Goal: Check status: Check status

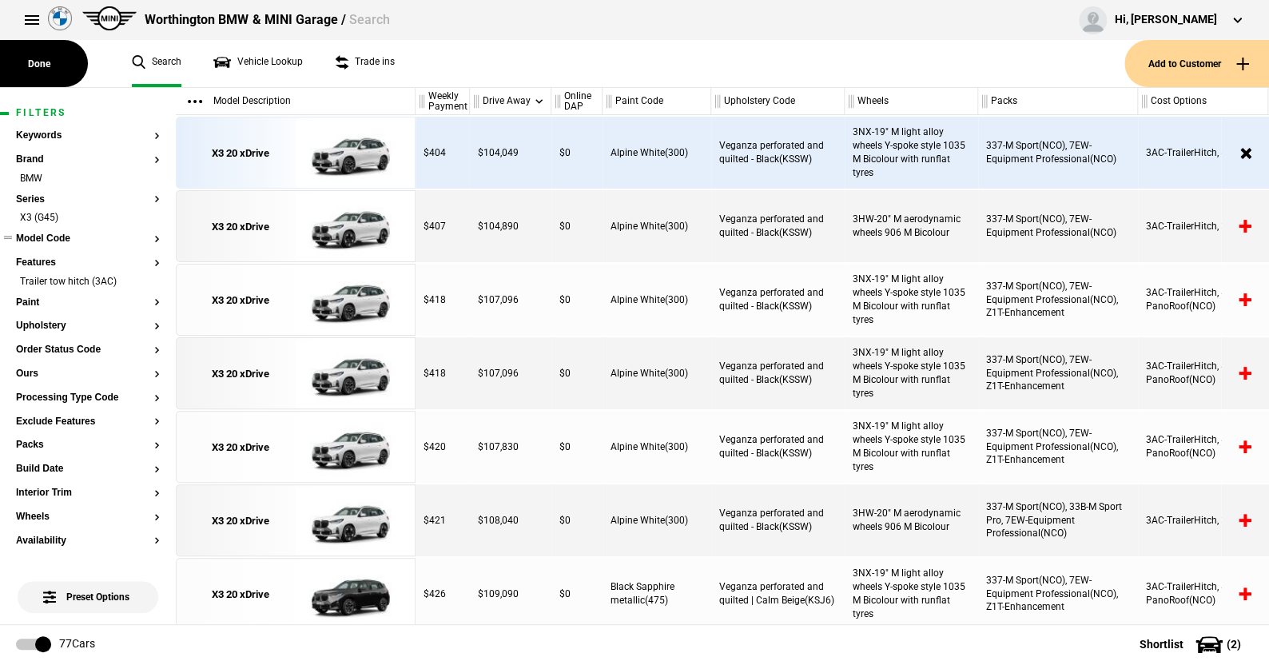
drag, startPoint x: 141, startPoint y: 214, endPoint x: 145, endPoint y: 221, distance: 8.2
click at [141, 214] on li "X3 (G45)" at bounding box center [88, 219] width 144 height 16
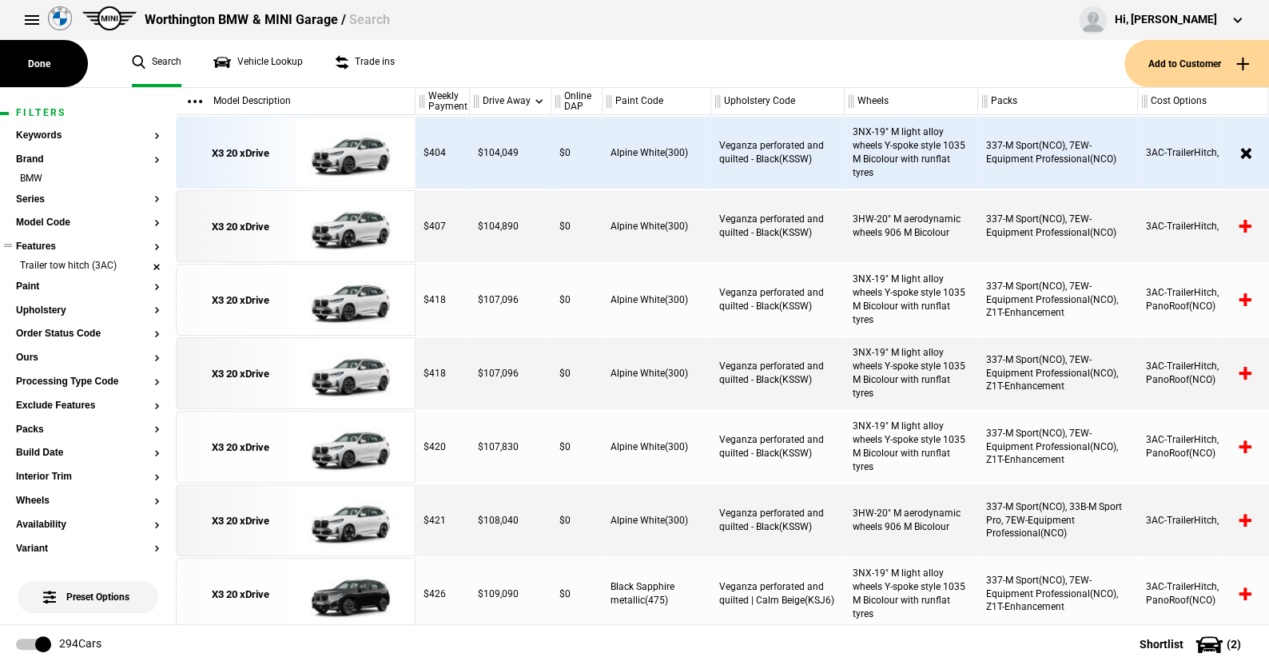
click at [141, 268] on li "Trailer tow hitch (3AC)" at bounding box center [88, 267] width 144 height 16
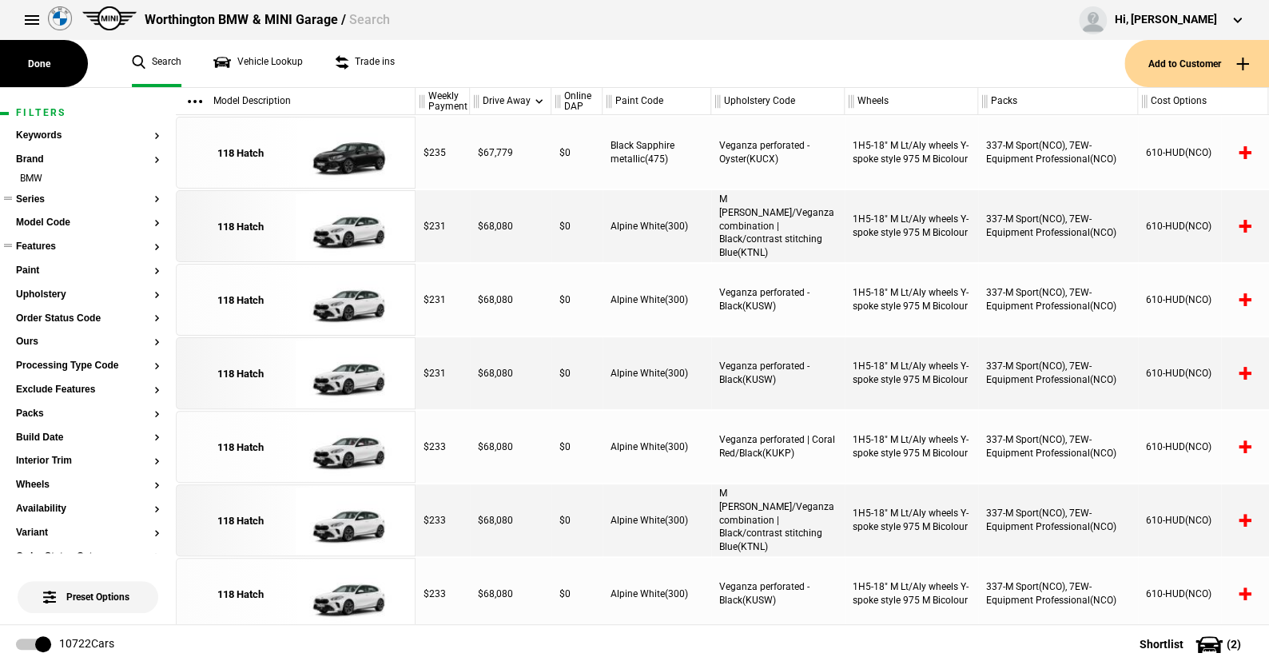
click at [44, 196] on button "Series" at bounding box center [88, 199] width 144 height 11
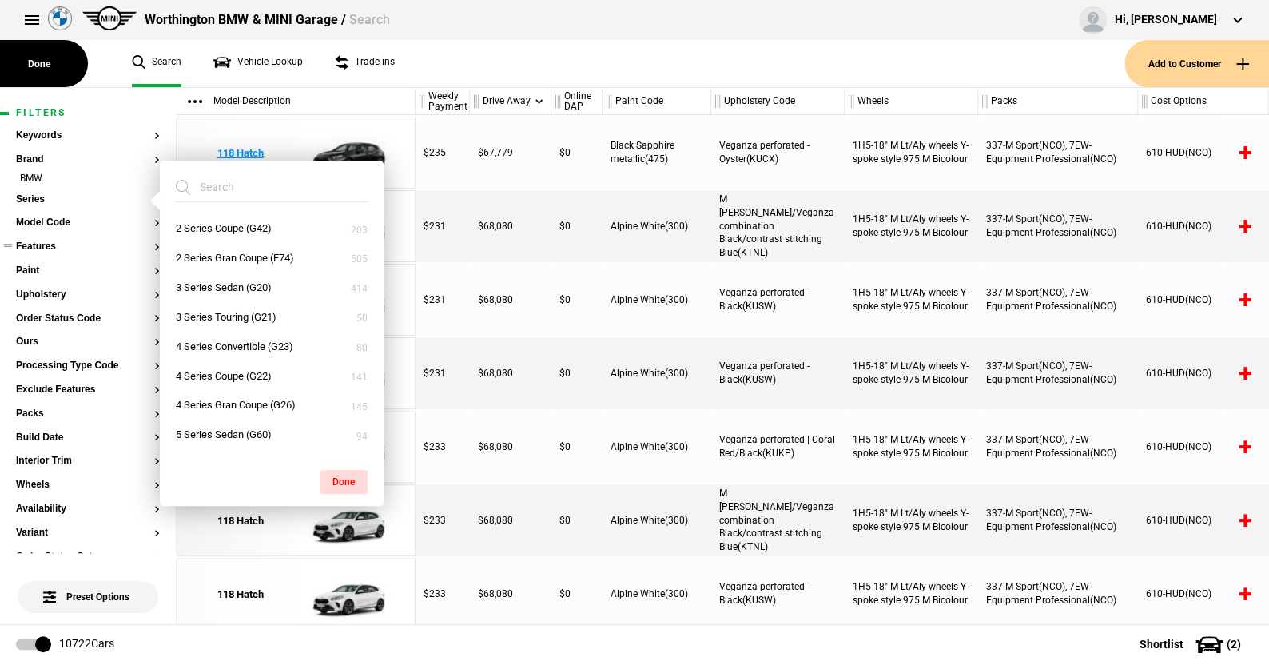
scroll to position [80, 0]
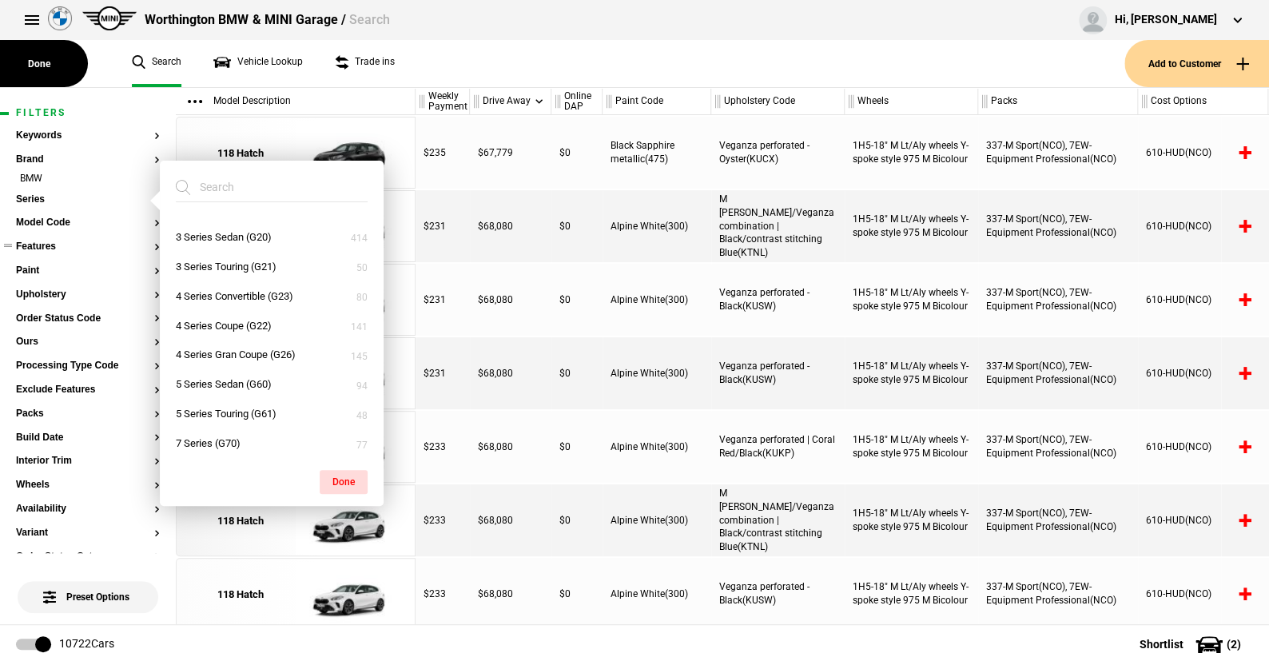
click at [436, 58] on ul "Search Vehicle Lookup Trade ins" at bounding box center [620, 63] width 1008 height 47
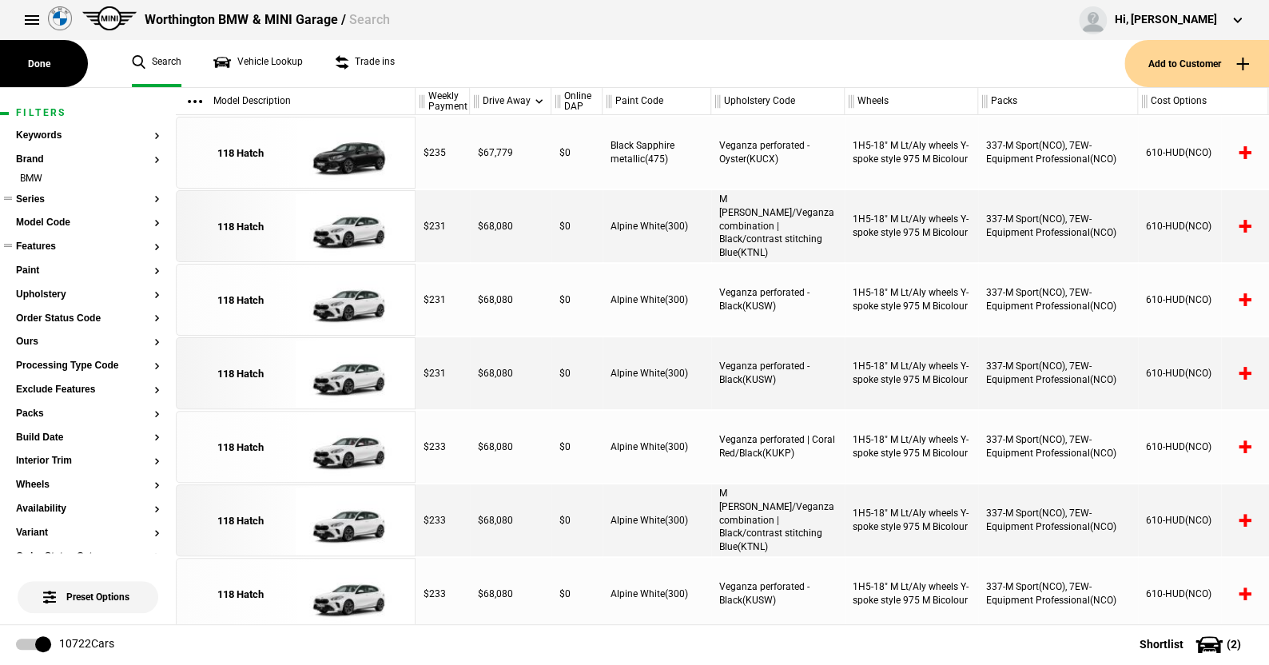
click at [35, 199] on button "Series" at bounding box center [88, 199] width 144 height 11
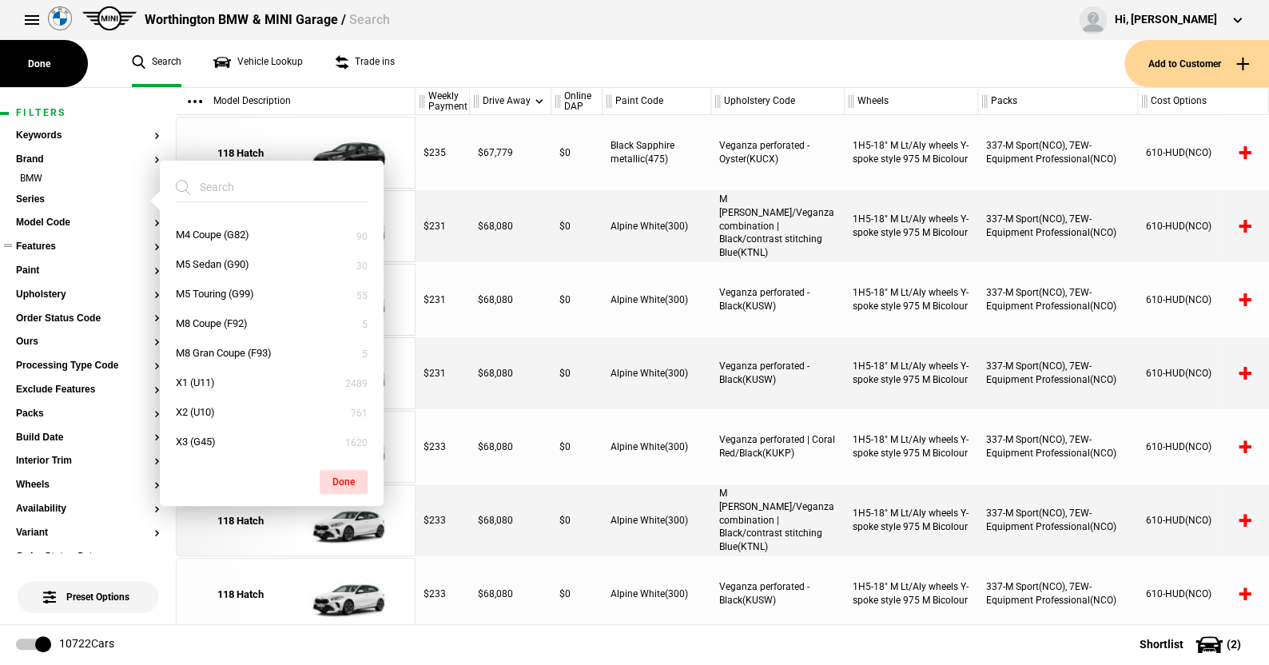
scroll to position [559, 0]
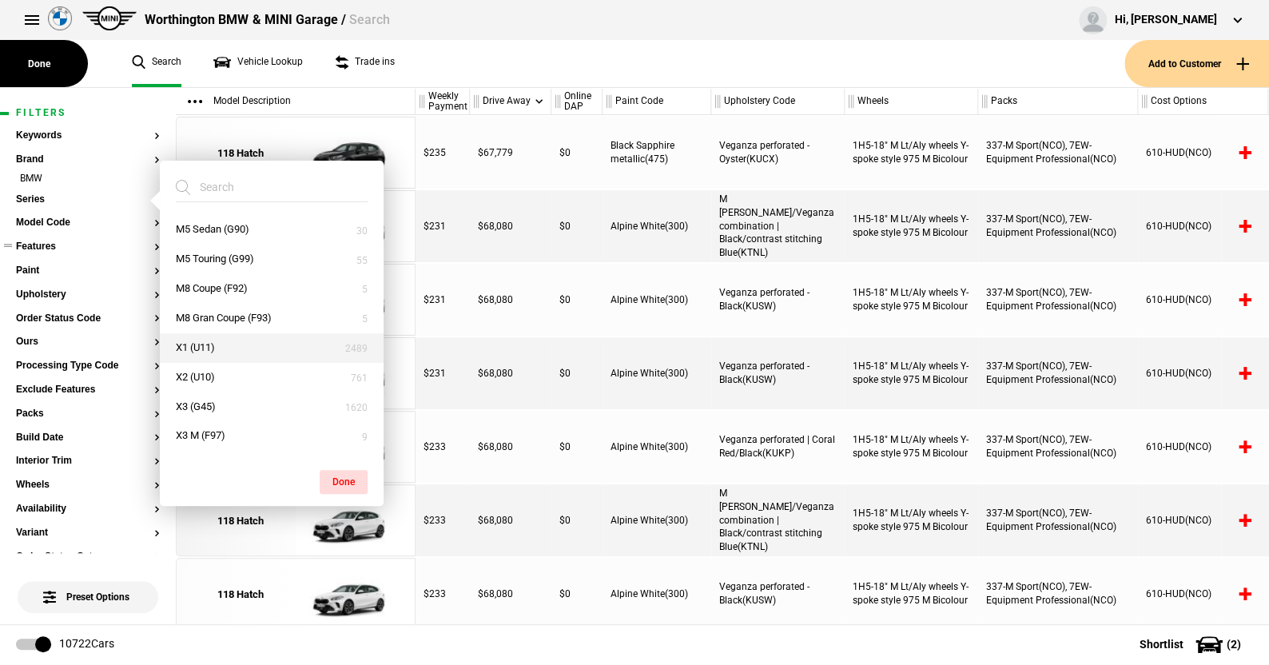
click at [206, 348] on button "X1 (U11)" at bounding box center [272, 348] width 224 height 30
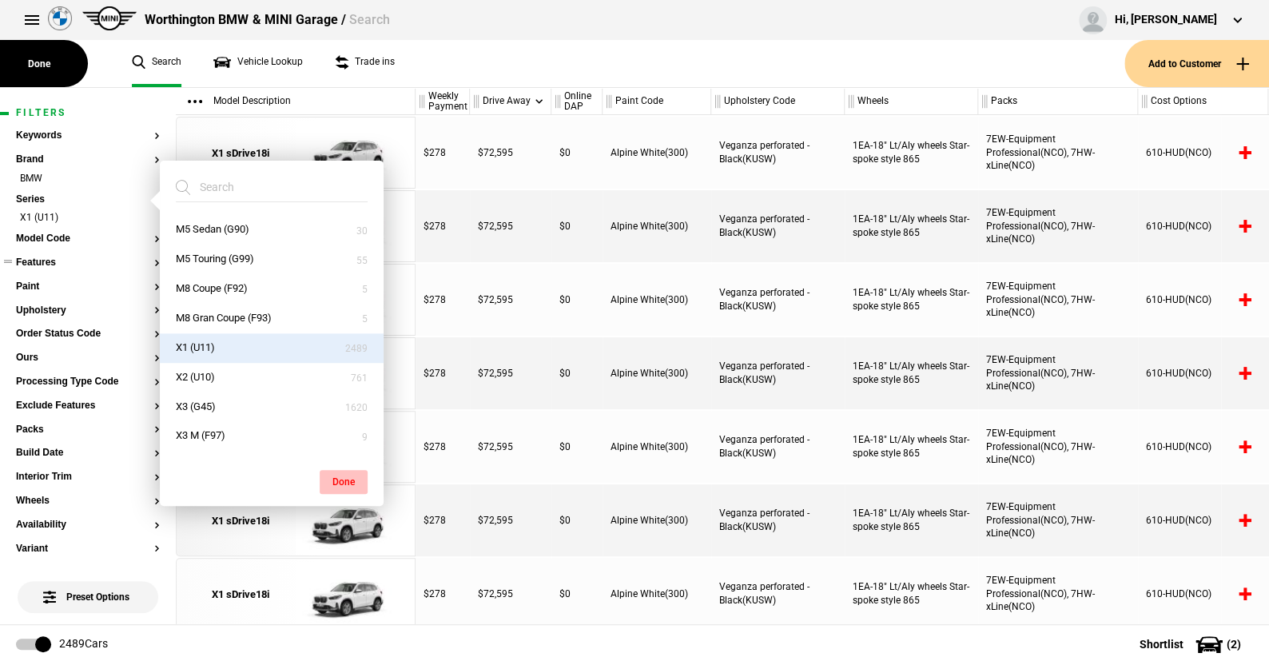
click at [345, 476] on button "Done" at bounding box center [344, 482] width 48 height 24
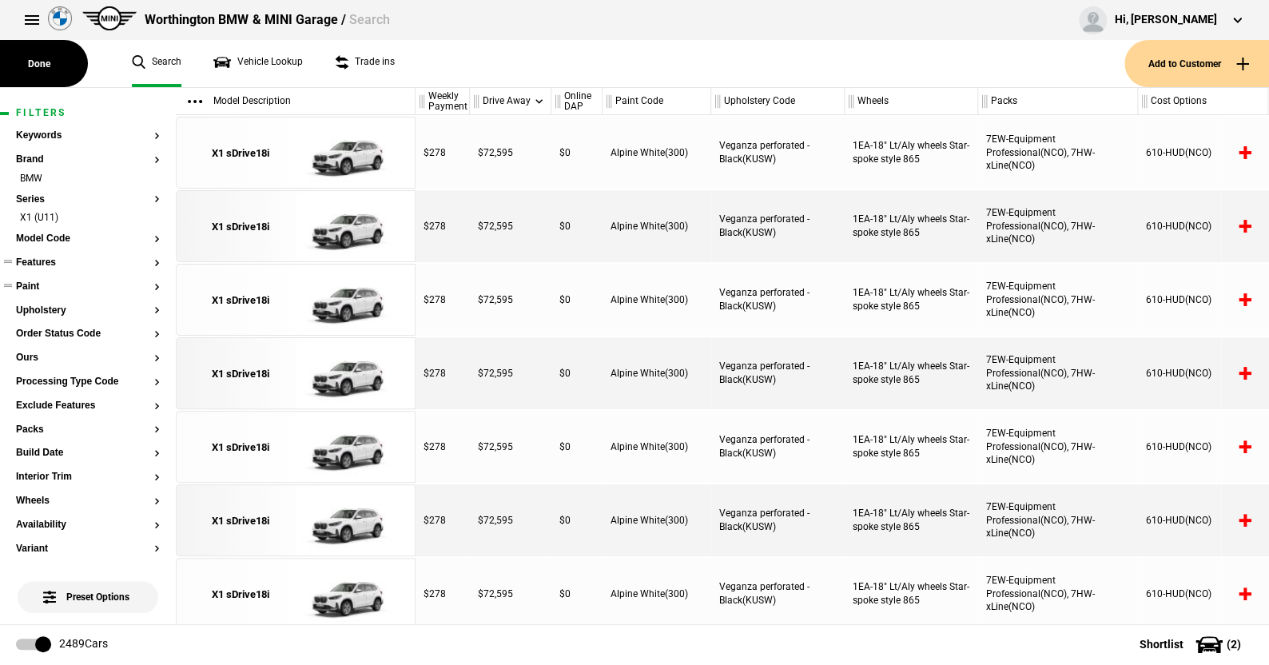
click at [37, 288] on button "Paint" at bounding box center [88, 286] width 144 height 11
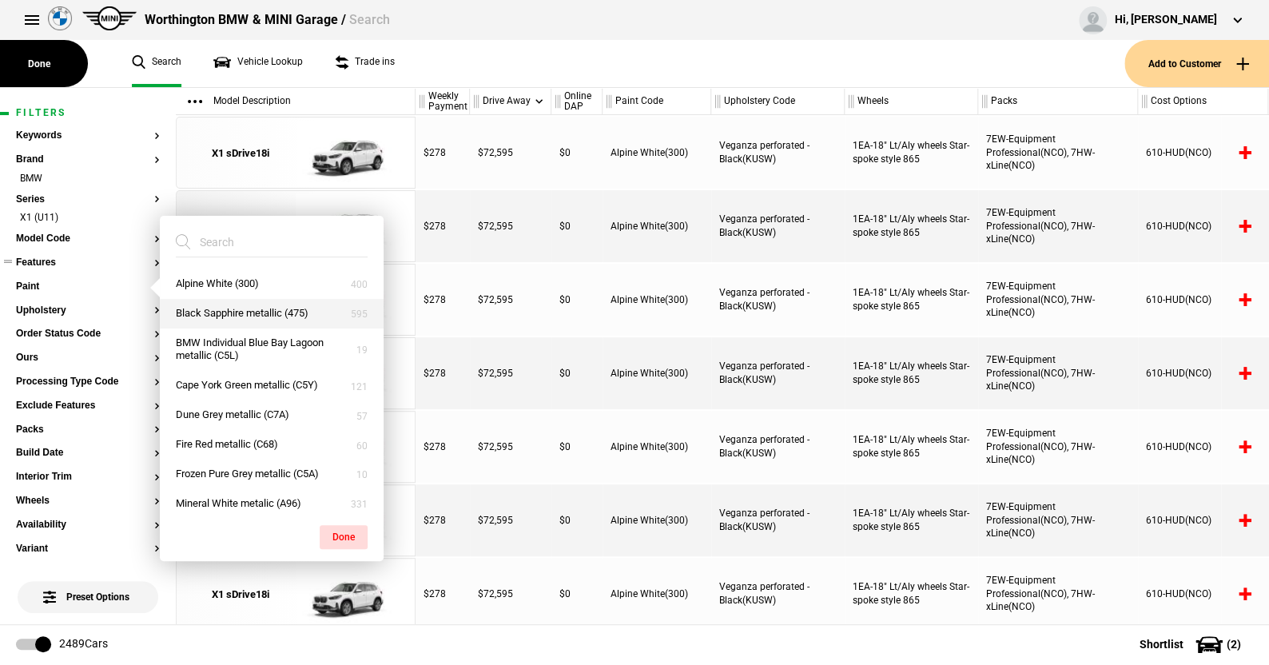
click at [209, 307] on button "Black Sapphire metallic (475)" at bounding box center [272, 314] width 224 height 30
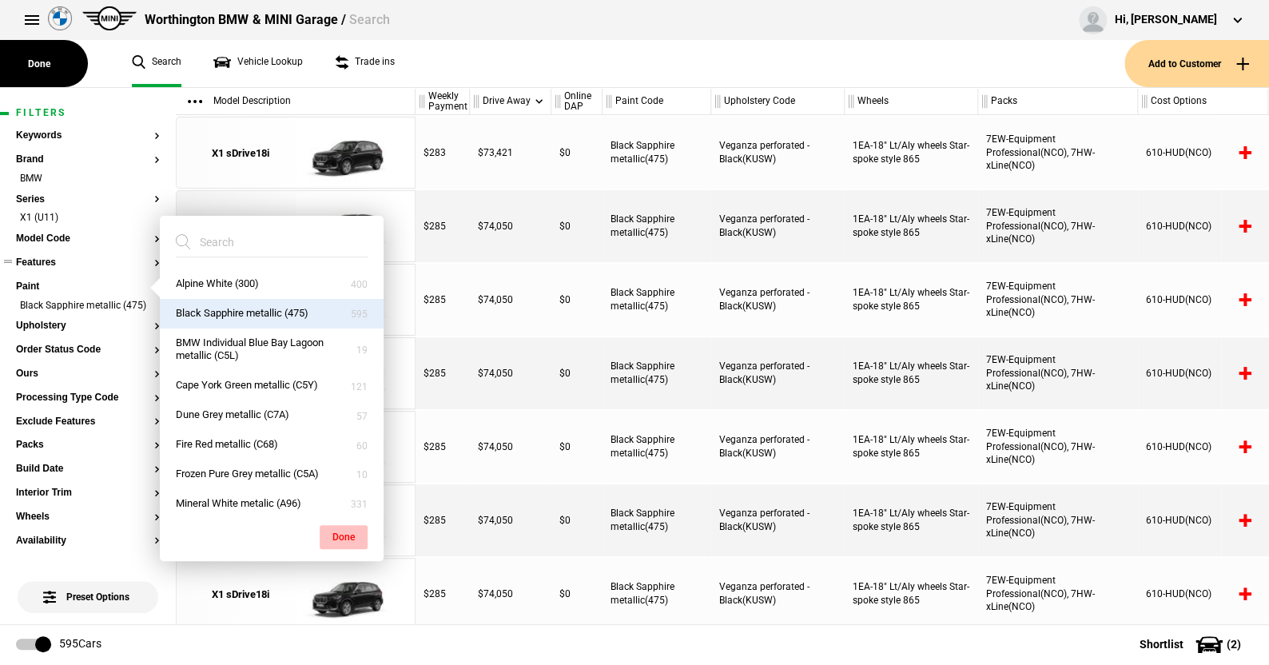
click at [346, 534] on button "Done" at bounding box center [344, 537] width 48 height 24
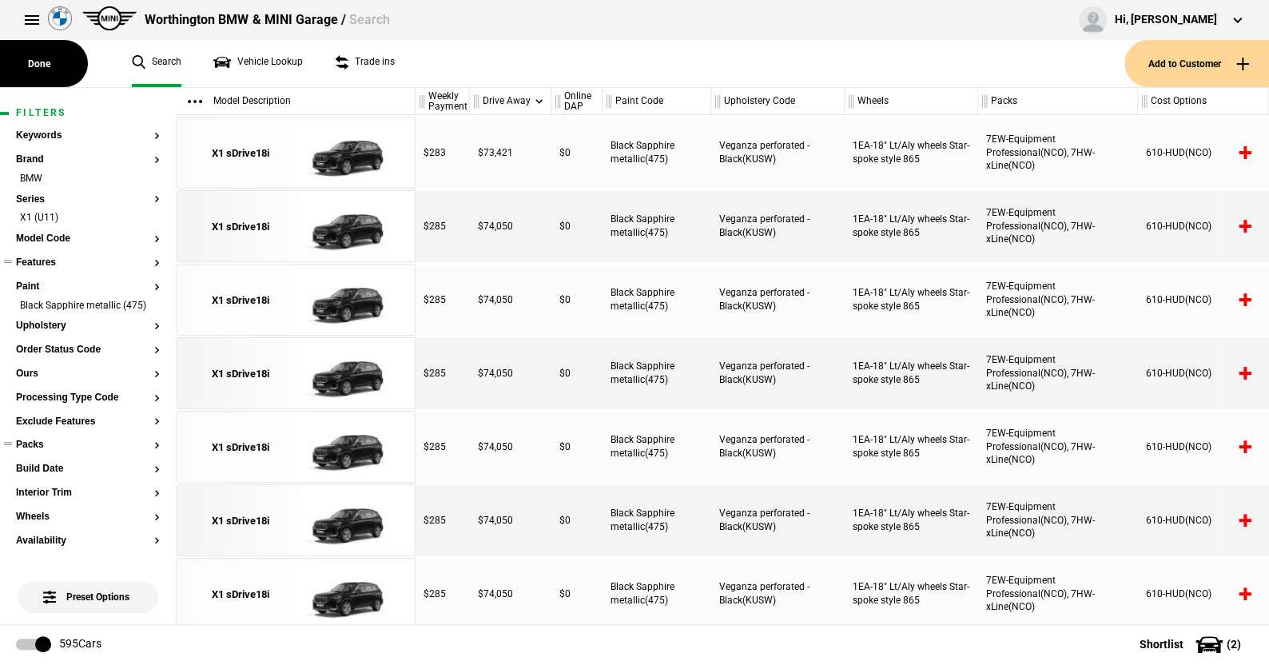
click at [38, 451] on button "Packs" at bounding box center [88, 444] width 144 height 11
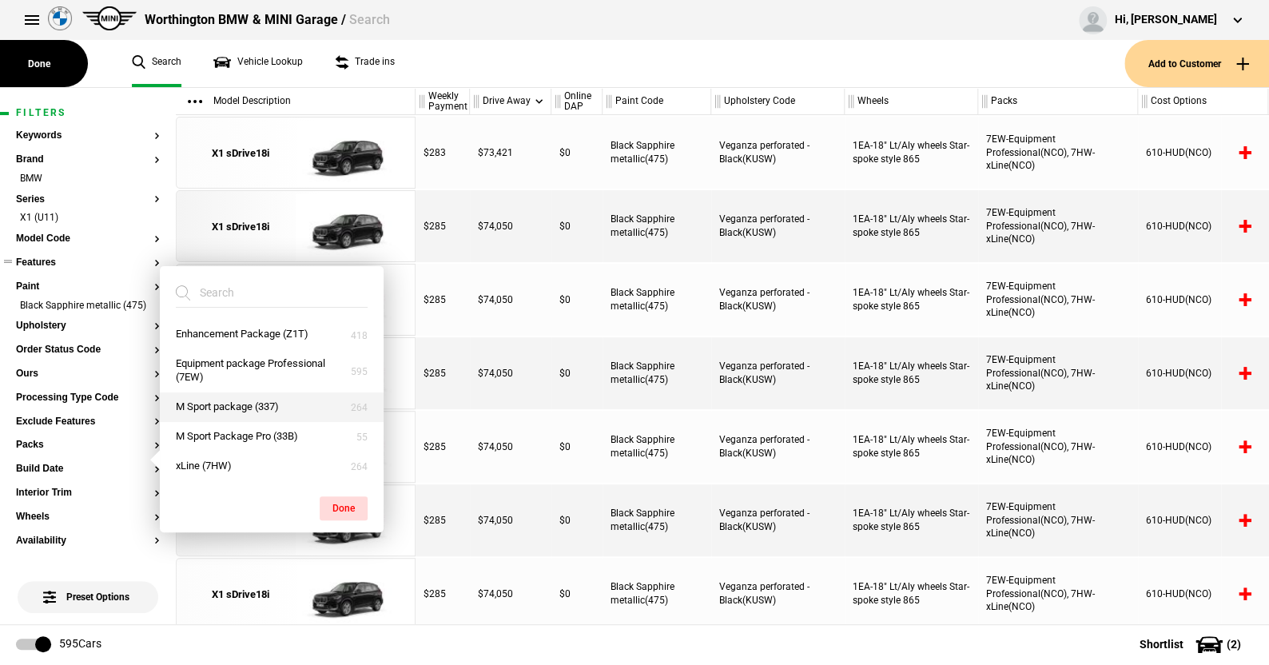
click at [218, 398] on button "M Sport package (337)" at bounding box center [272, 407] width 224 height 30
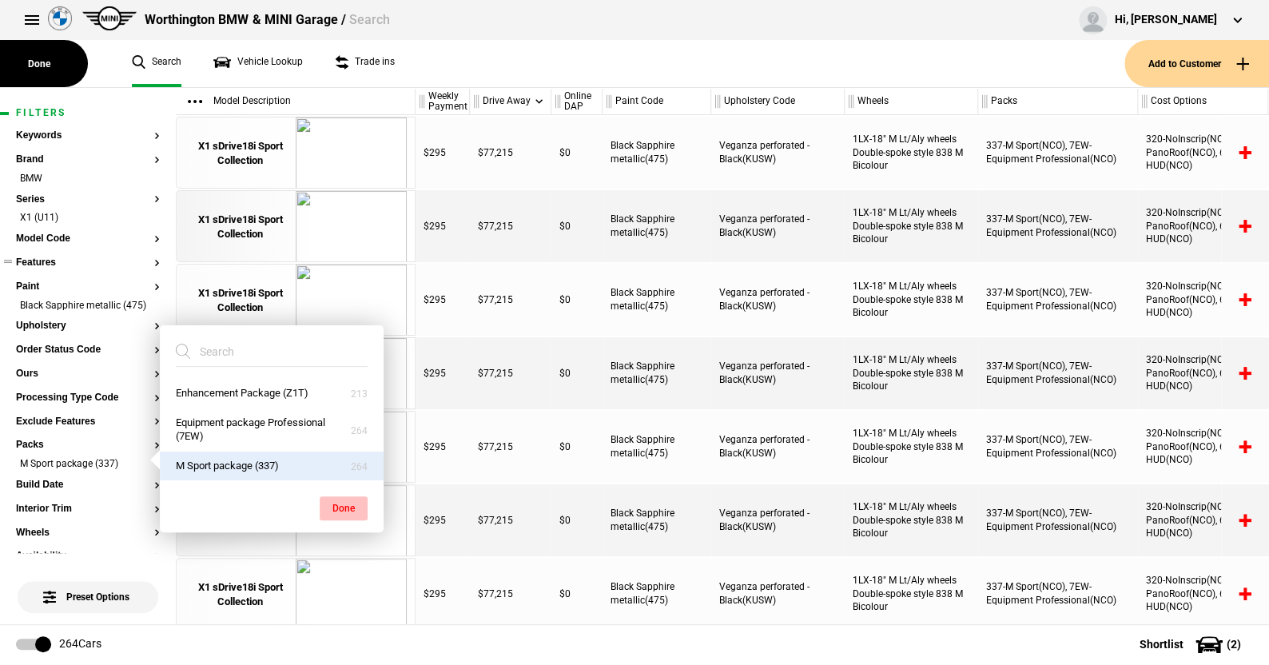
click at [346, 504] on button "Done" at bounding box center [344, 508] width 48 height 24
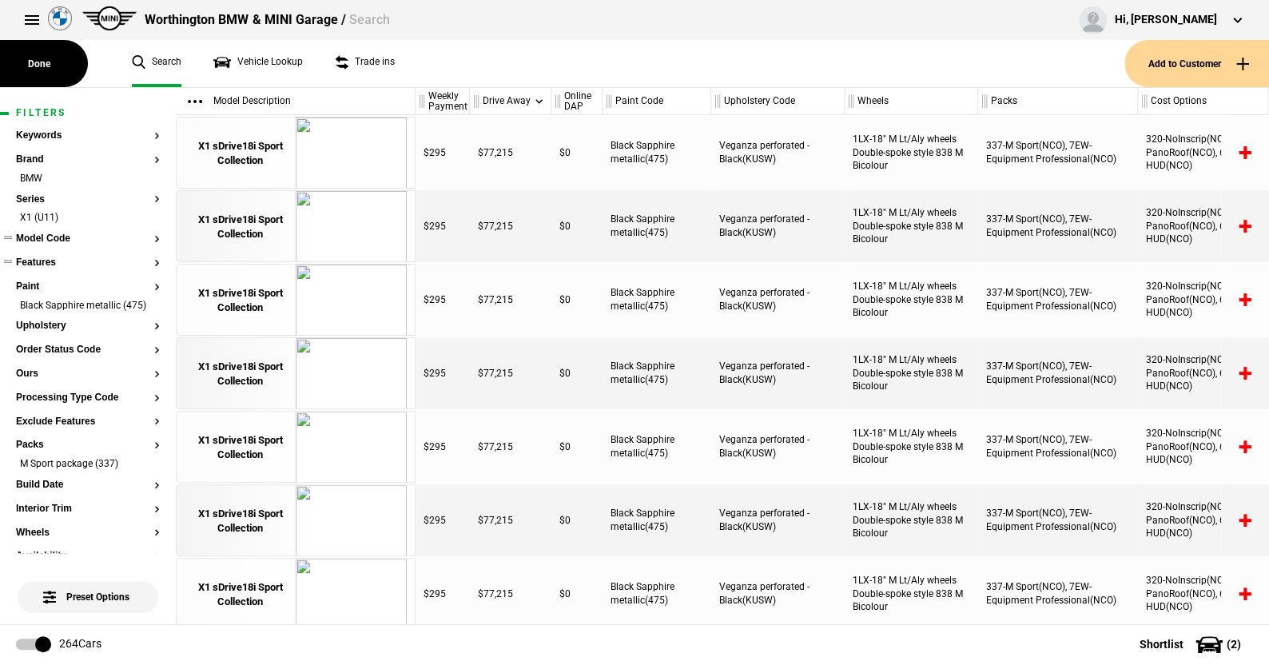
click at [42, 237] on button "Model Code" at bounding box center [88, 238] width 144 height 11
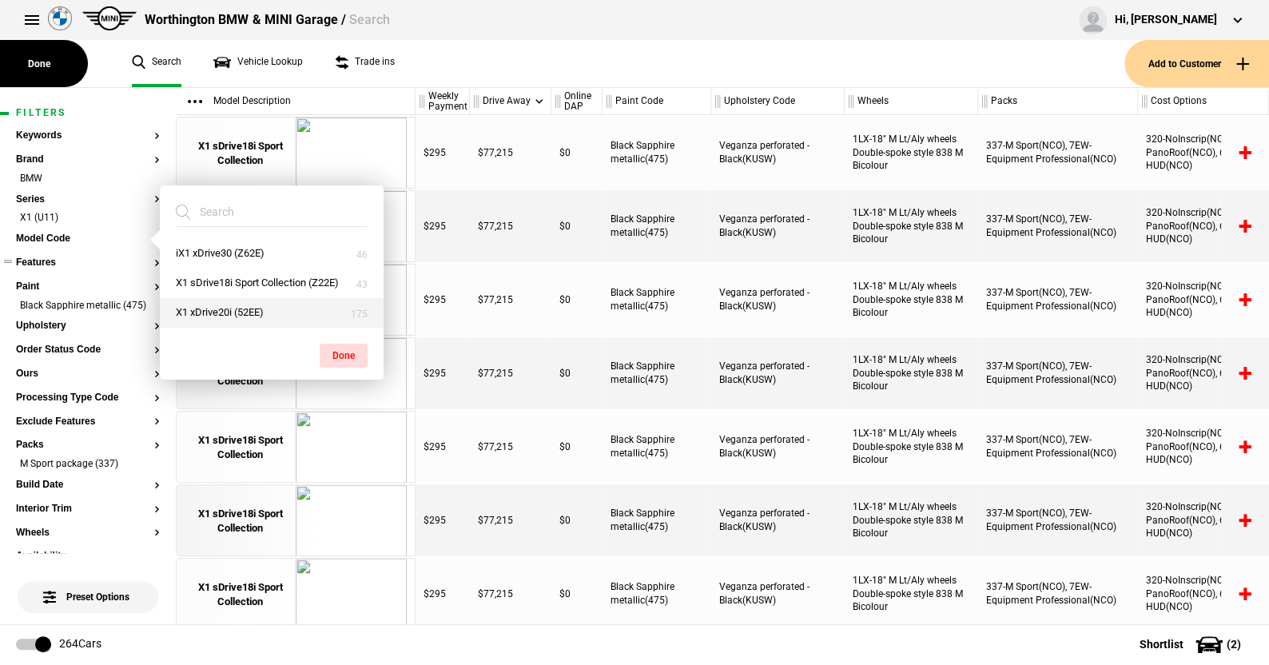
click at [222, 308] on button "X1 xDrive20i (52EE)" at bounding box center [272, 313] width 224 height 30
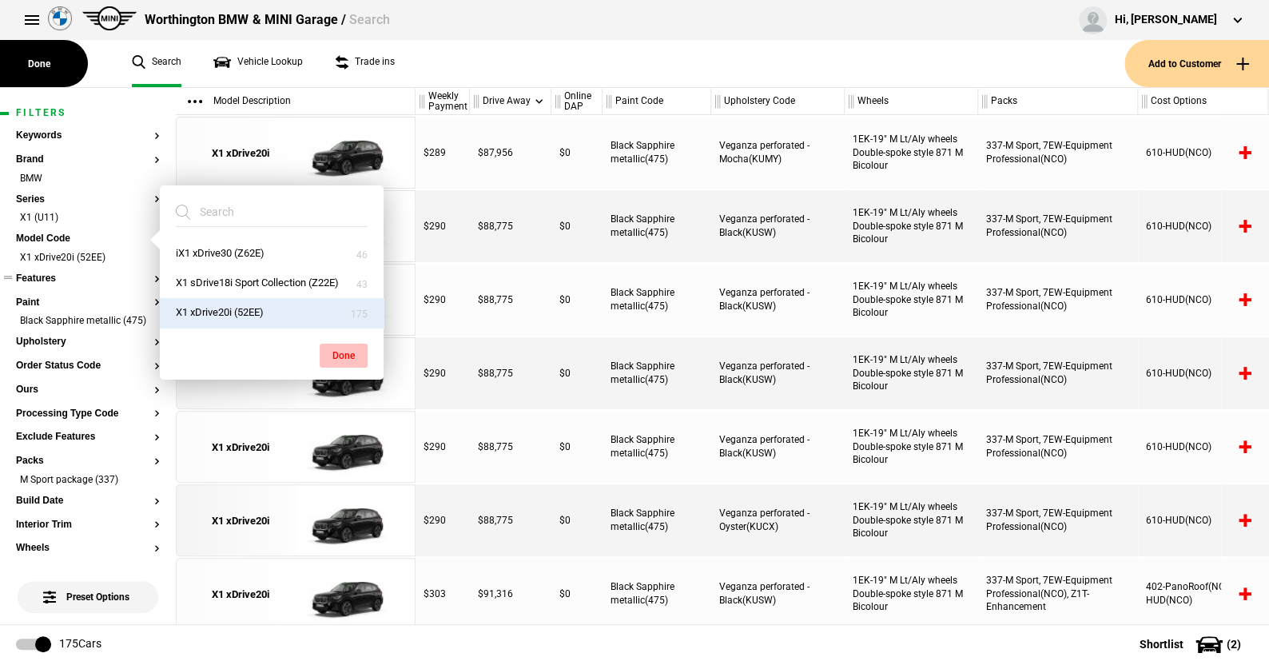
click at [340, 352] on button "Done" at bounding box center [344, 356] width 48 height 24
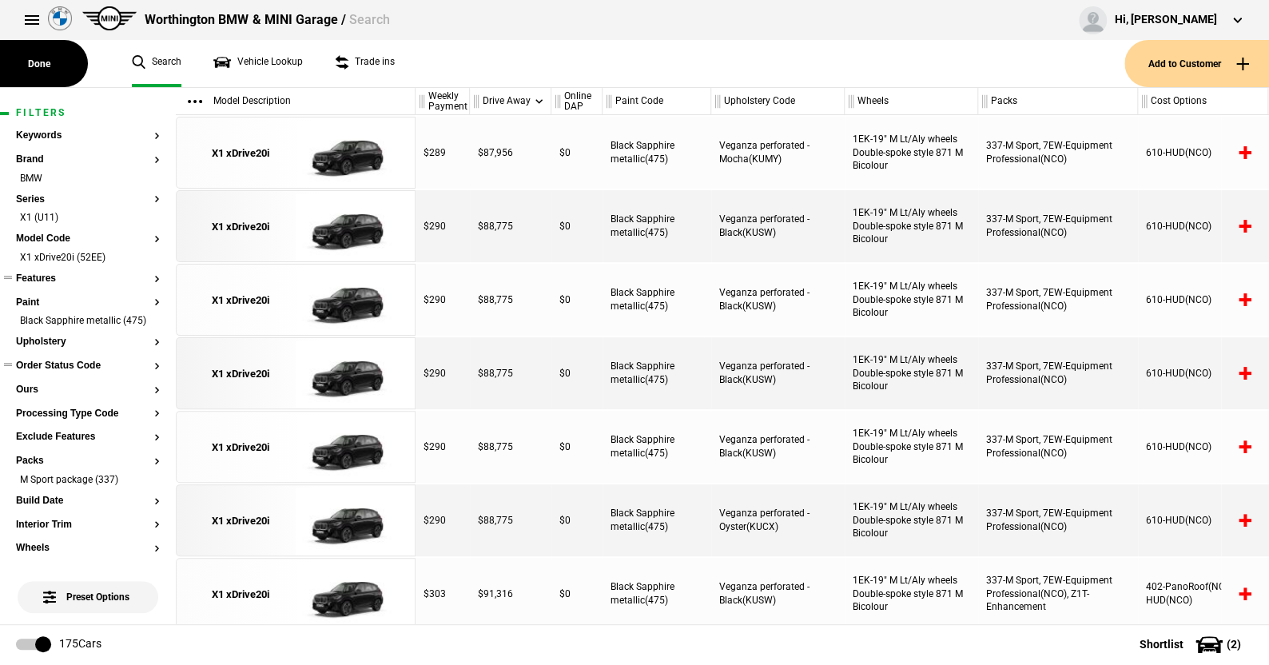
click at [85, 372] on button "Order Status Code" at bounding box center [88, 365] width 144 height 11
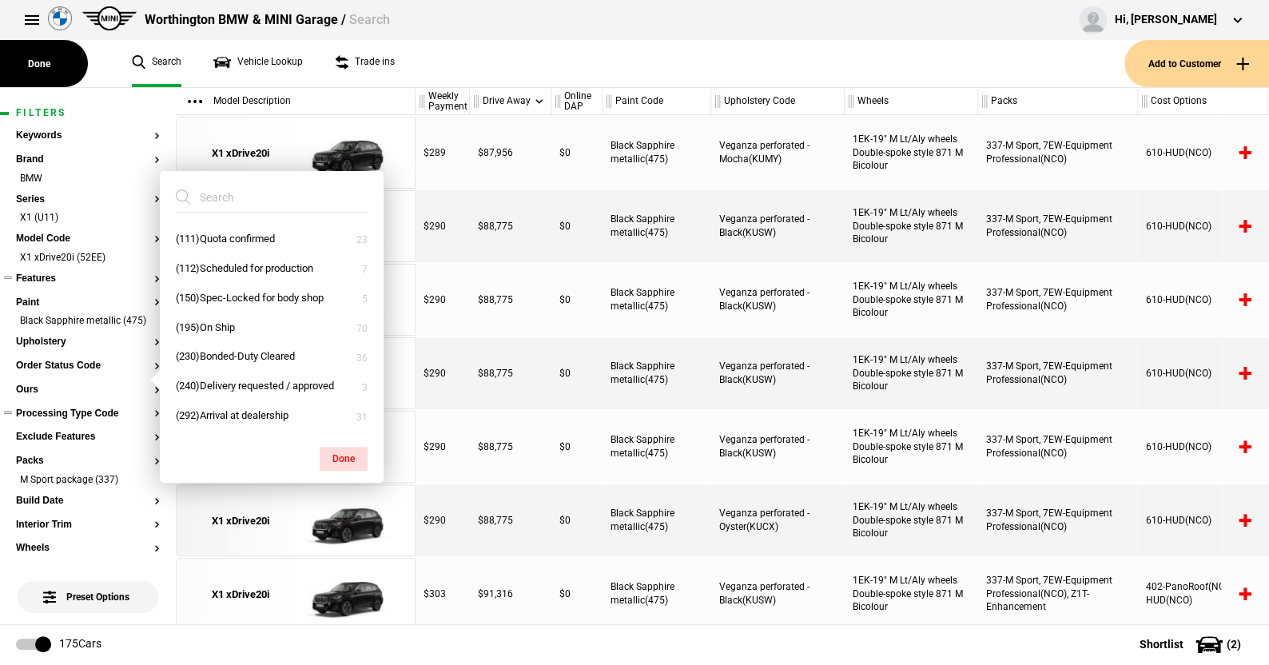
click at [102, 419] on button "Processing Type Code" at bounding box center [88, 413] width 144 height 11
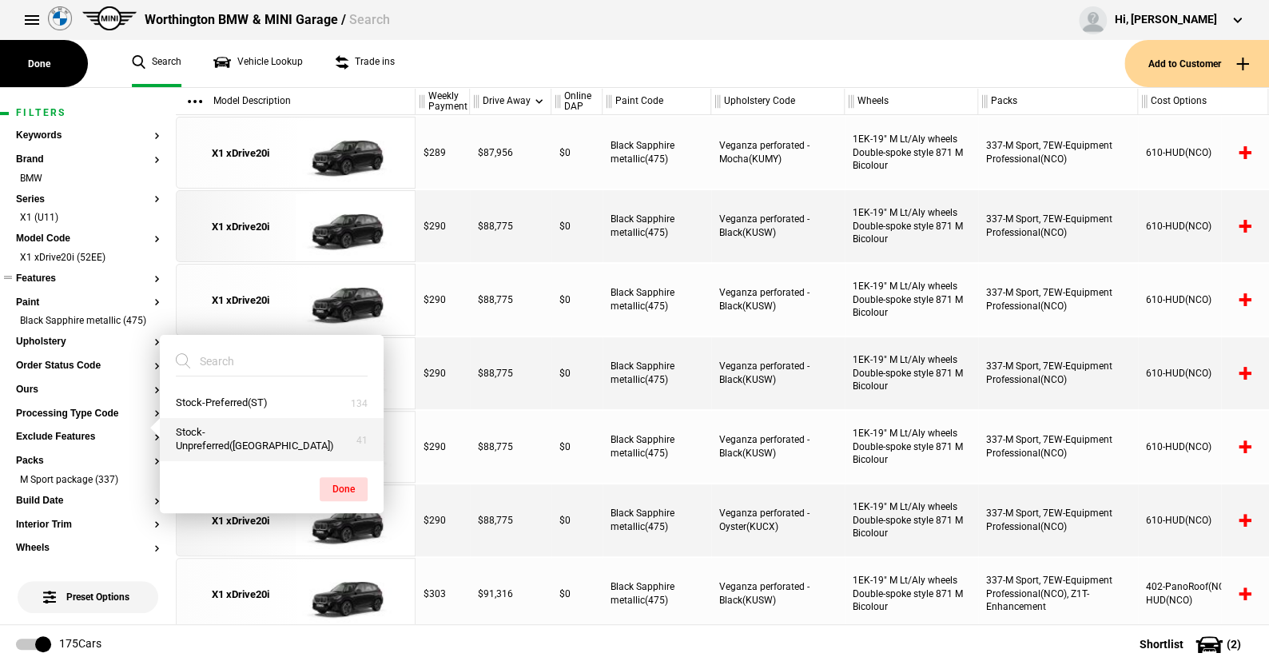
click at [221, 439] on button "Stock-Unpreferred(US)" at bounding box center [272, 439] width 224 height 43
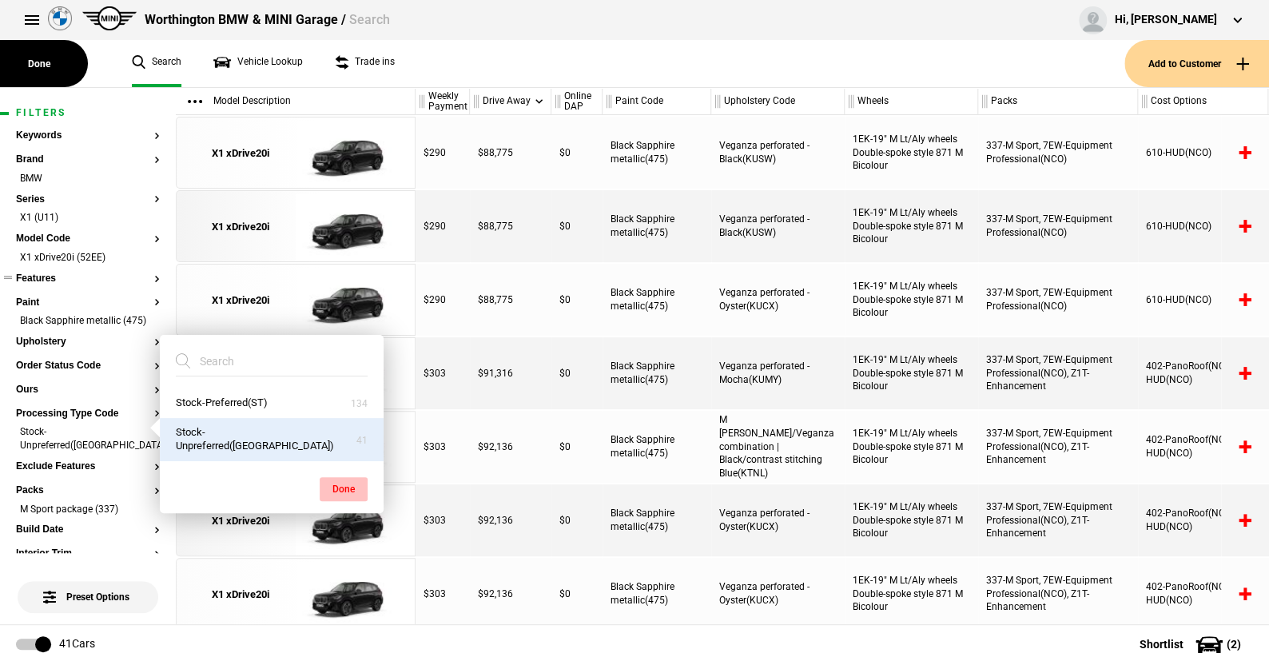
click at [351, 479] on button "Done" at bounding box center [344, 489] width 48 height 24
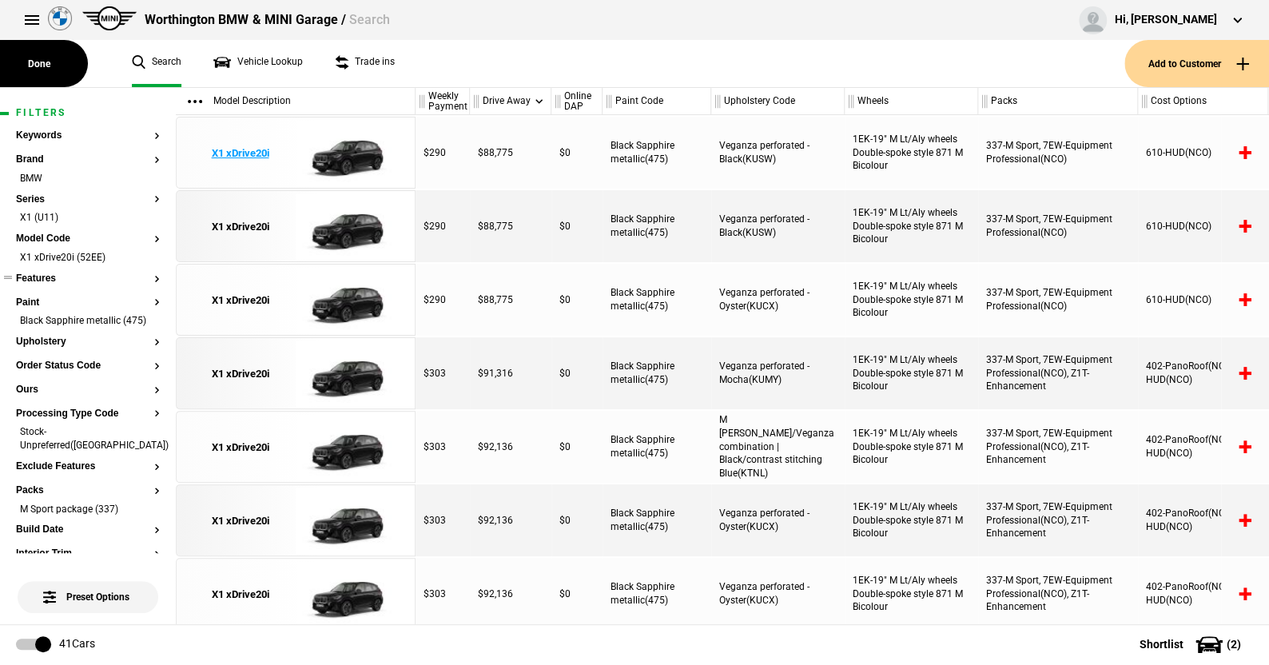
click at [354, 149] on img at bounding box center [351, 153] width 111 height 72
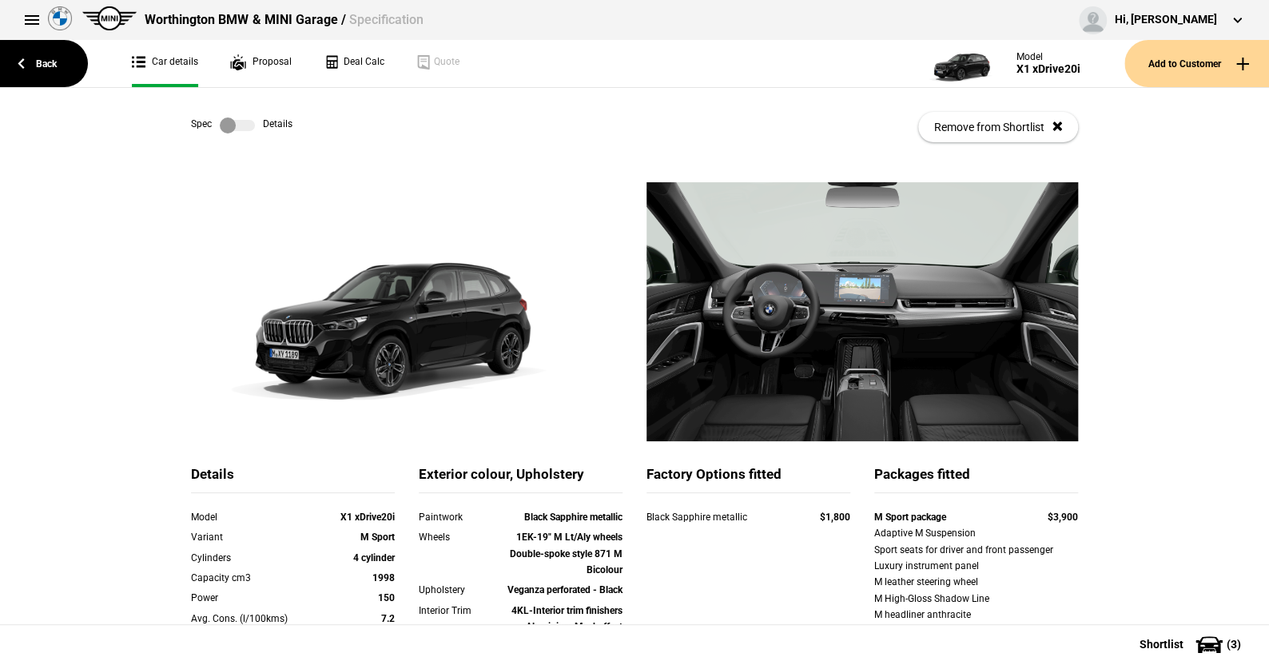
click at [247, 129] on label at bounding box center [237, 125] width 35 height 16
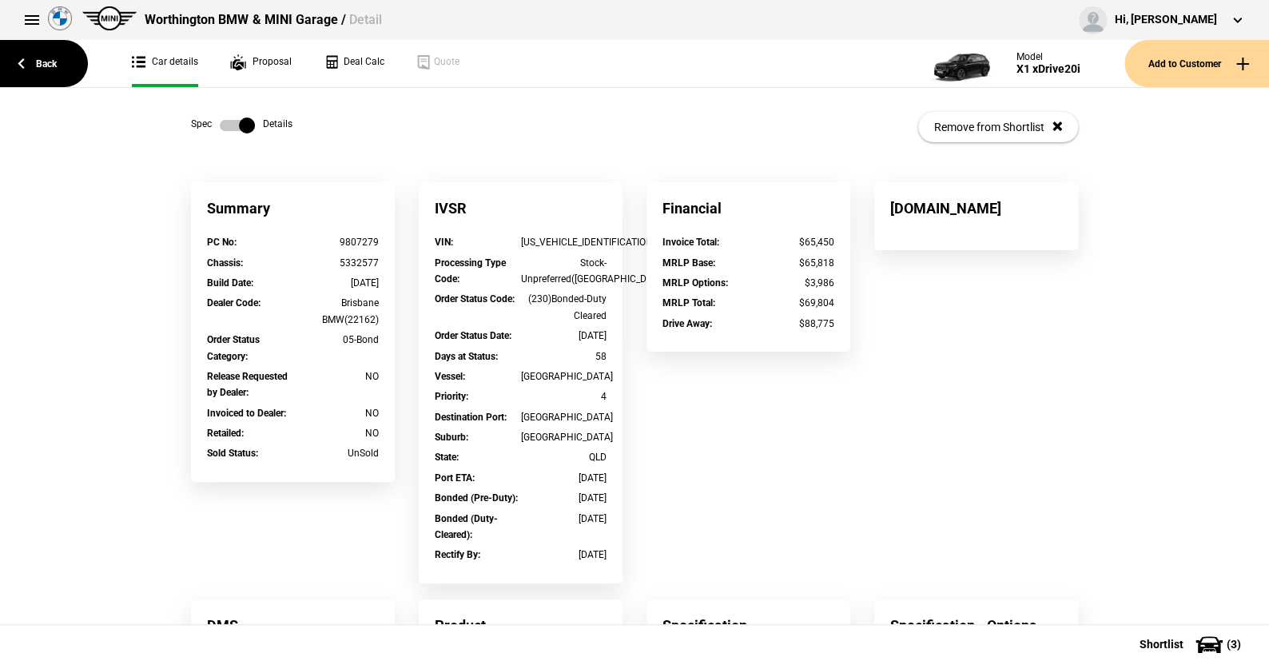
click at [220, 125] on label at bounding box center [237, 125] width 35 height 16
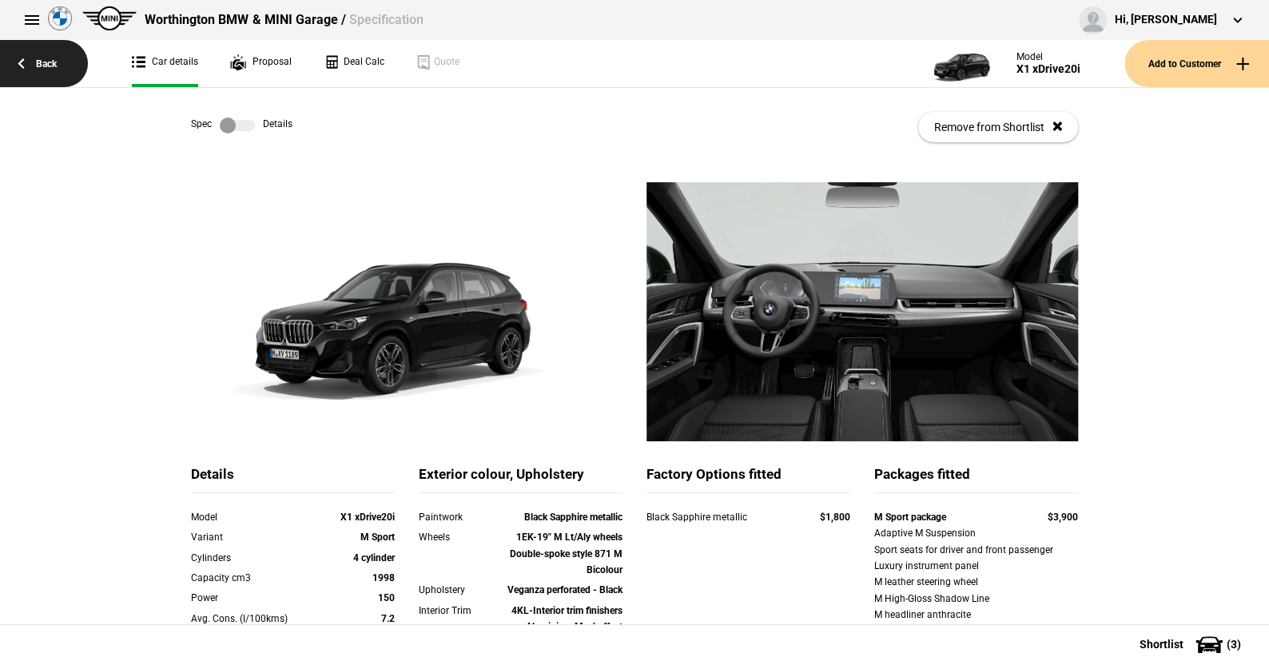
click at [43, 58] on link "Back" at bounding box center [44, 63] width 88 height 47
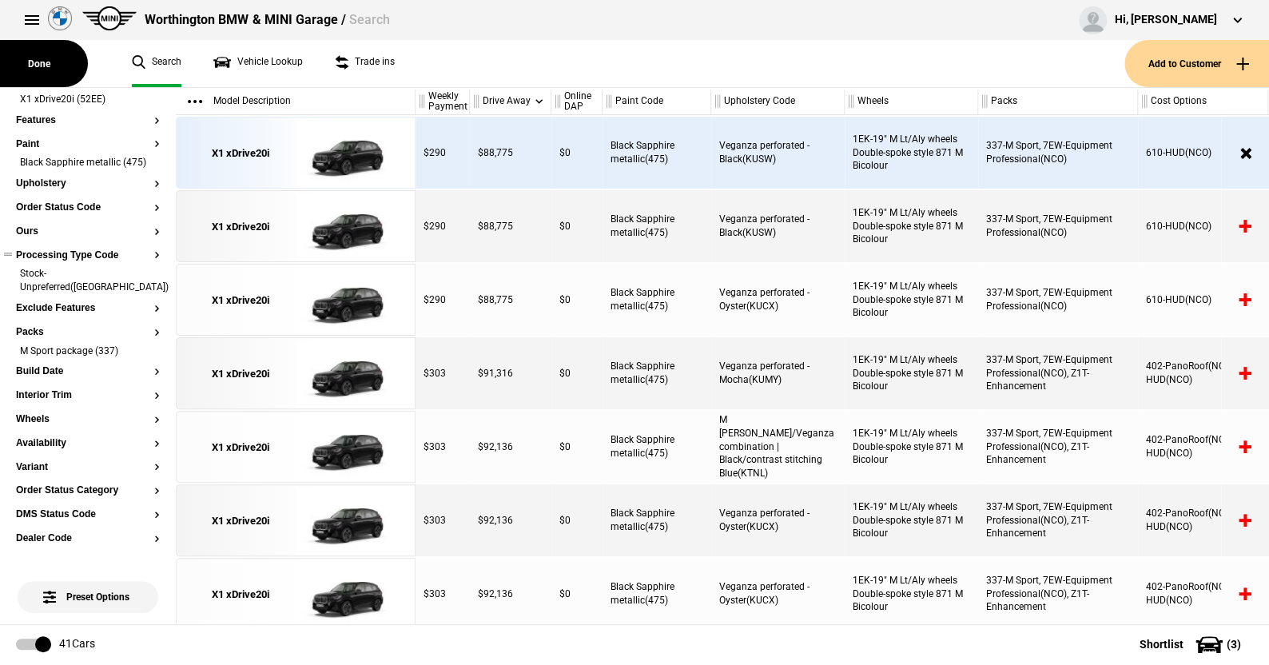
scroll to position [160, 0]
click at [38, 326] on button "Packs" at bounding box center [88, 330] width 144 height 11
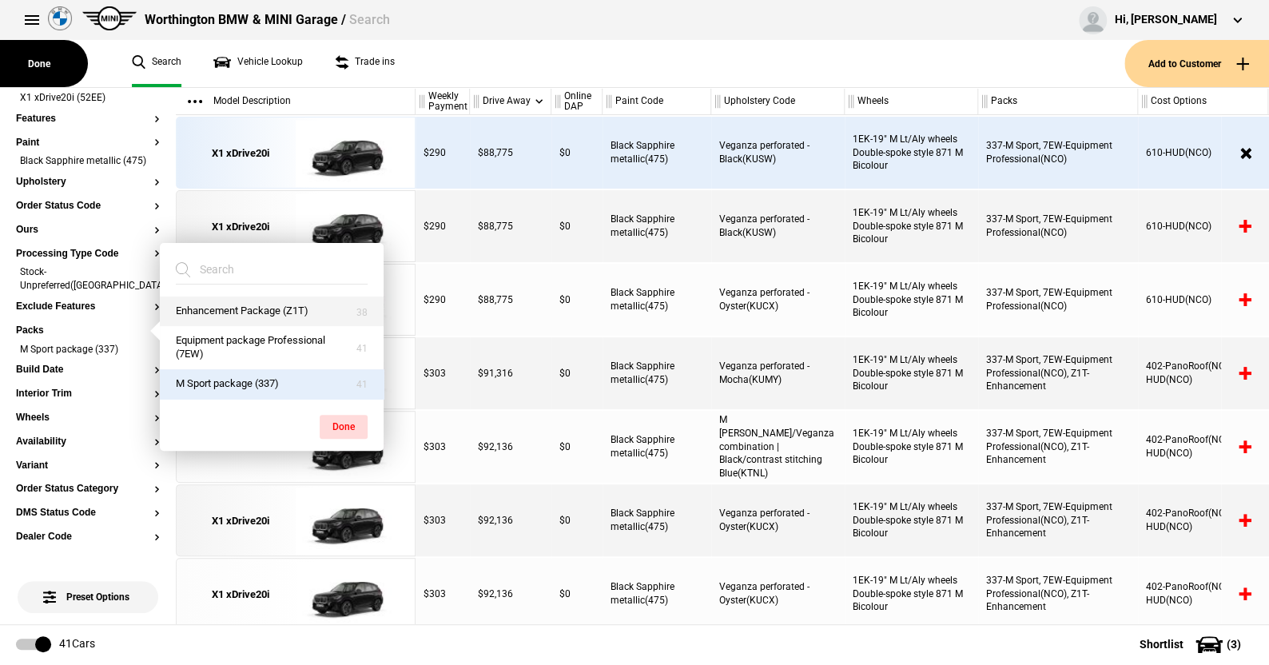
click at [228, 308] on button "Enhancement Package (Z1T)" at bounding box center [272, 311] width 224 height 30
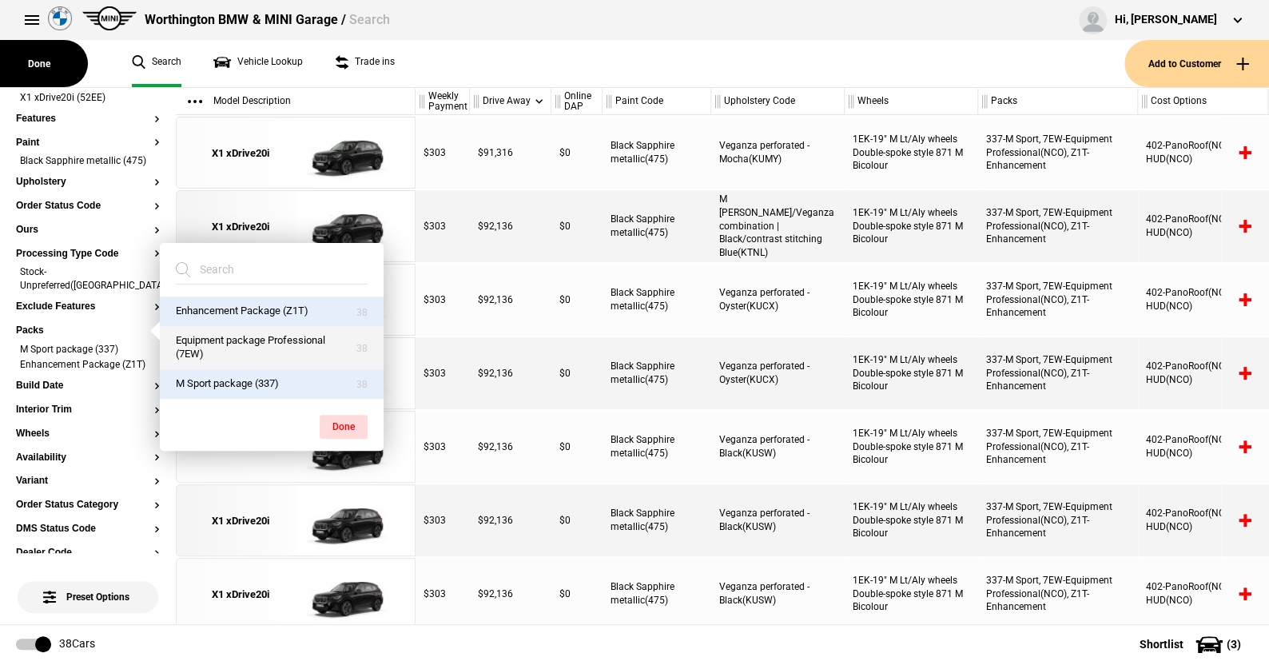
click at [227, 336] on button "Equipment package Professional (7EW)" at bounding box center [272, 347] width 224 height 43
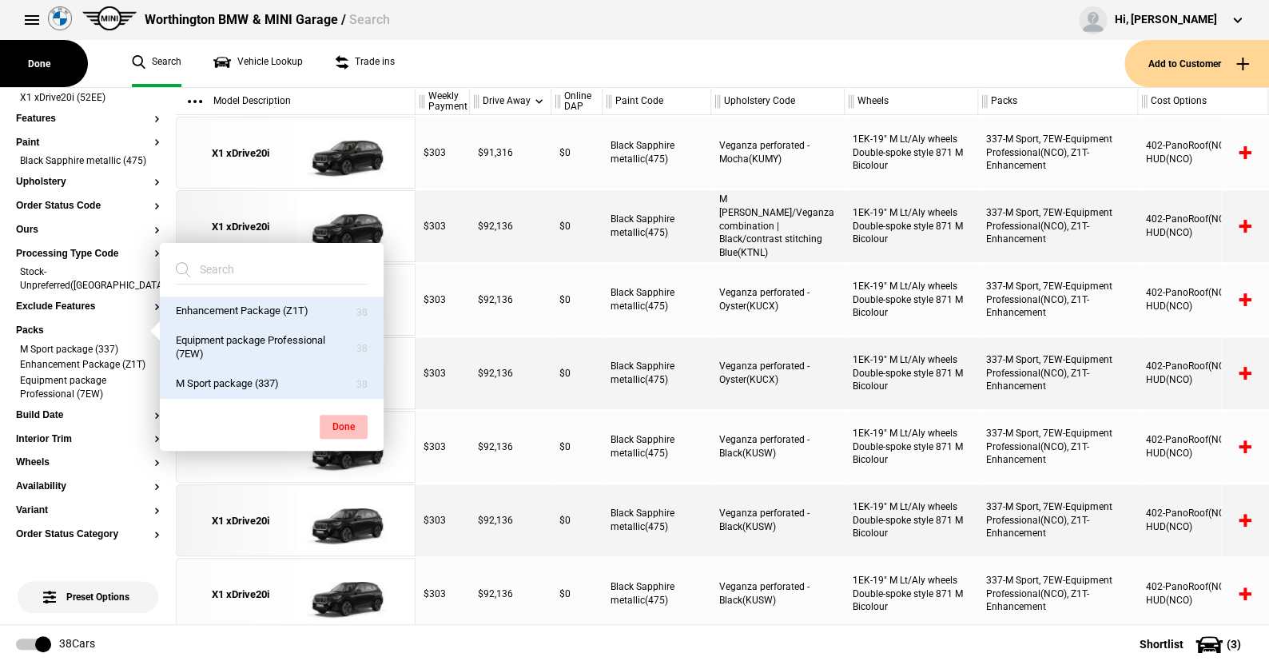
click at [351, 418] on button "Done" at bounding box center [344, 427] width 48 height 24
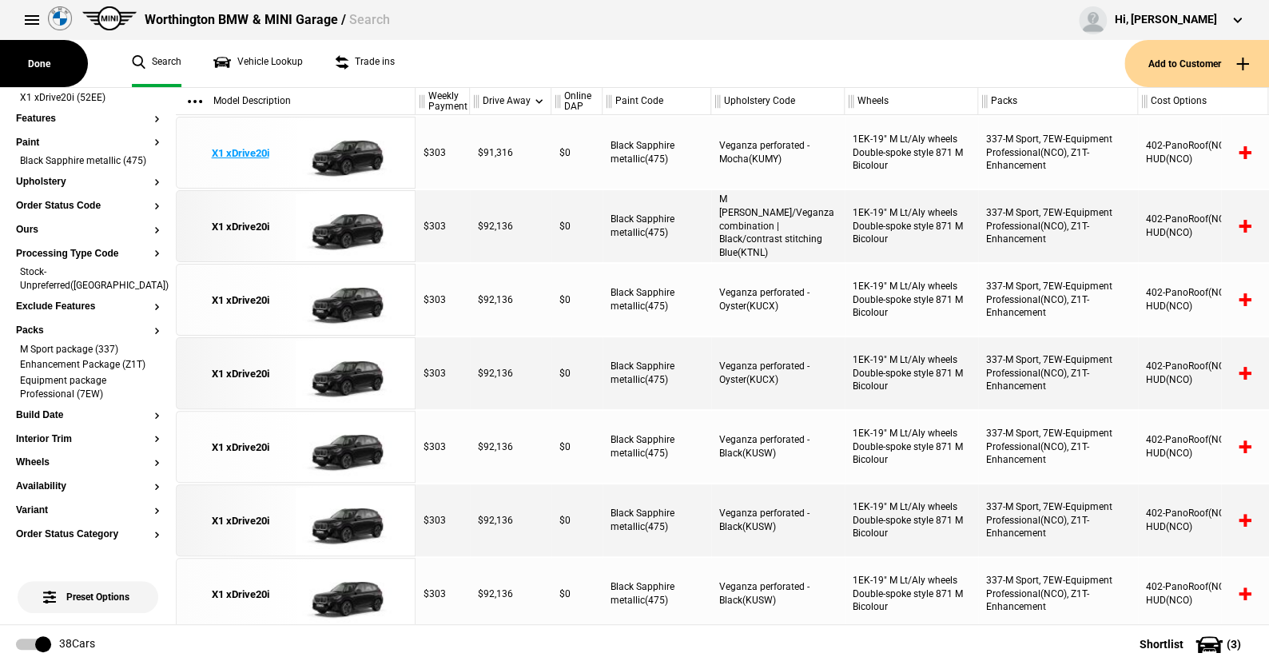
click at [350, 154] on img at bounding box center [351, 153] width 111 height 72
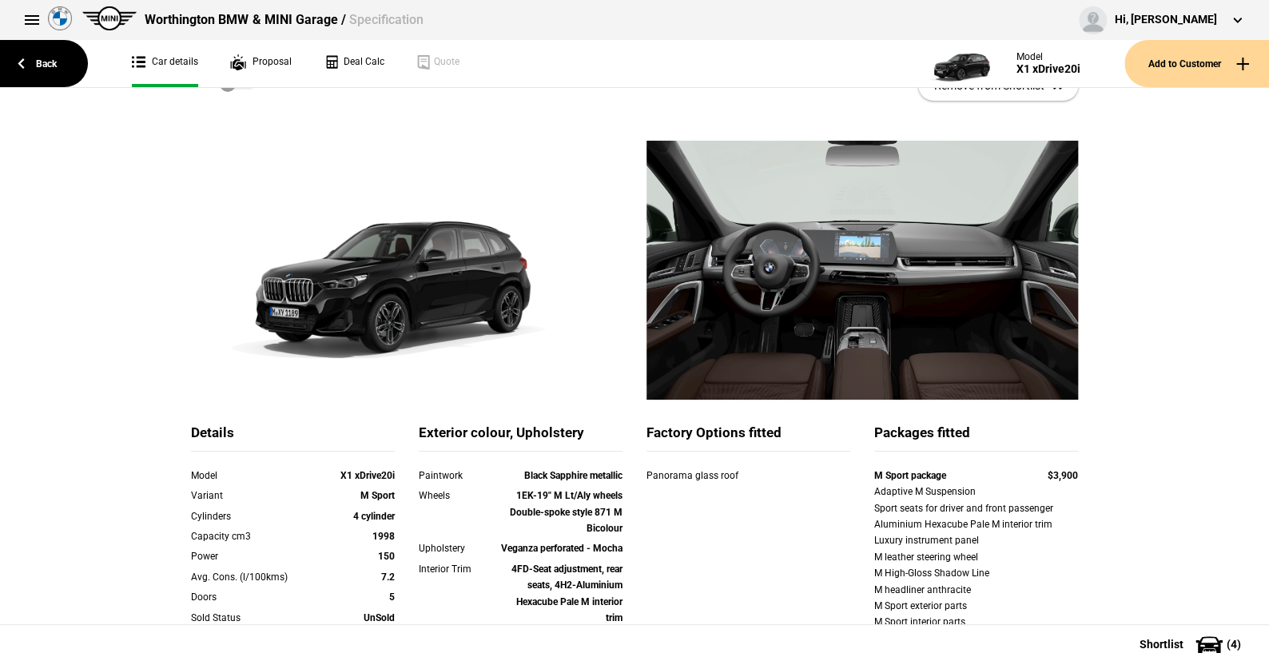
scroll to position [80, 0]
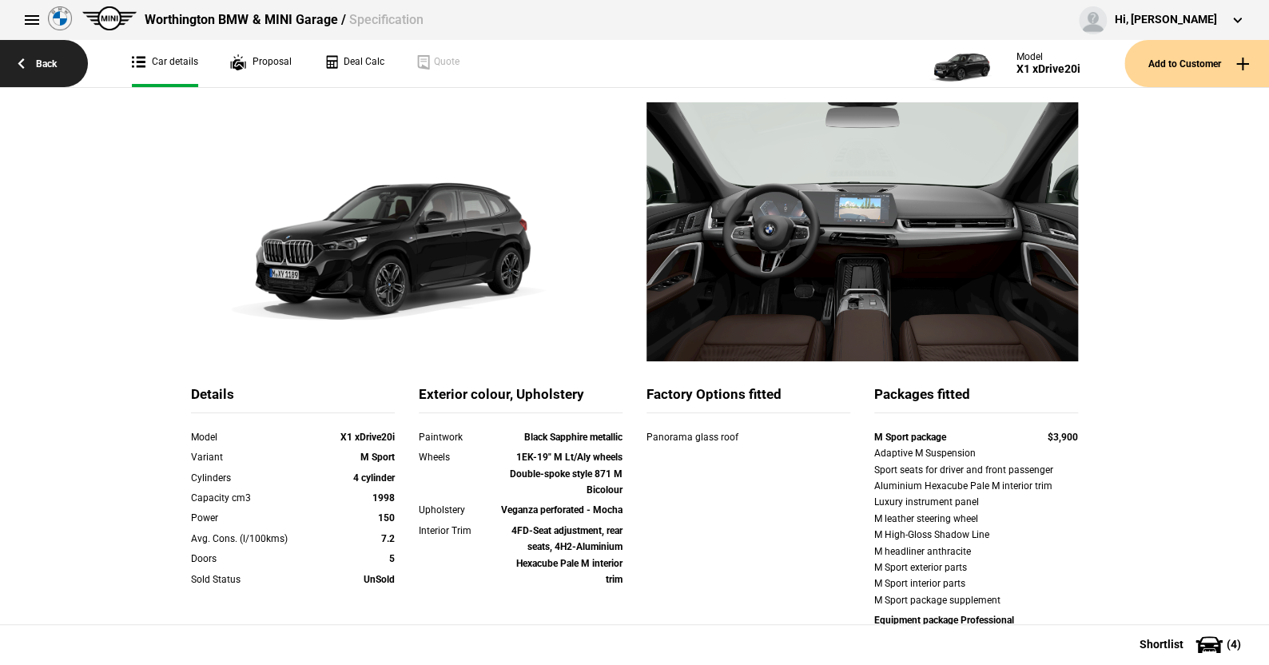
click at [50, 60] on link "Back" at bounding box center [44, 63] width 88 height 47
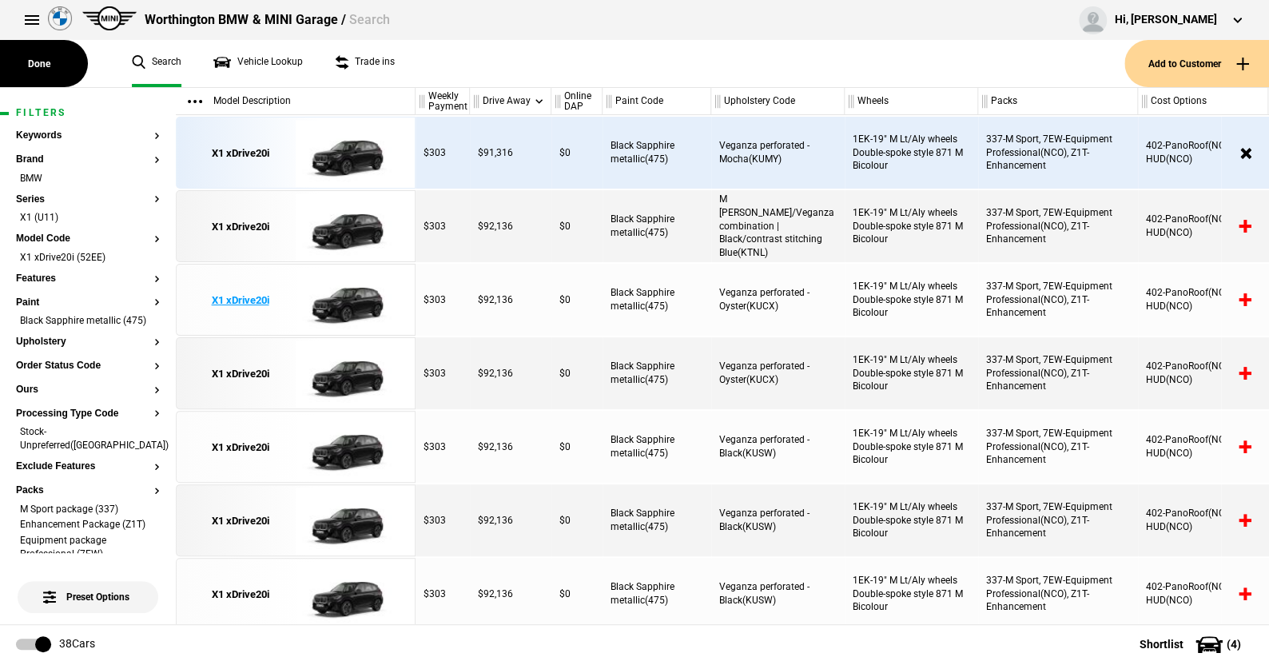
click at [361, 297] on img at bounding box center [351, 300] width 111 height 72
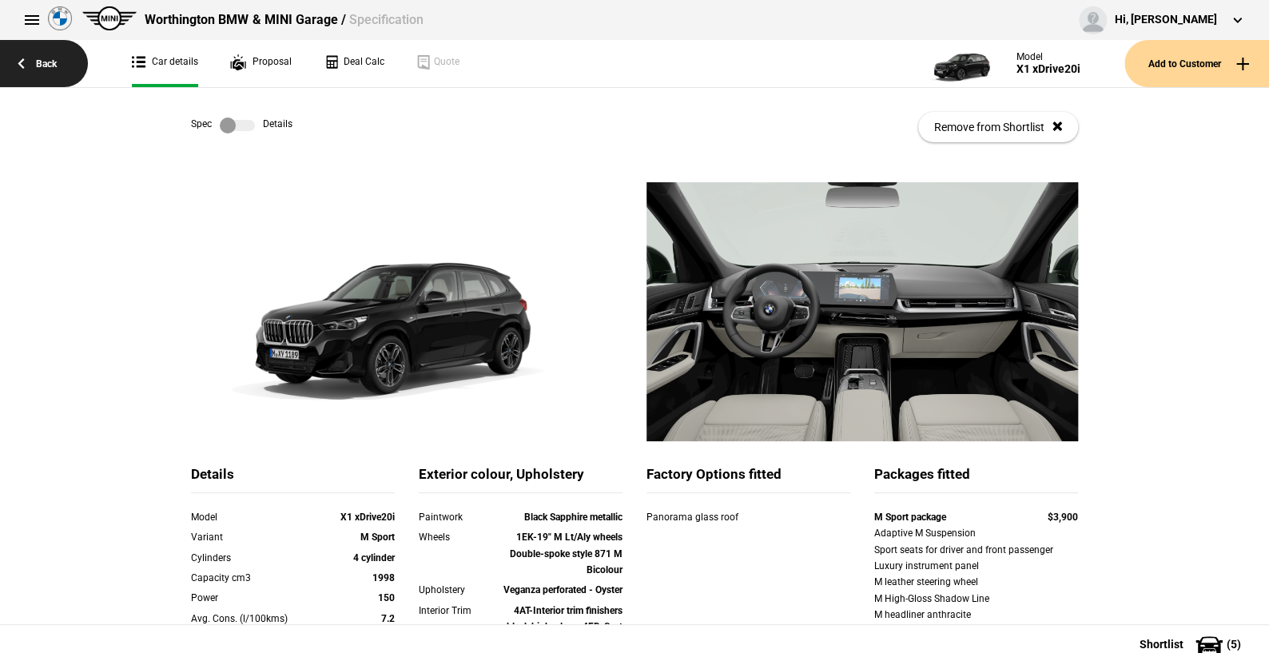
click at [49, 59] on link "Back" at bounding box center [44, 63] width 88 height 47
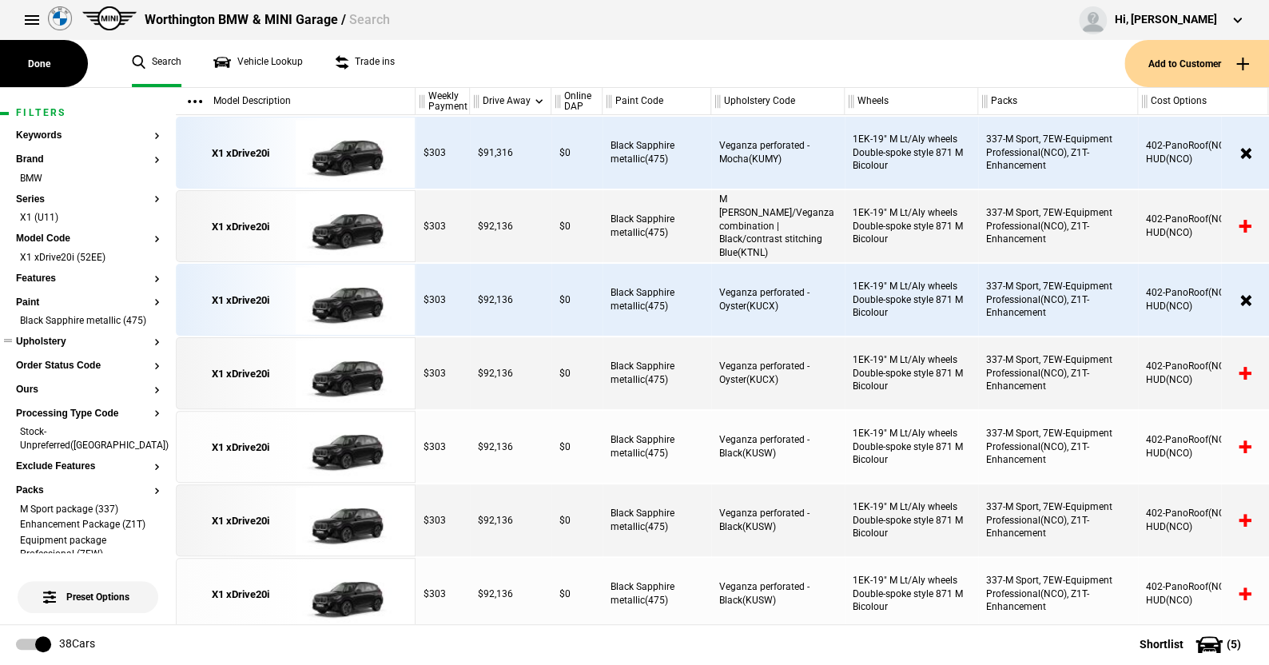
click at [58, 348] on button "Upholstery" at bounding box center [88, 341] width 144 height 11
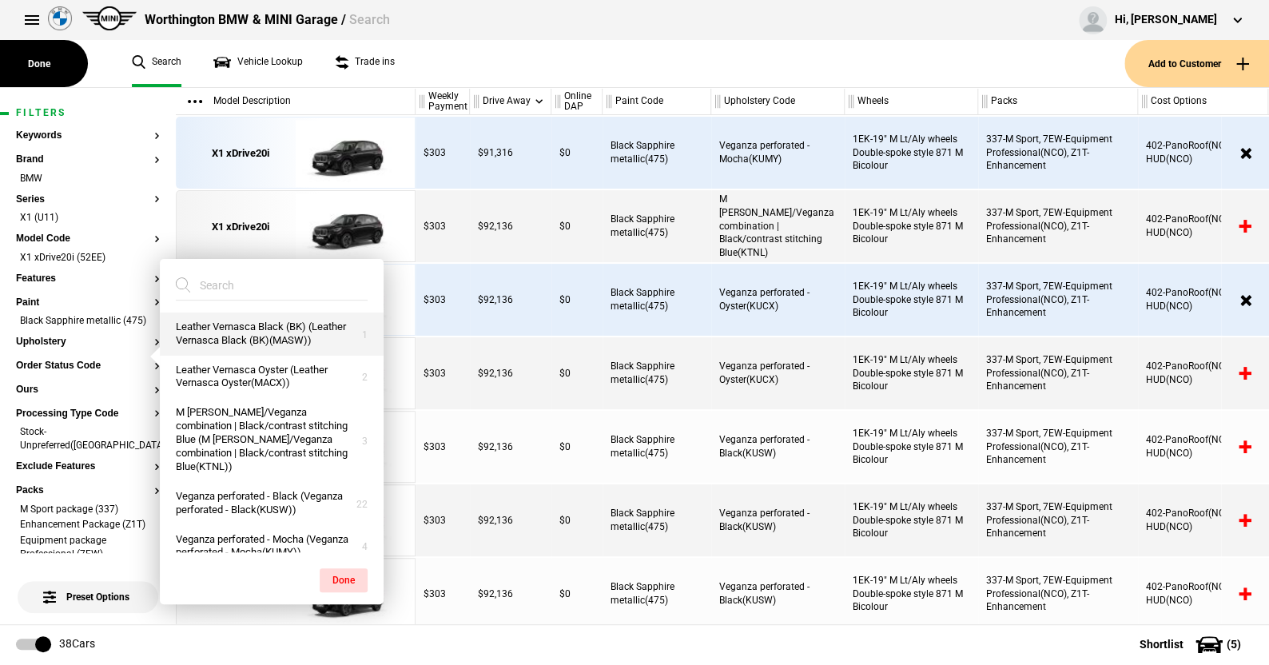
click at [246, 331] on button "Leather Vernasca Black (BK) (Leather Vernasca Black (BK)(MASW))" at bounding box center [272, 333] width 224 height 43
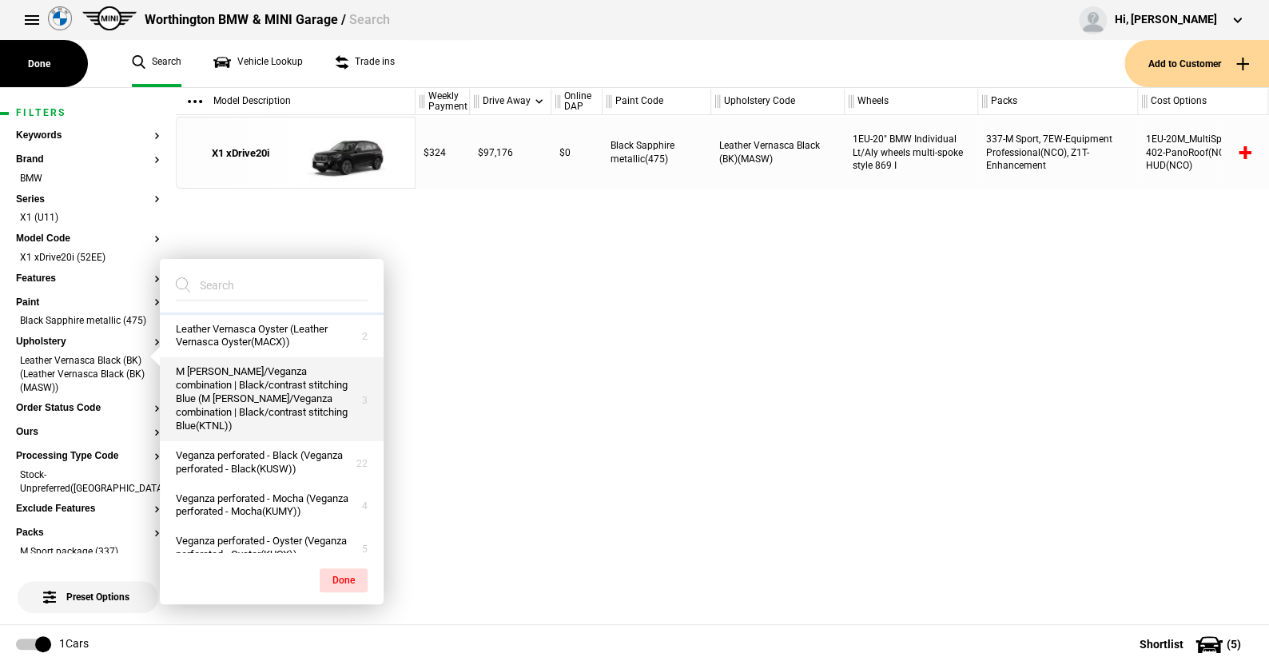
scroll to position [80, 0]
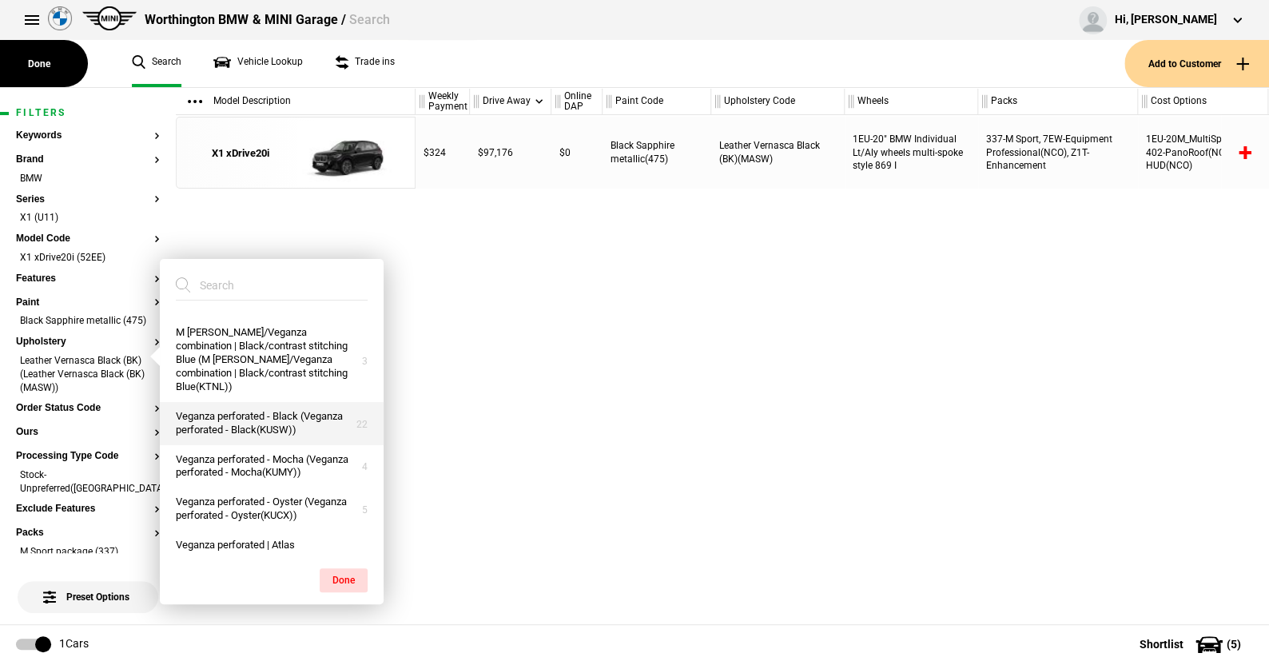
click at [245, 431] on button "Veganza perforated - Black (Veganza perforated - Black(KUSW))" at bounding box center [272, 423] width 224 height 43
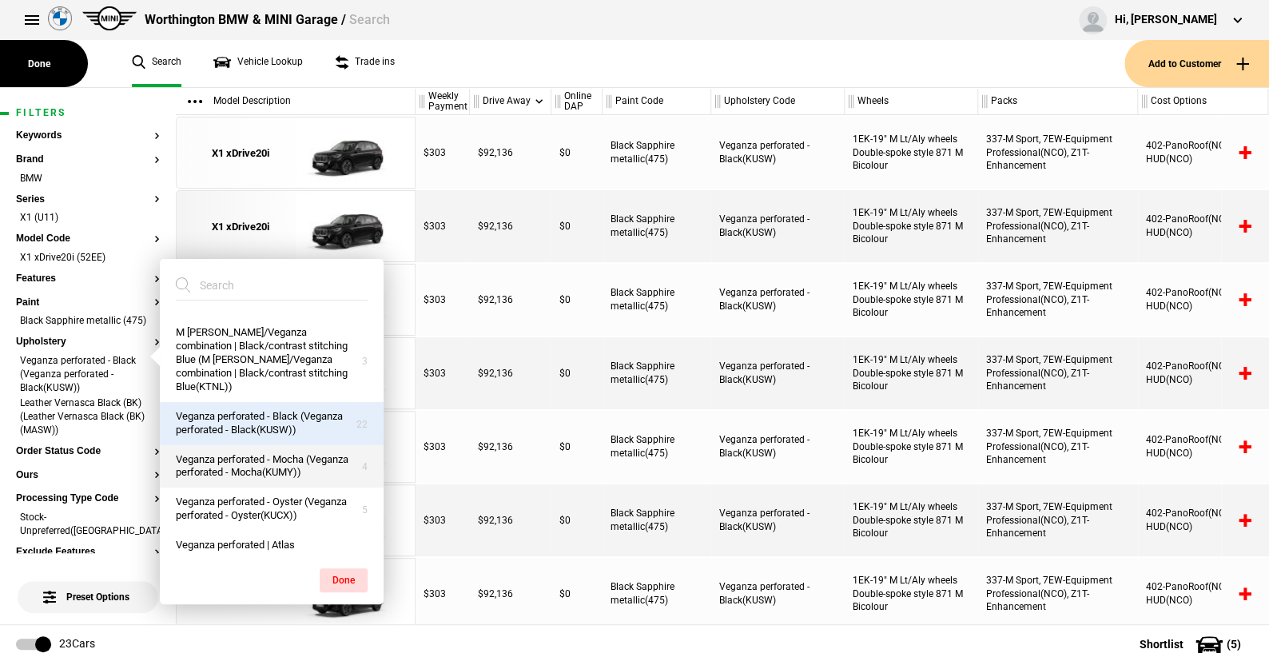
click at [236, 488] on button "Veganza perforated - Mocha (Veganza perforated - Mocha(KUMY))" at bounding box center [272, 466] width 224 height 43
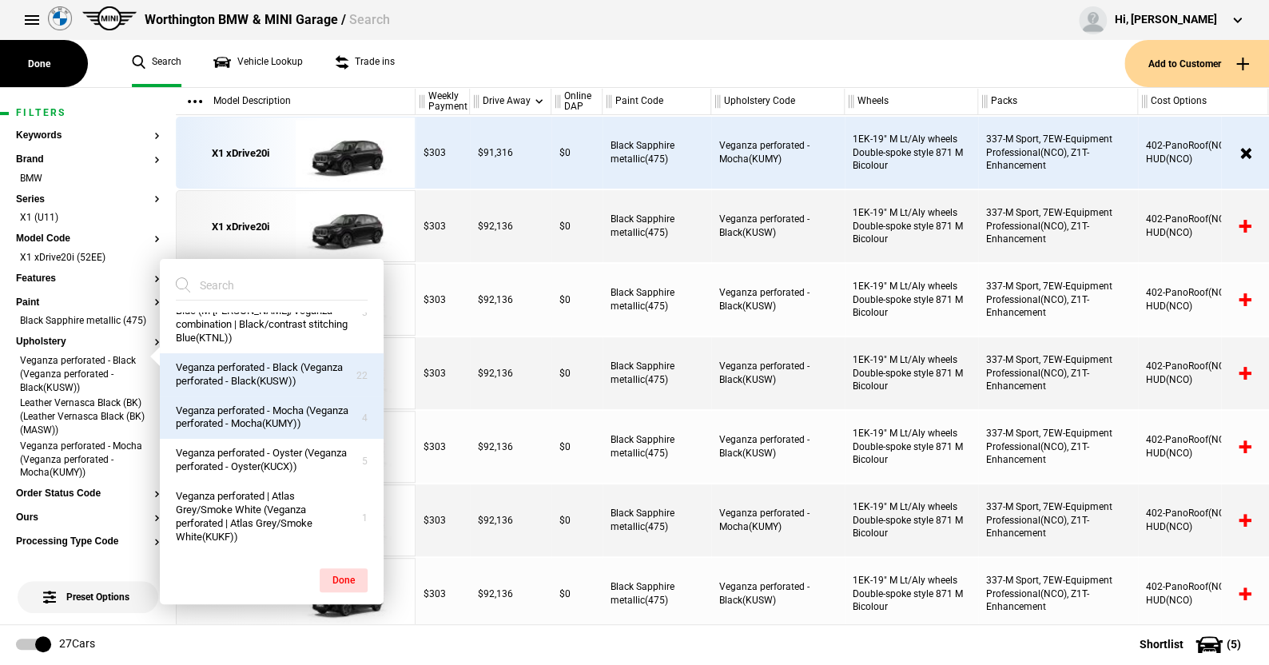
scroll to position [182, 0]
click at [344, 575] on button "Done" at bounding box center [344, 580] width 48 height 24
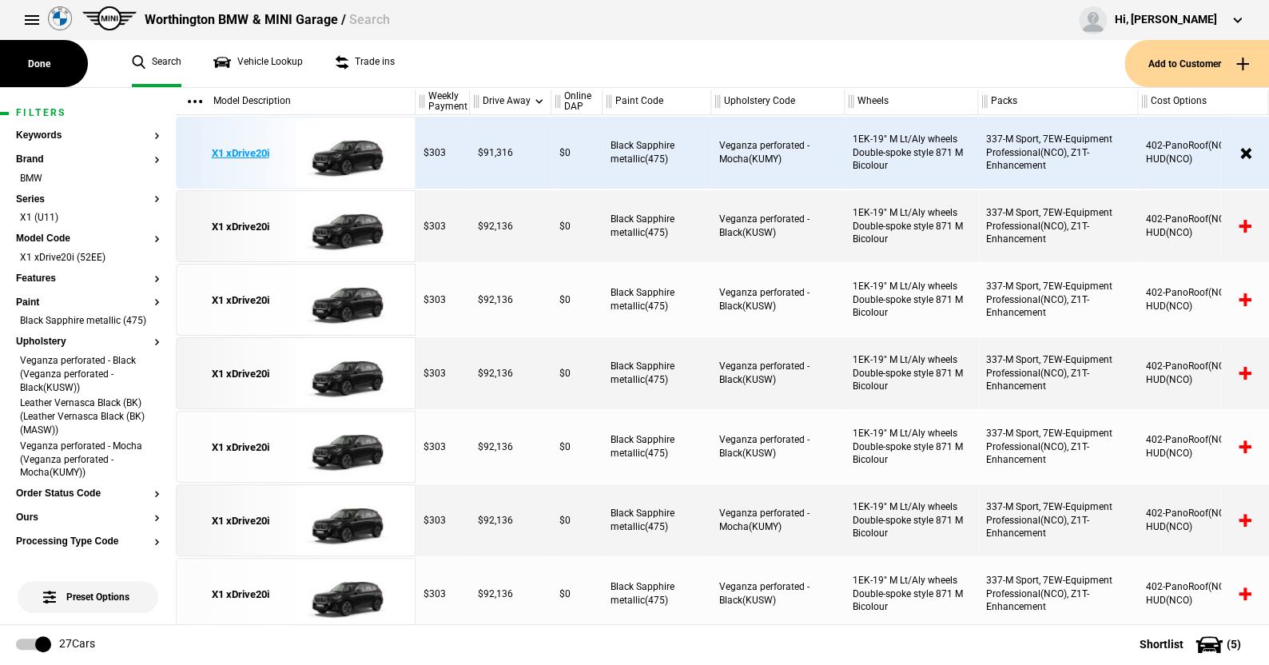
click at [350, 154] on img at bounding box center [351, 153] width 111 height 72
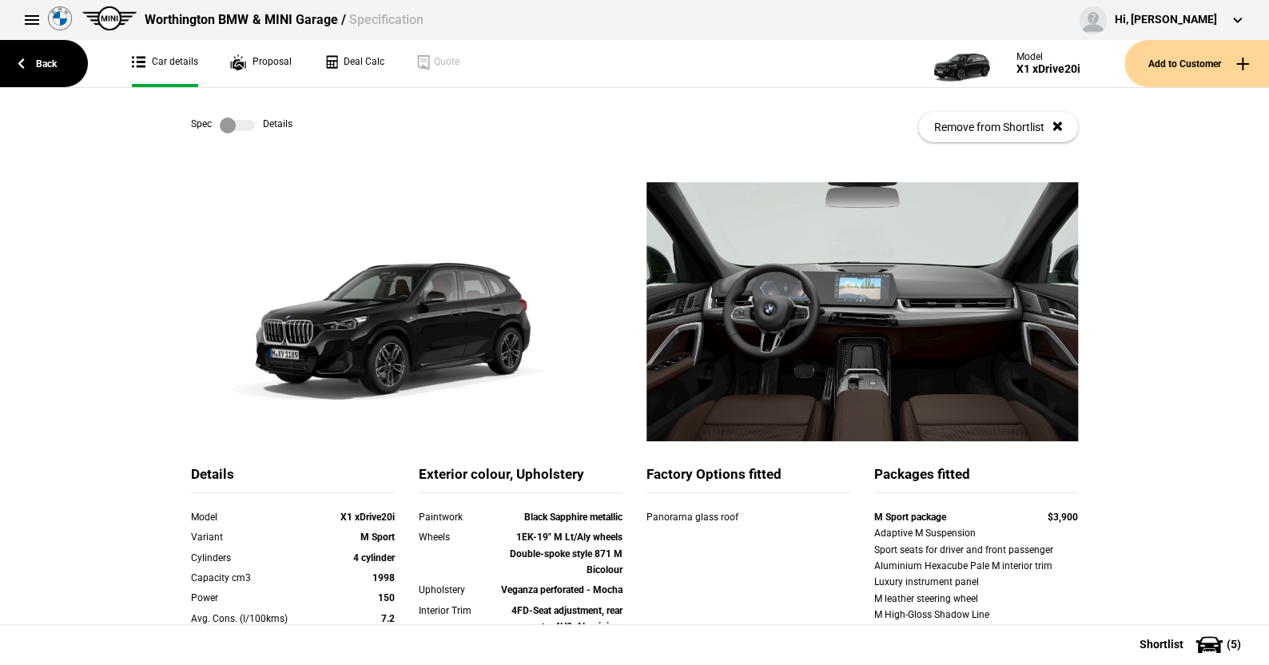
click at [249, 127] on link at bounding box center [237, 125] width 51 height 16
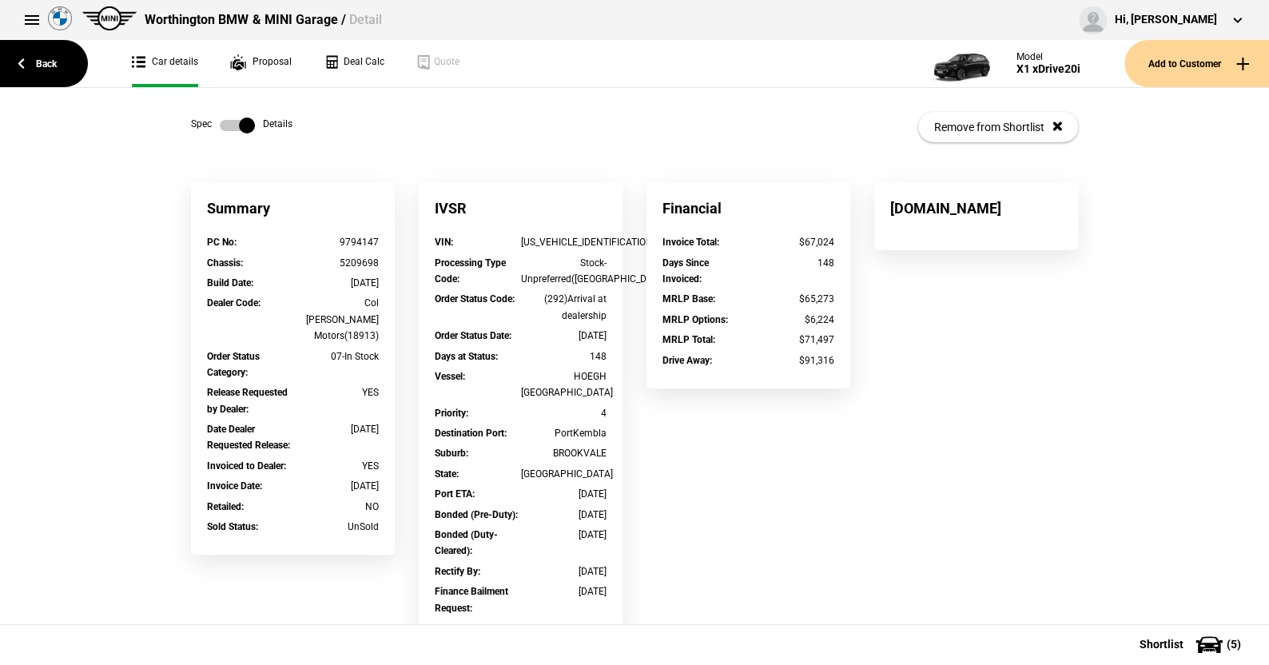
click at [212, 118] on link at bounding box center [237, 125] width 51 height 16
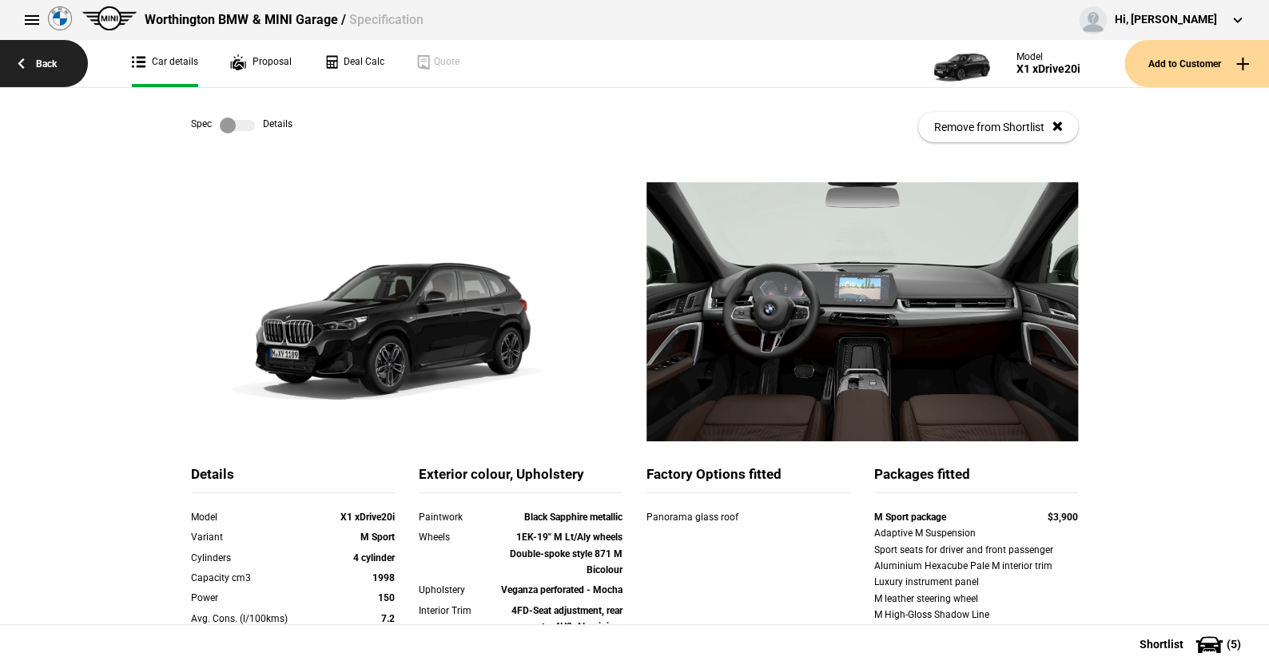
click at [50, 62] on link "Back" at bounding box center [44, 63] width 88 height 47
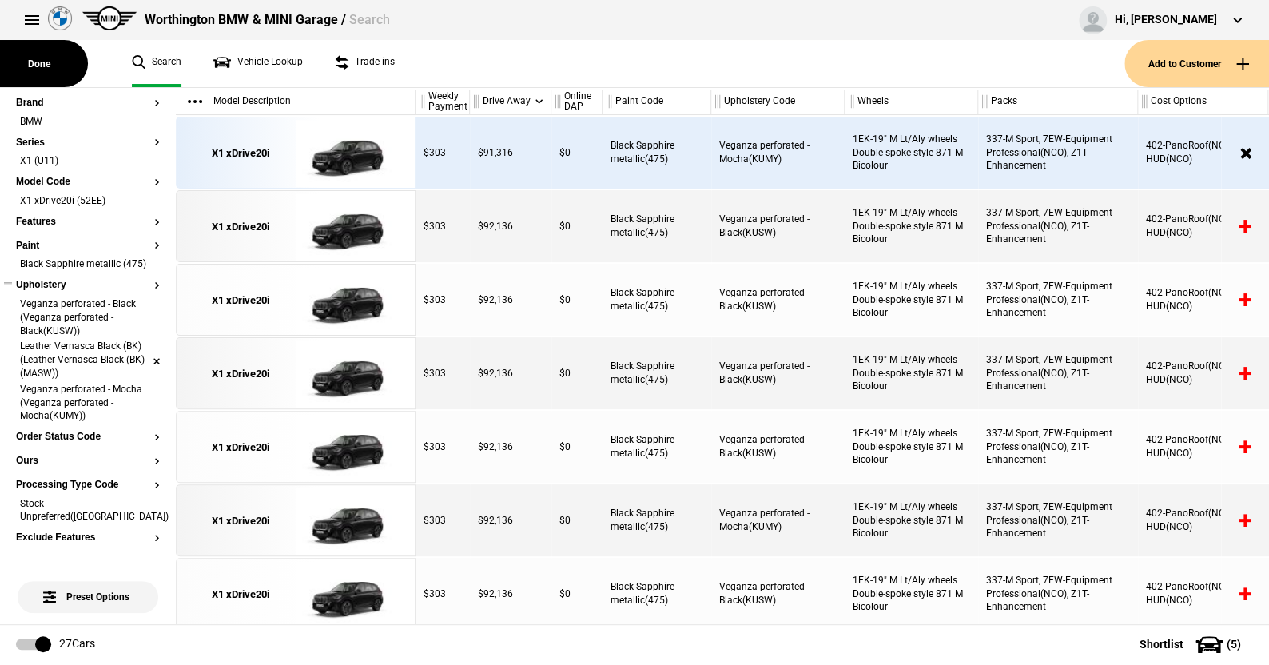
scroll to position [80, 0]
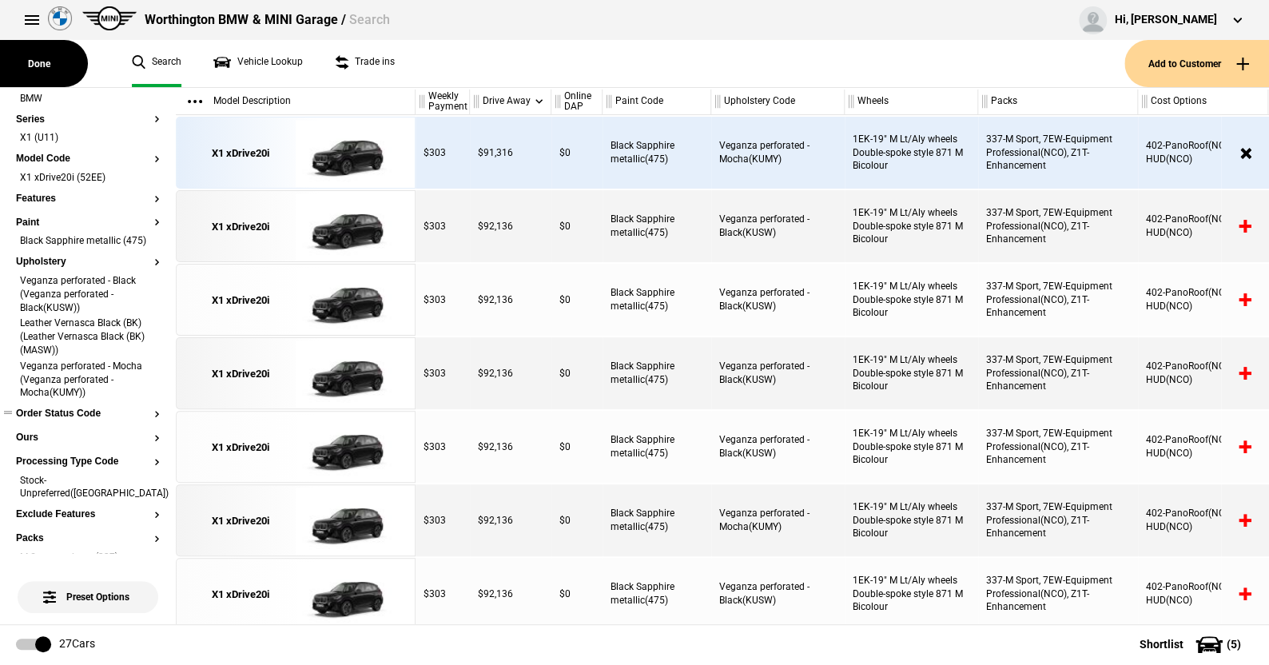
click at [88, 419] on button "Order Status Code" at bounding box center [88, 413] width 144 height 11
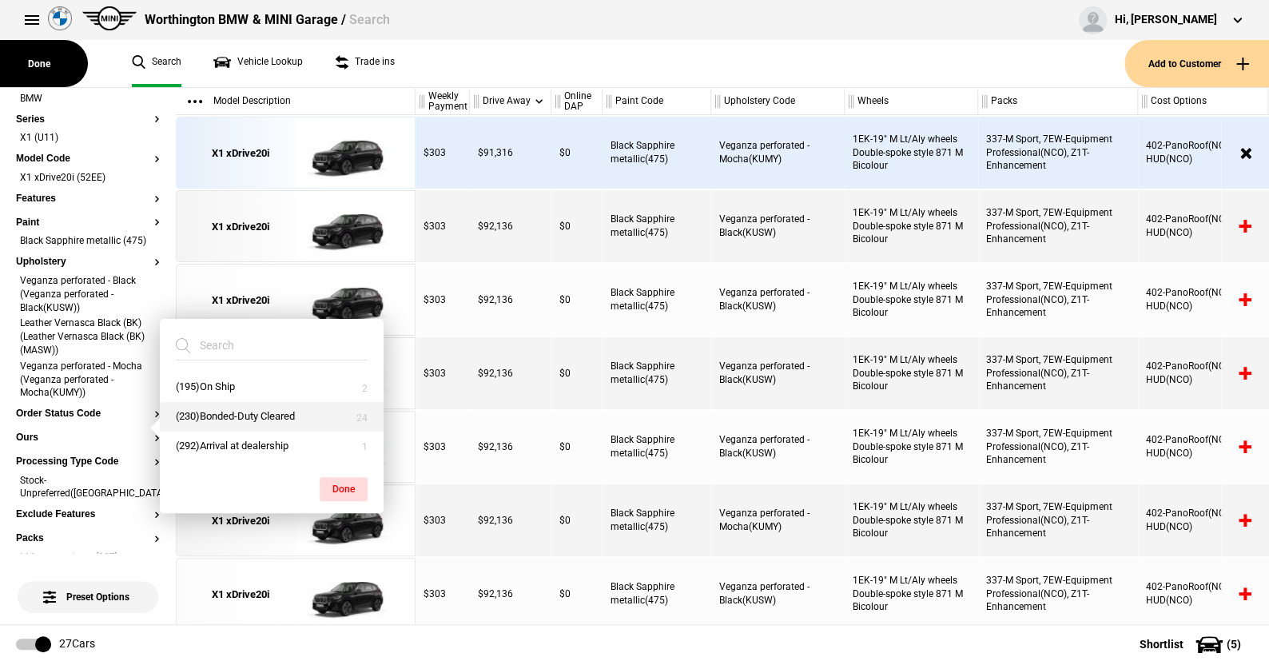
click at [213, 405] on button "(230)Bonded-Duty Cleared" at bounding box center [272, 417] width 224 height 30
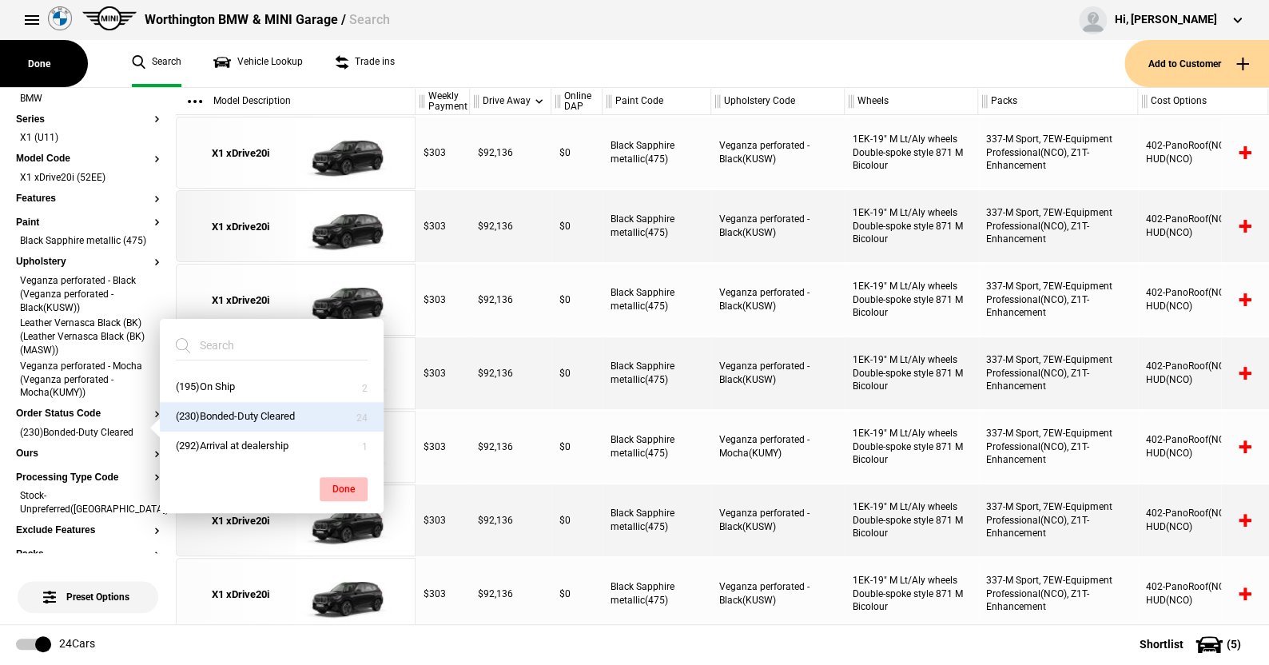
click at [348, 481] on button "Done" at bounding box center [344, 489] width 48 height 24
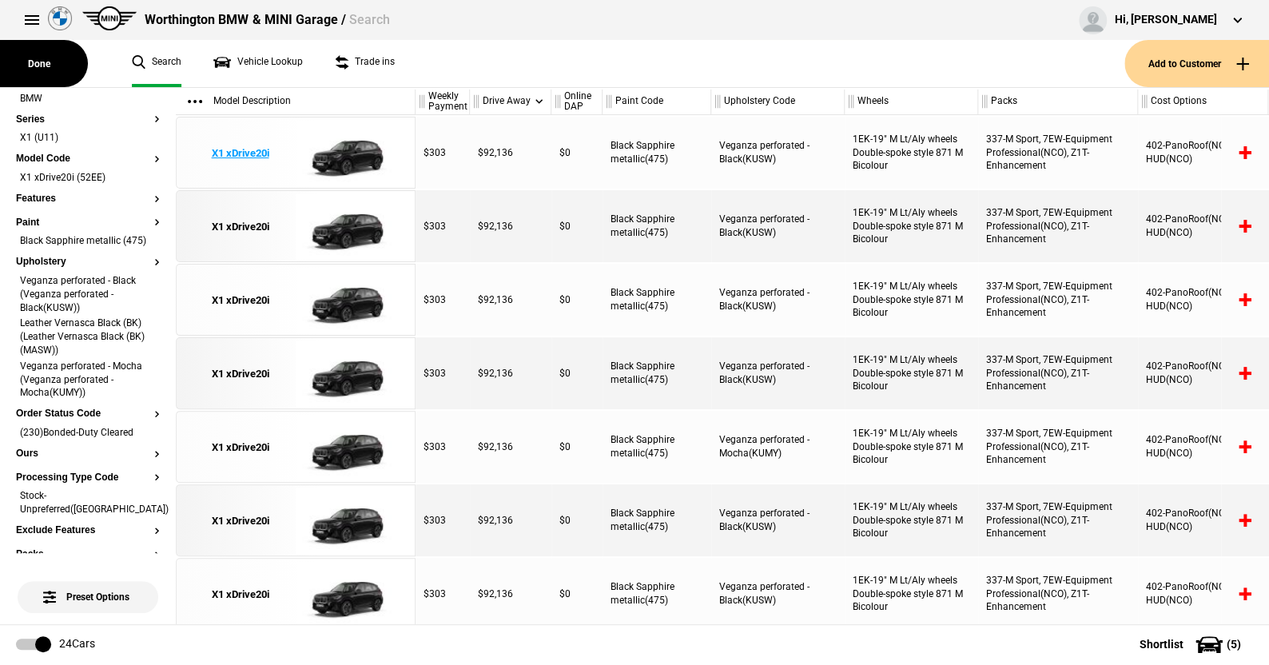
click at [353, 149] on img at bounding box center [351, 153] width 111 height 72
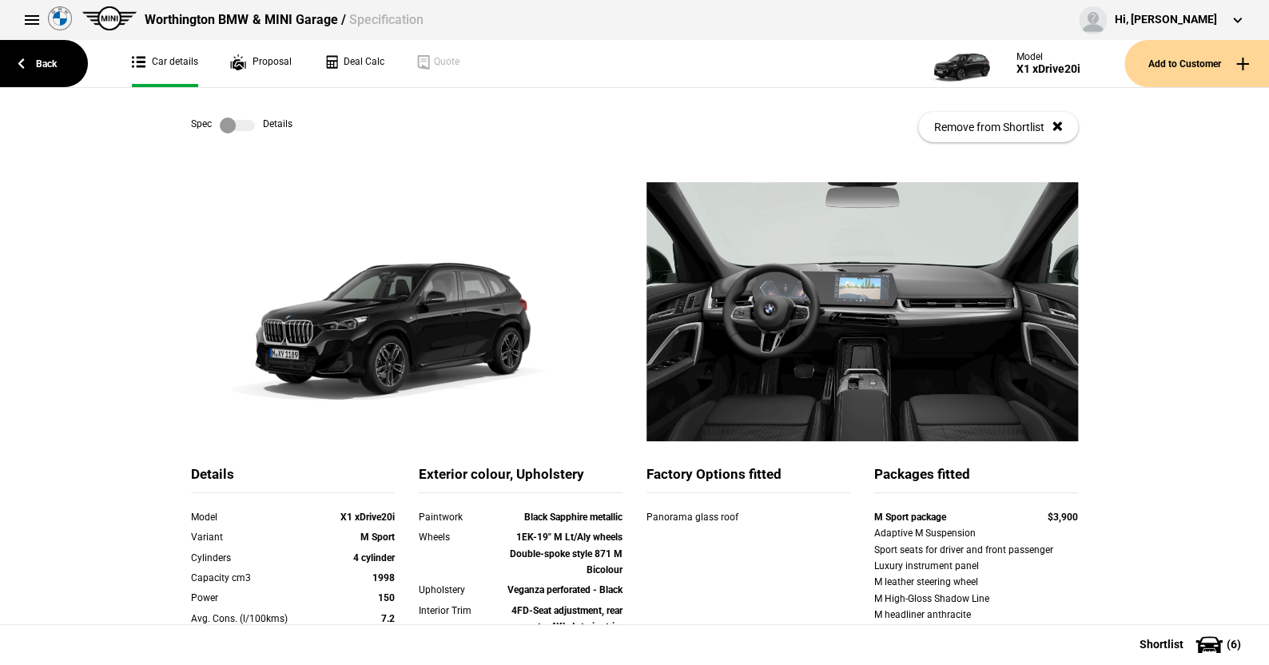
click at [251, 125] on link at bounding box center [237, 125] width 51 height 16
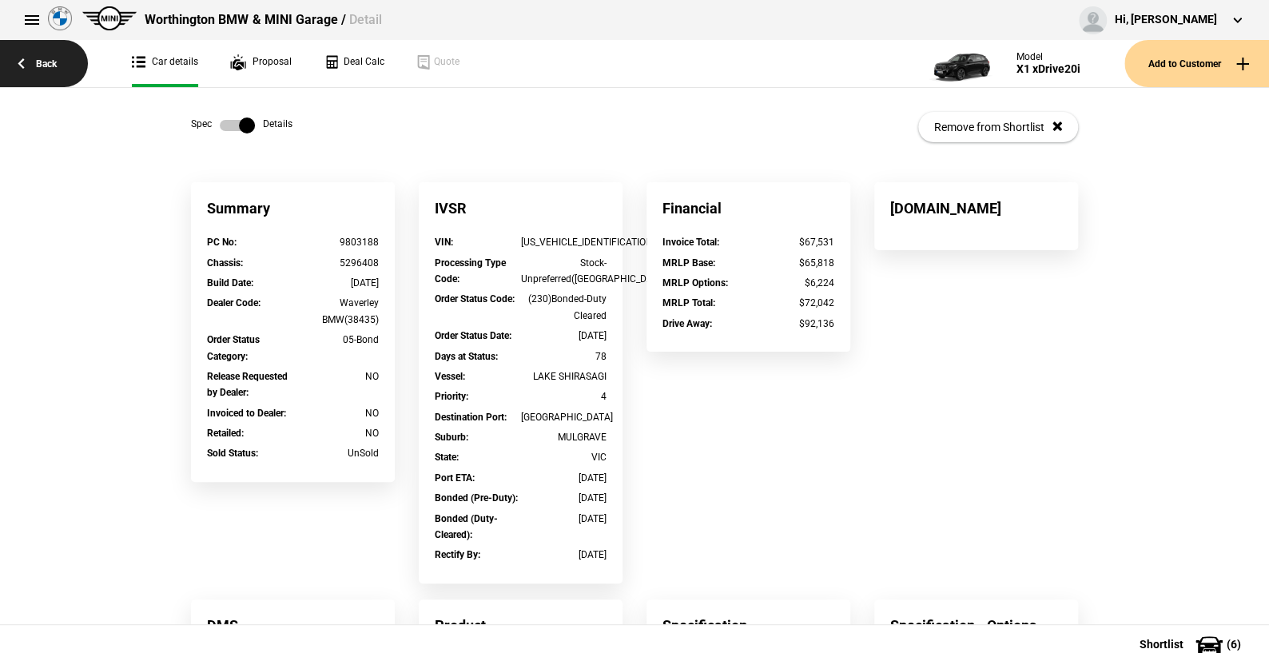
click at [54, 61] on link "Back" at bounding box center [44, 63] width 88 height 47
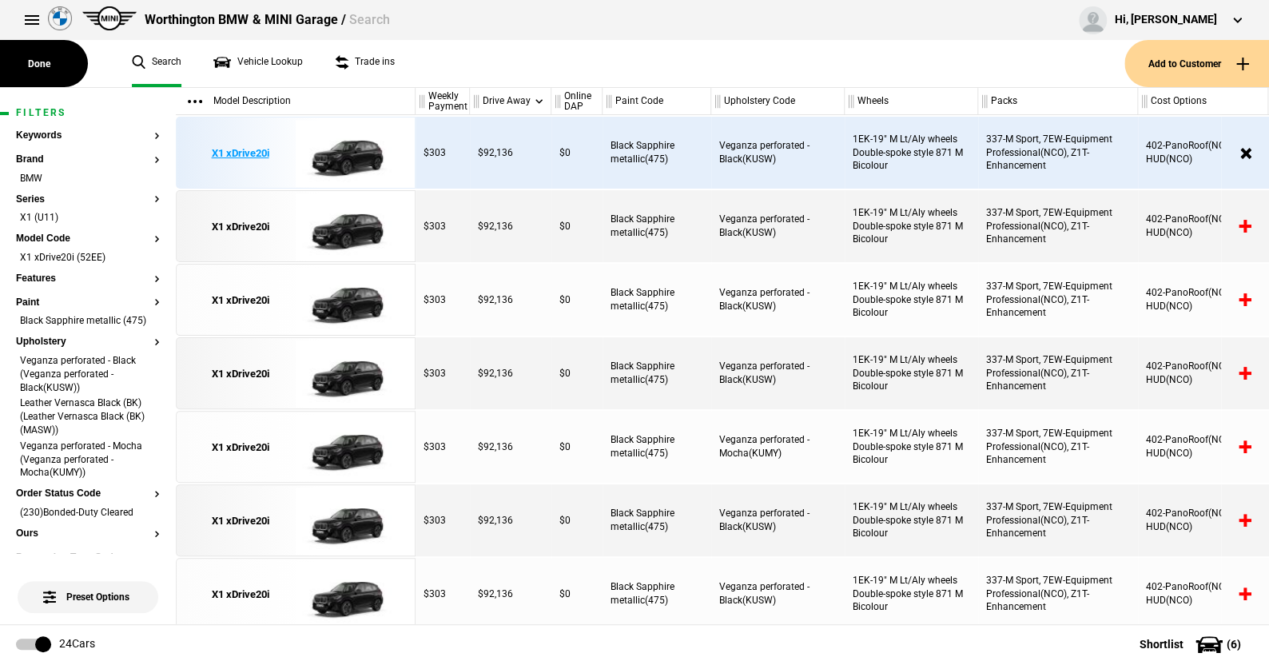
click at [349, 150] on img at bounding box center [351, 153] width 111 height 72
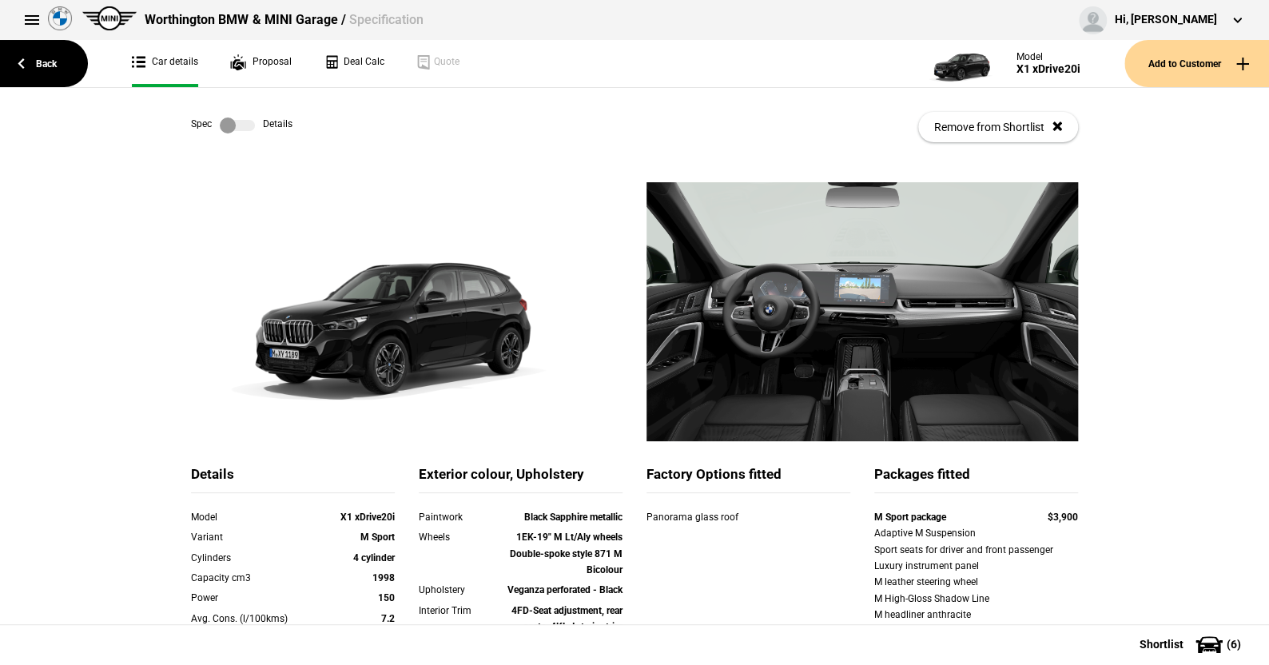
click at [244, 122] on label at bounding box center [237, 125] width 35 height 16
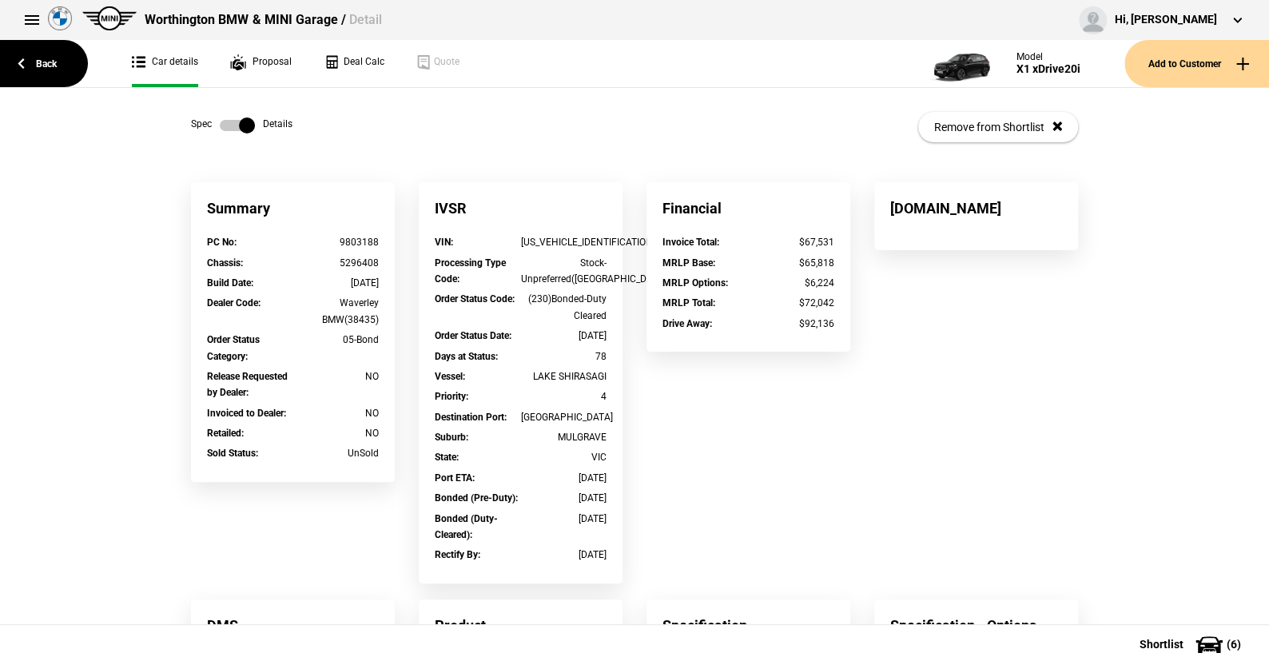
click at [224, 124] on label at bounding box center [237, 125] width 35 height 16
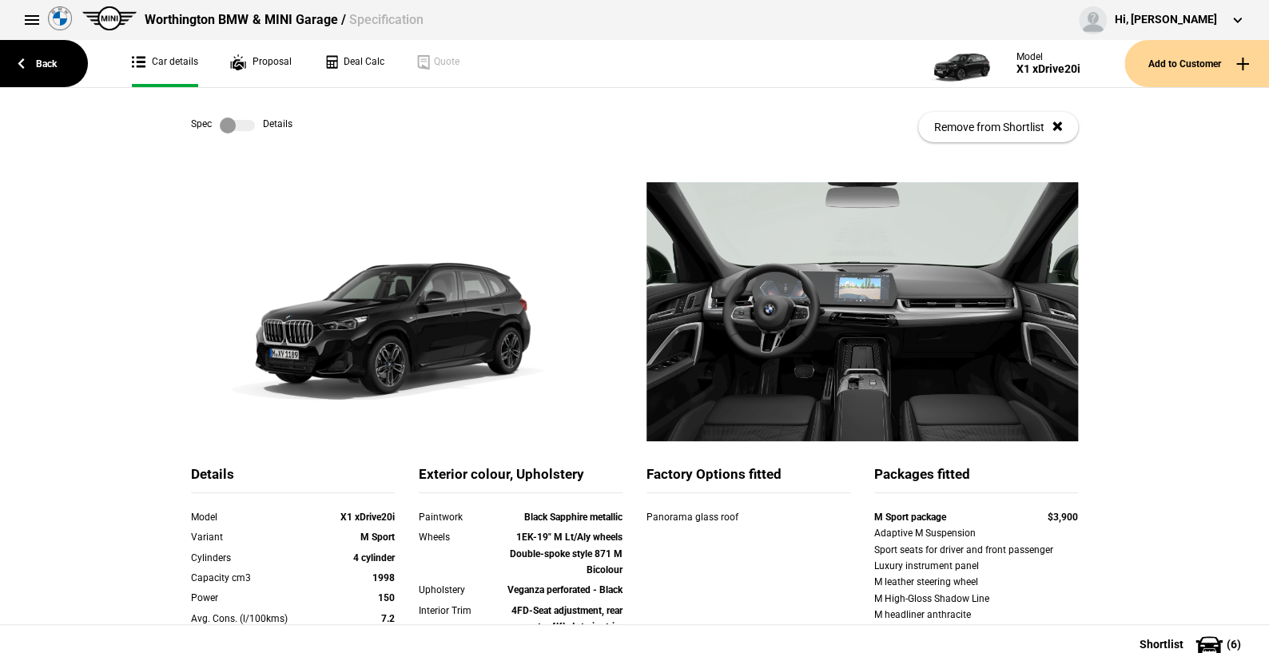
click at [243, 127] on label at bounding box center [237, 125] width 35 height 16
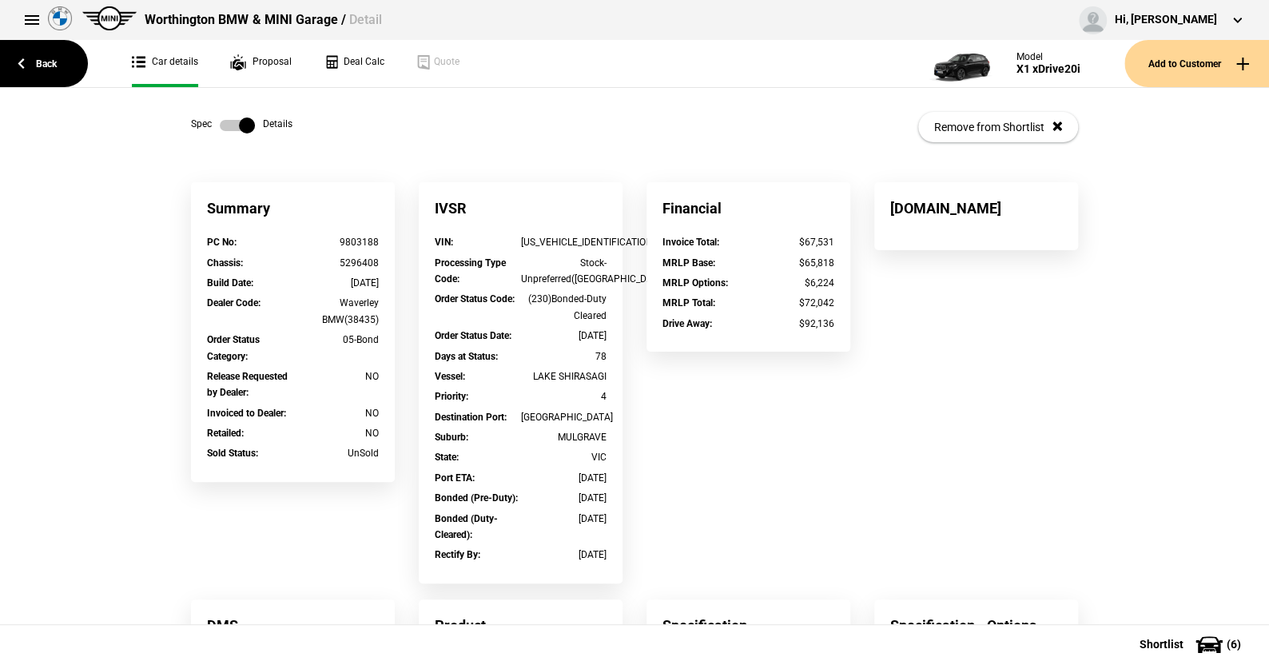
click at [220, 120] on label at bounding box center [237, 125] width 35 height 16
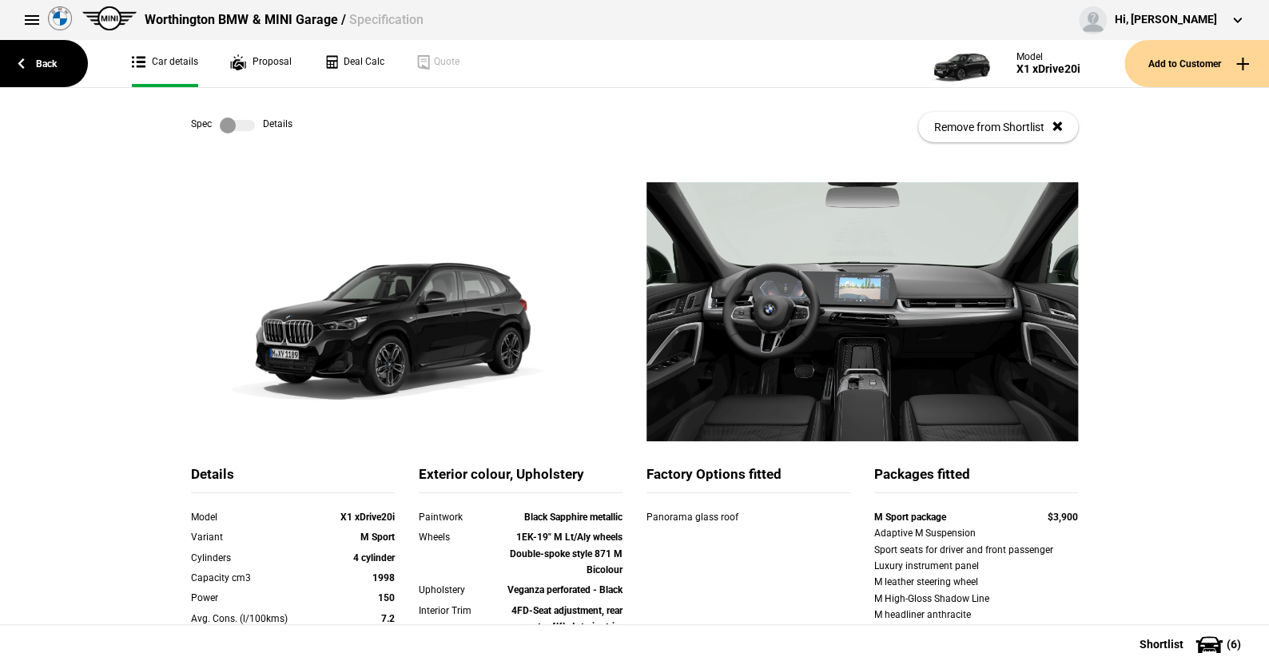
click at [243, 124] on label at bounding box center [237, 125] width 35 height 16
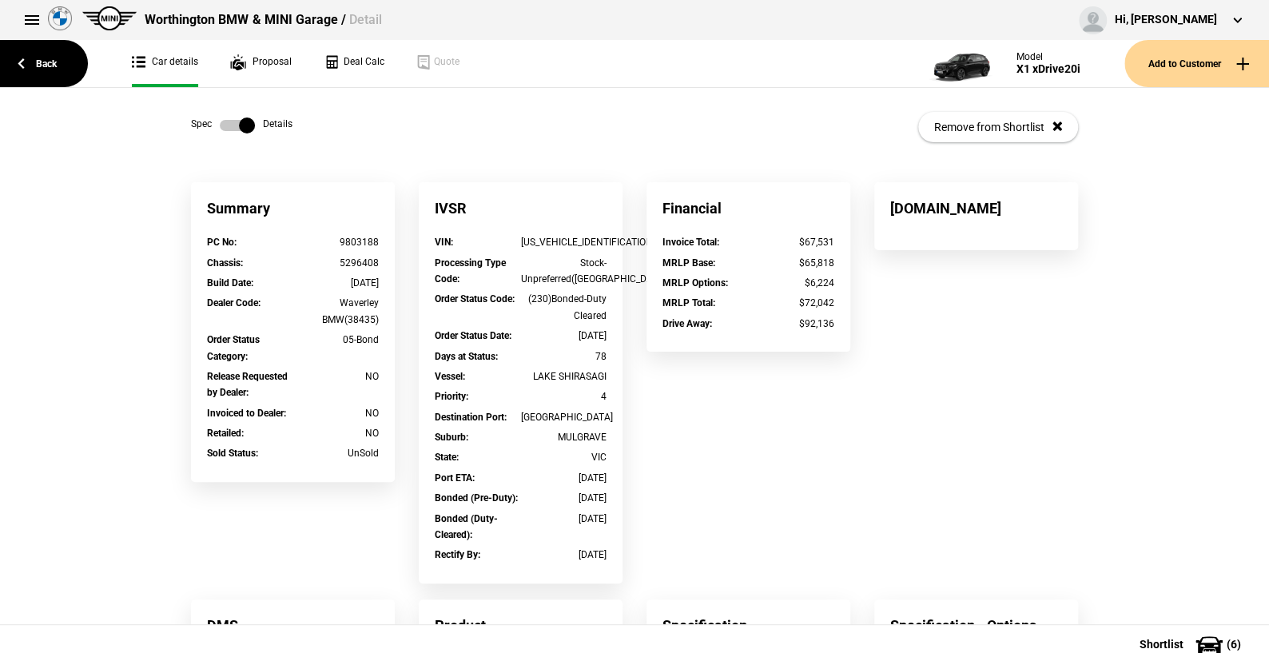
click at [220, 127] on label at bounding box center [237, 125] width 35 height 16
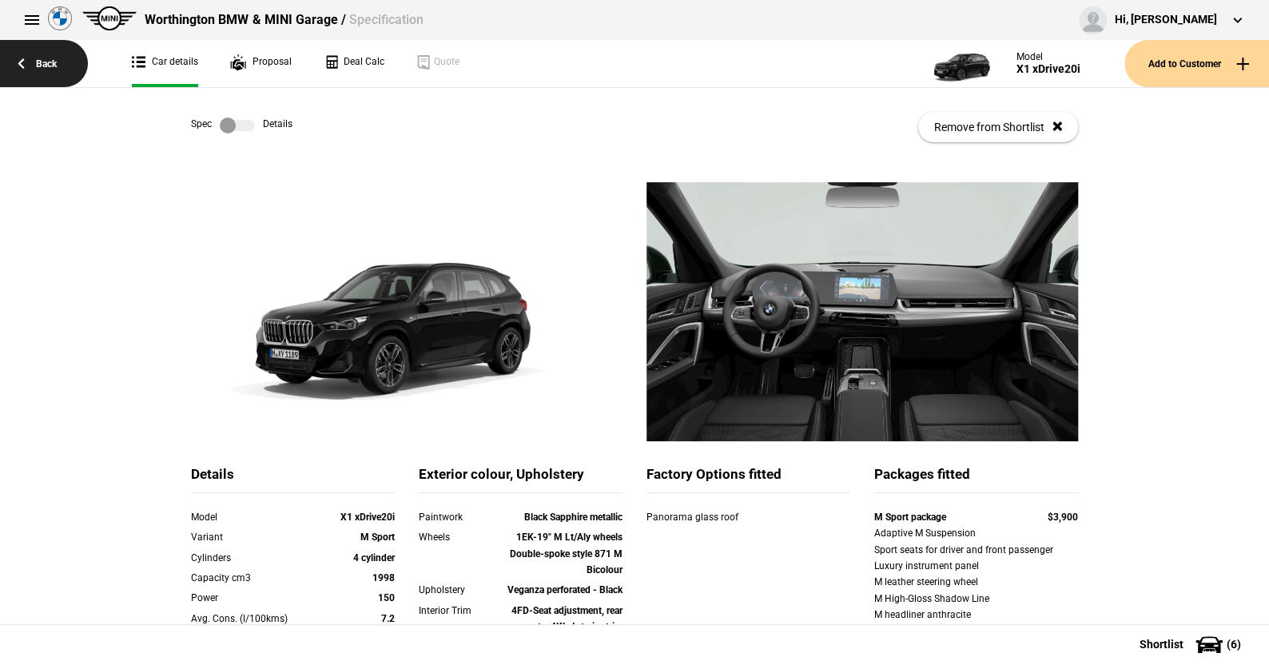
click at [54, 64] on link "Back" at bounding box center [44, 63] width 88 height 47
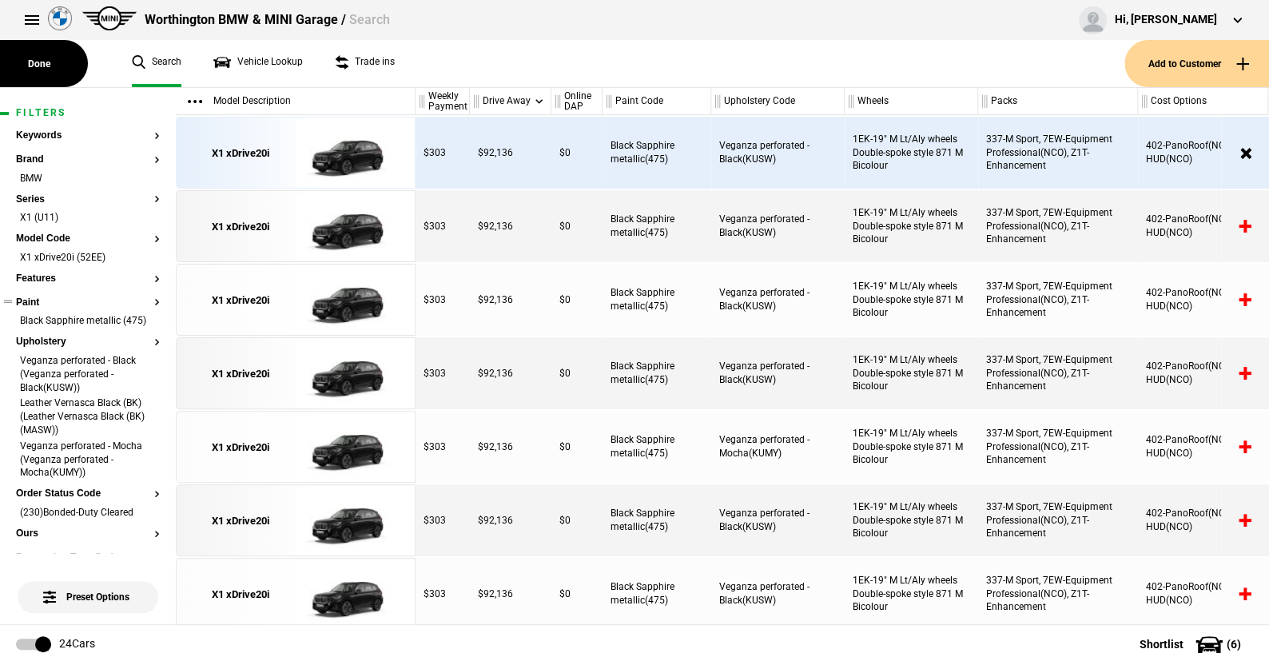
click at [34, 297] on button "Paint" at bounding box center [88, 302] width 144 height 11
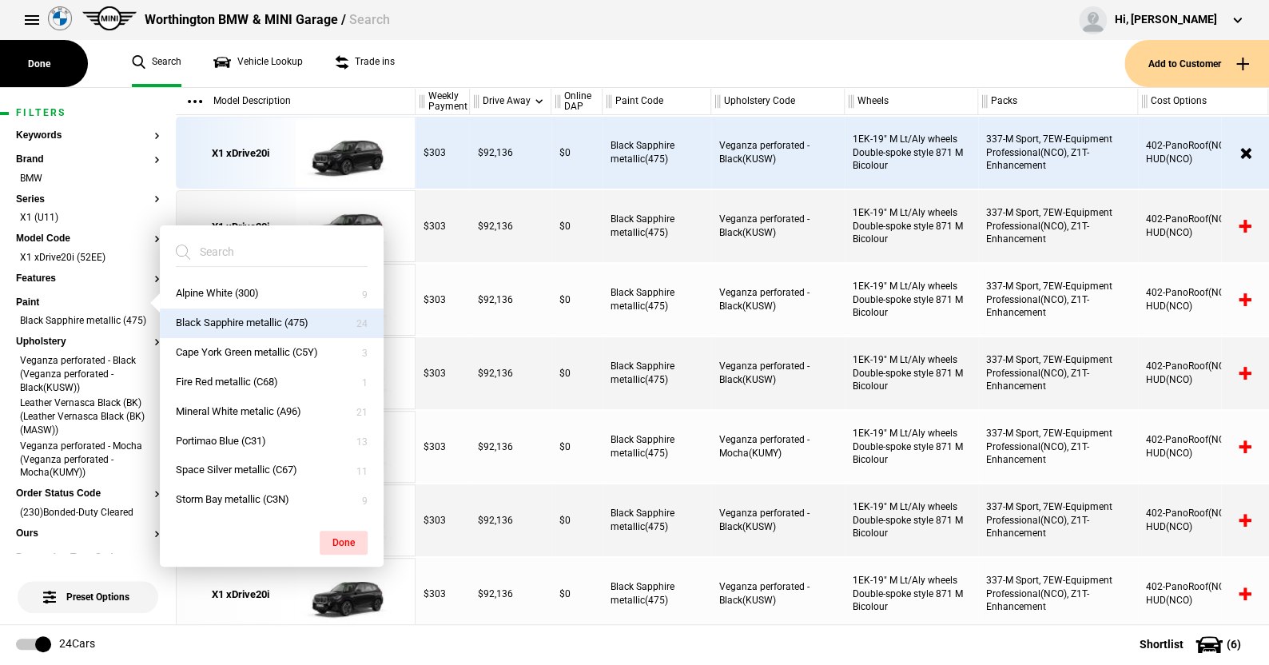
click at [510, 78] on ul "Search Vehicle Lookup Trade ins" at bounding box center [620, 63] width 1008 height 47
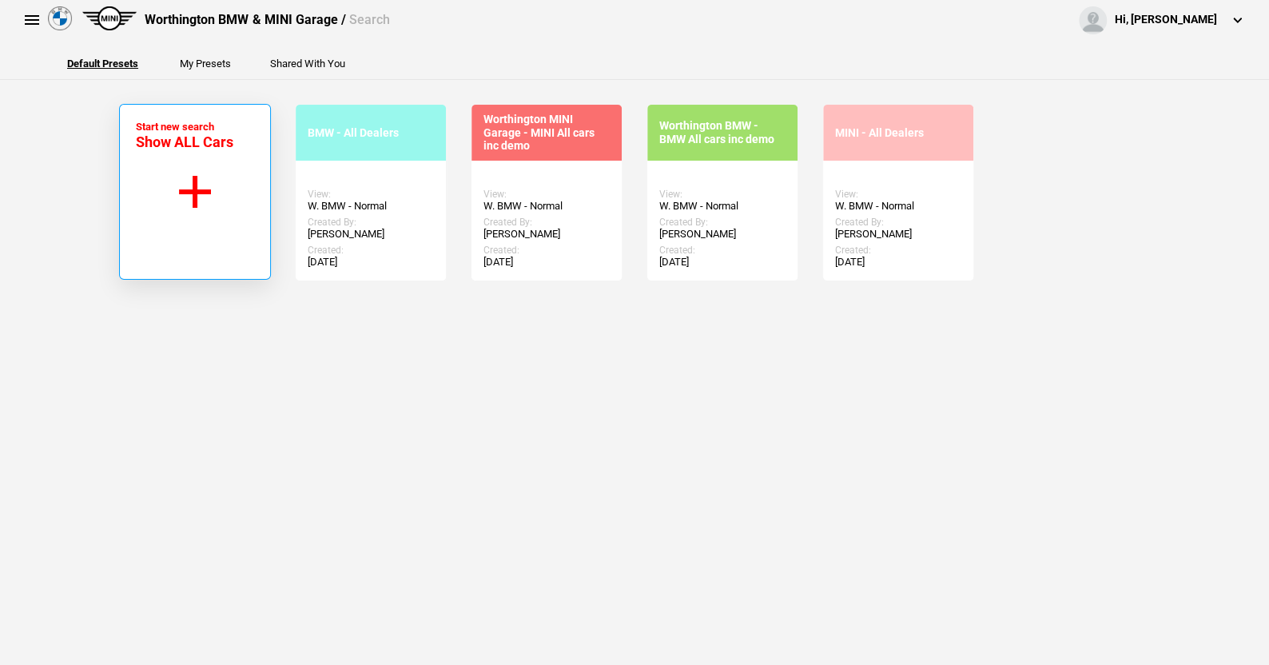
click at [190, 184] on button "Start new search Show ALL Cars" at bounding box center [195, 192] width 152 height 176
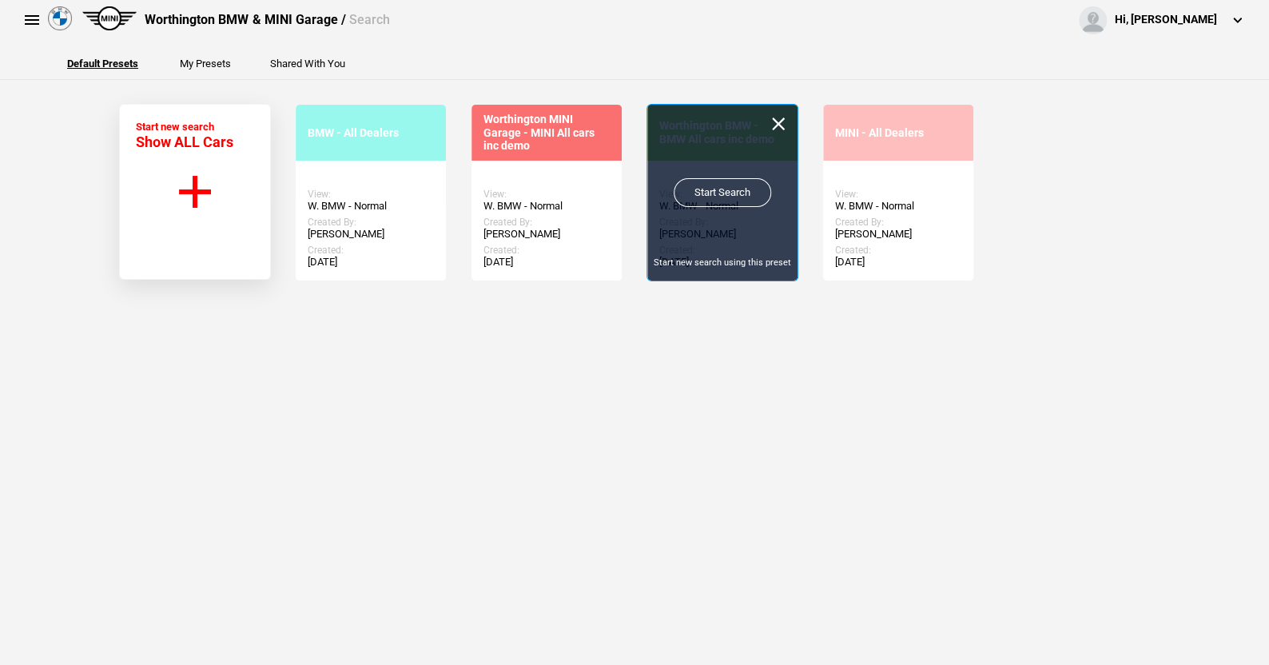
click at [696, 189] on link "Start Search" at bounding box center [722, 192] width 97 height 29
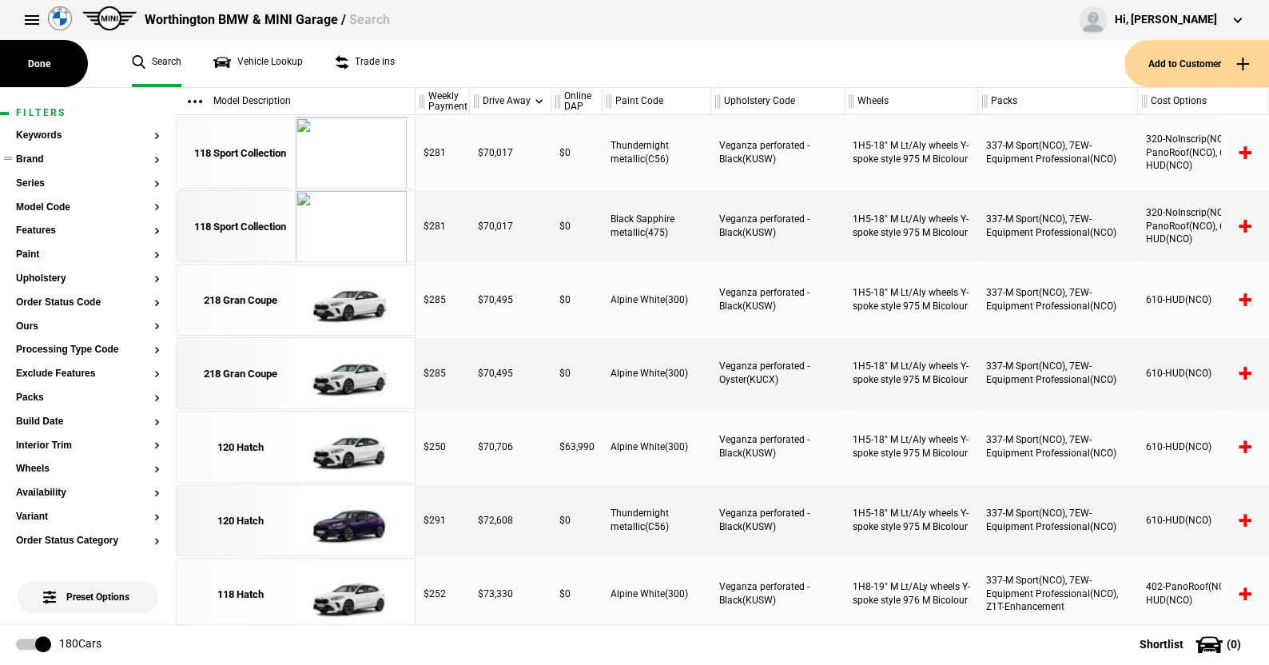
click at [38, 156] on button "Brand" at bounding box center [88, 159] width 144 height 11
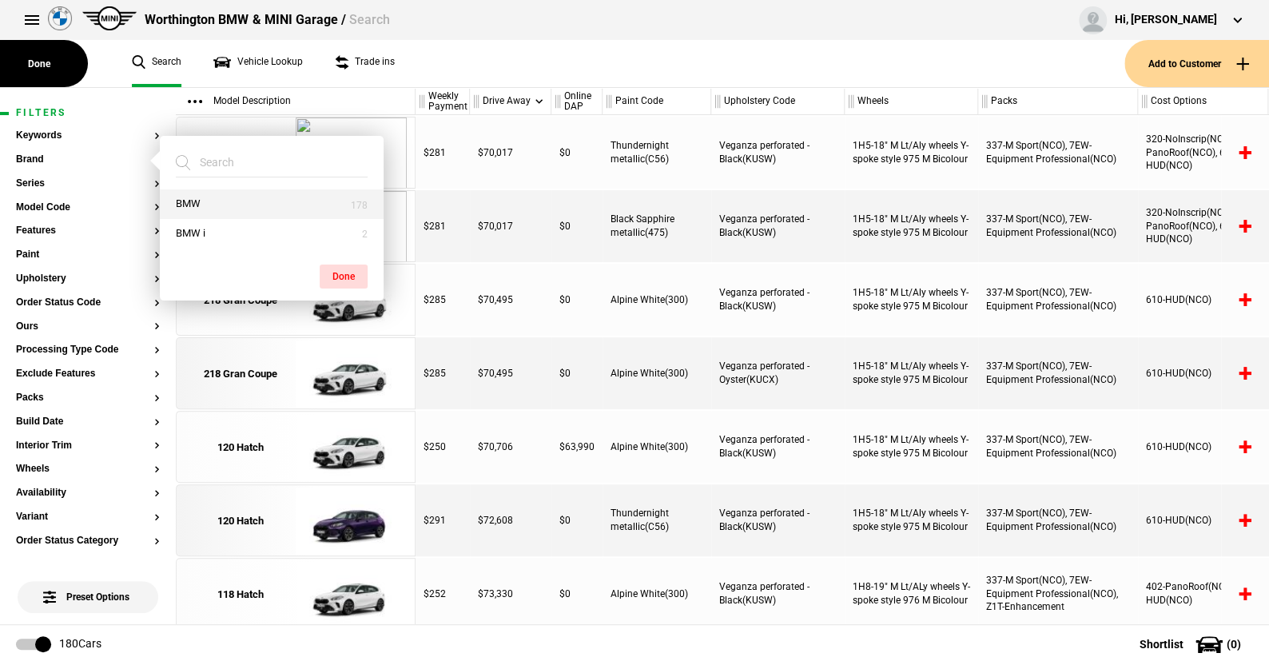
click at [210, 205] on button "BMW" at bounding box center [272, 204] width 224 height 30
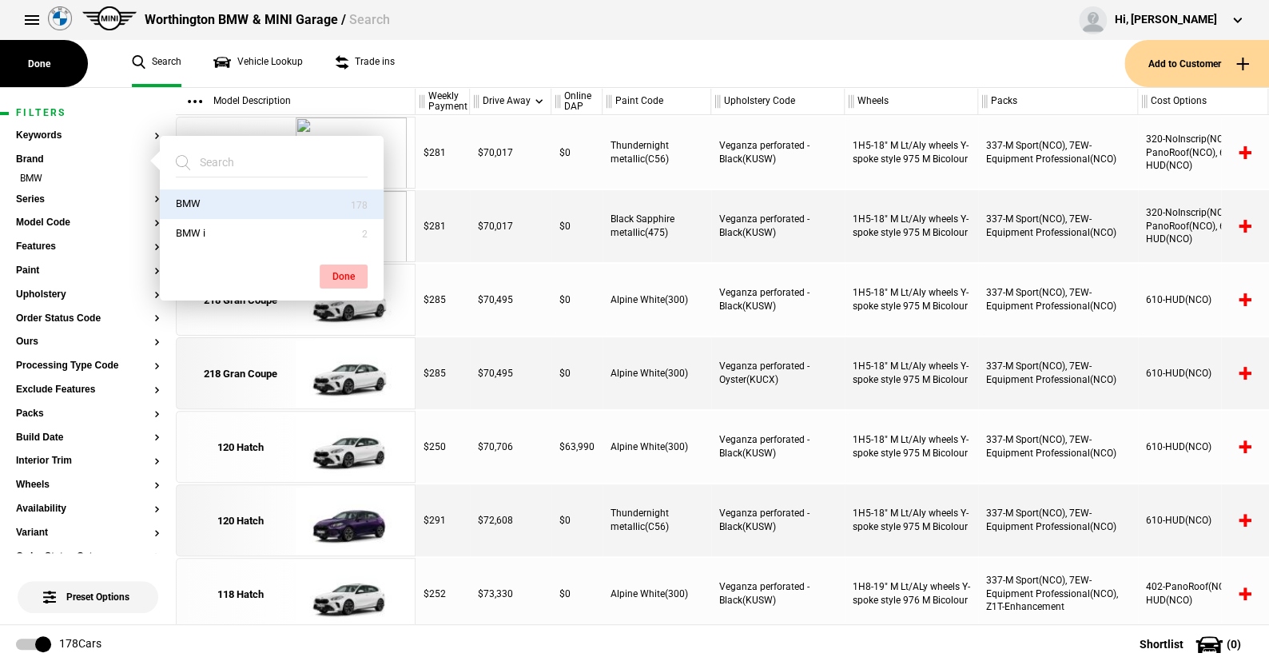
click at [346, 272] on button "Done" at bounding box center [344, 276] width 48 height 24
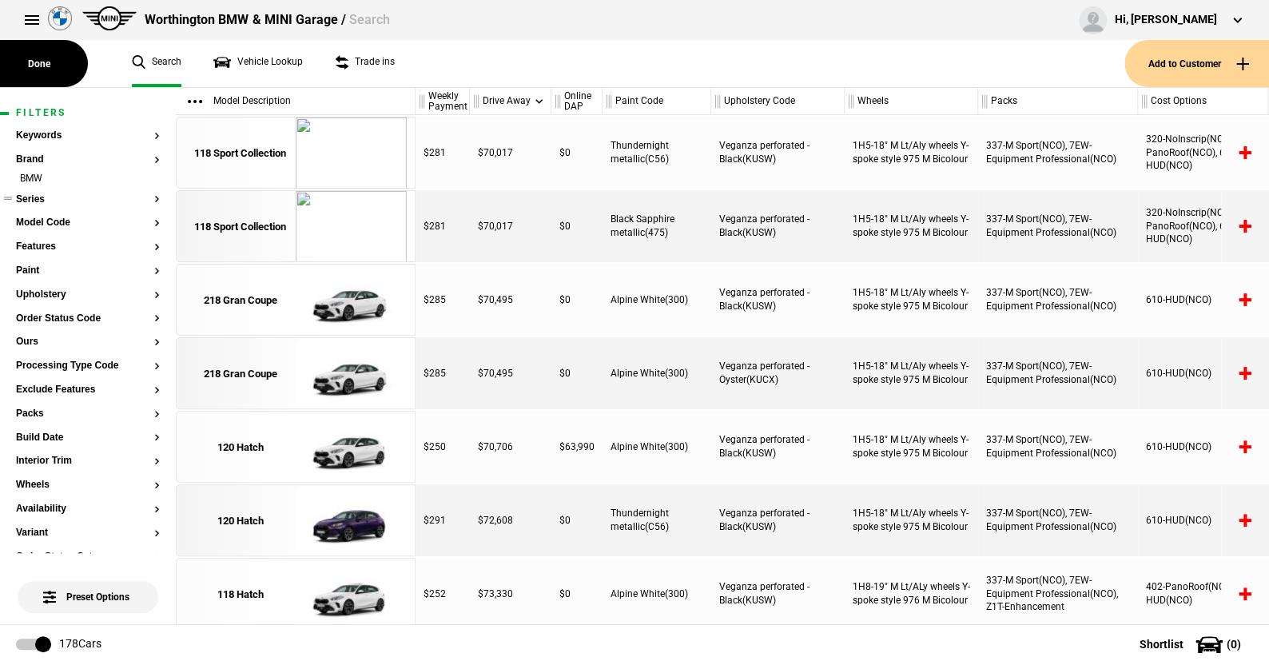
click at [44, 194] on button "Series" at bounding box center [88, 199] width 144 height 11
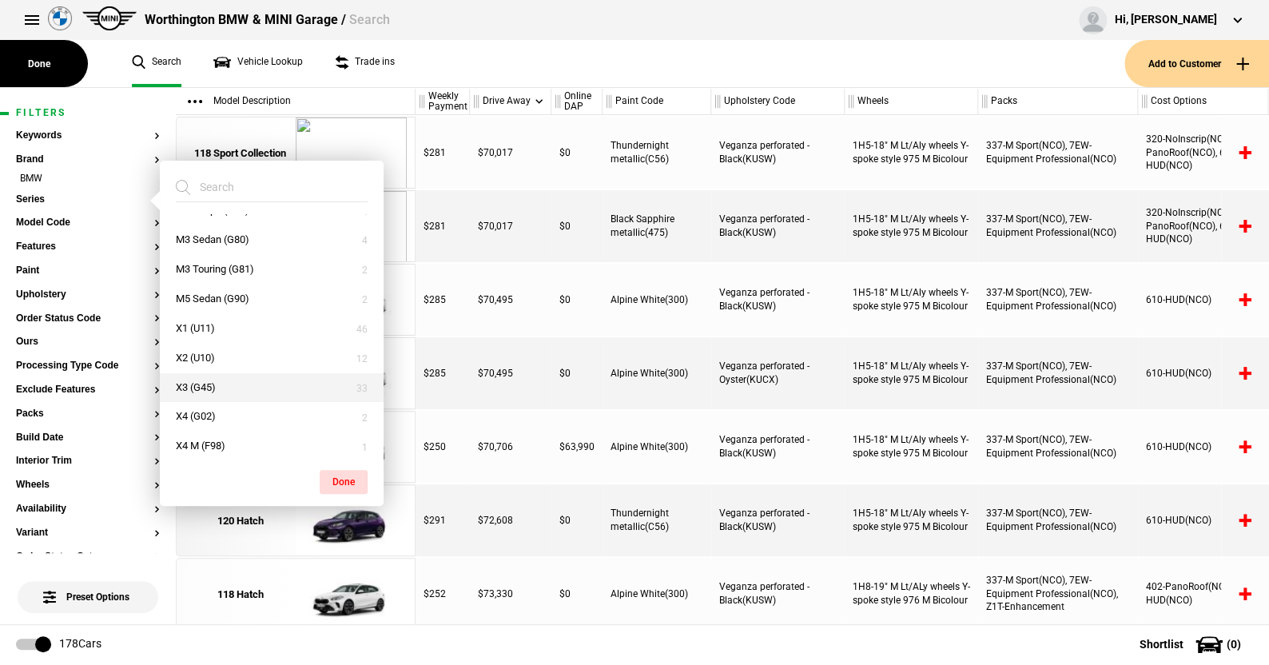
scroll to position [278, 0]
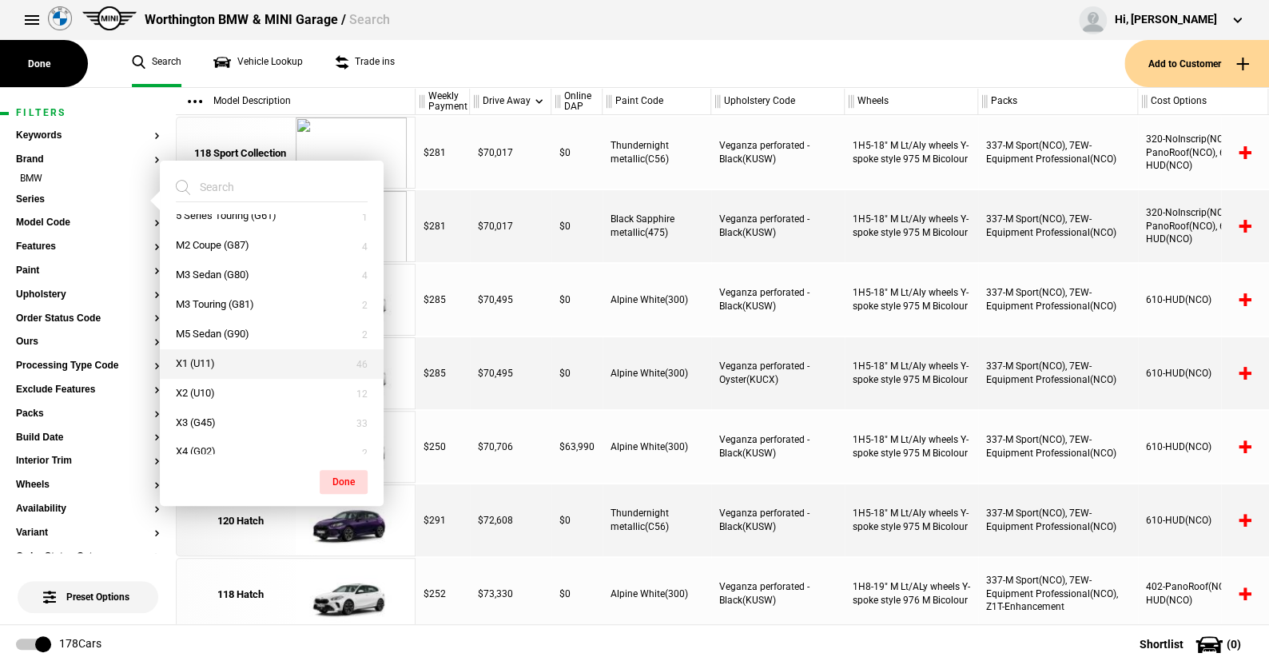
click at [205, 360] on button "X1 (U11)" at bounding box center [272, 364] width 224 height 30
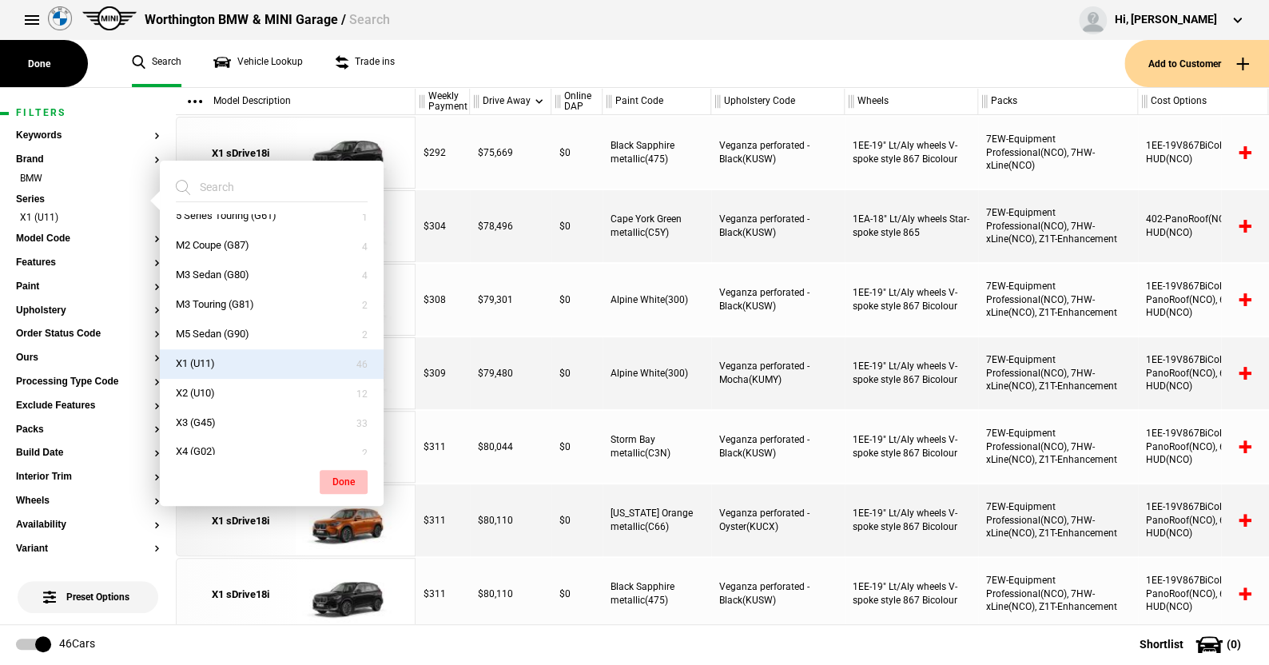
click at [341, 474] on button "Done" at bounding box center [344, 482] width 48 height 24
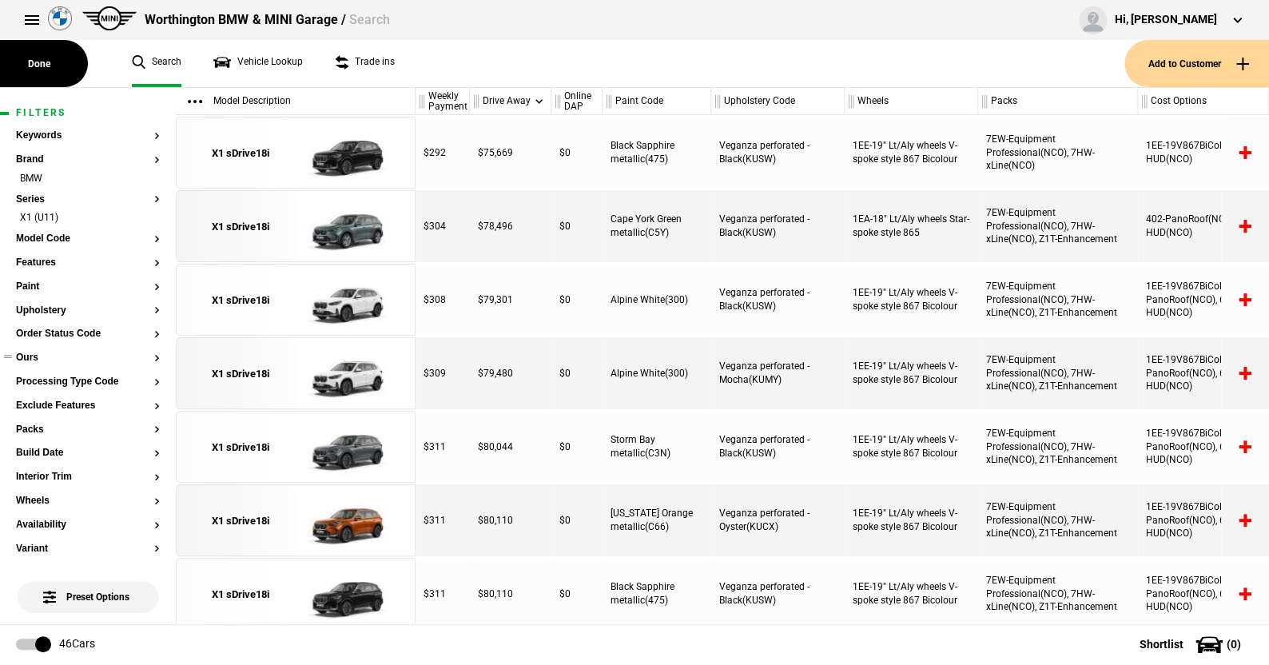
click at [34, 356] on button "Ours" at bounding box center [88, 357] width 144 height 11
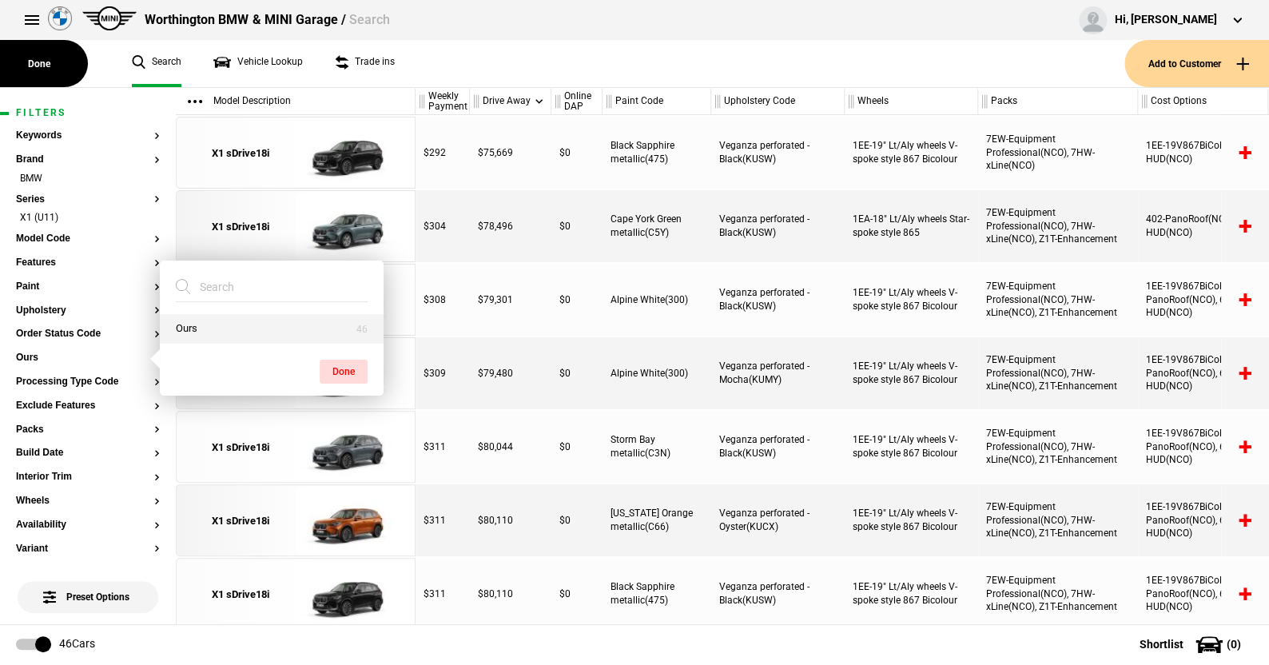
click at [181, 329] on button "Ours" at bounding box center [272, 329] width 224 height 30
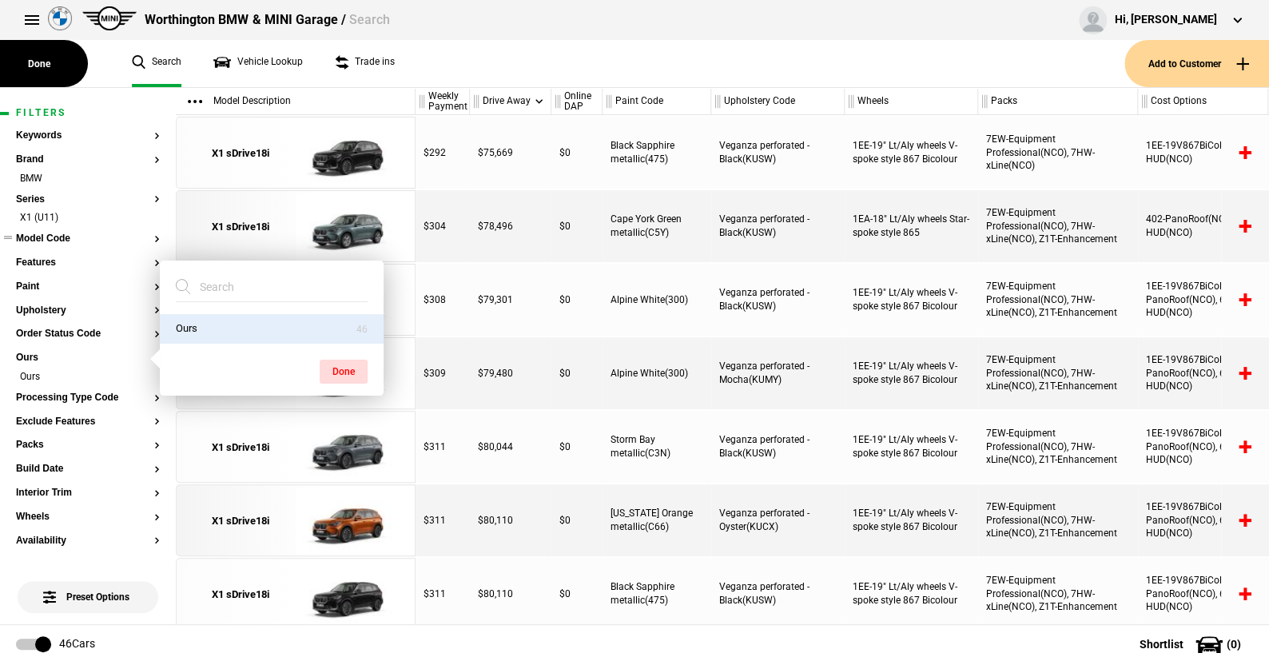
click at [59, 241] on button "Model Code" at bounding box center [88, 238] width 144 height 11
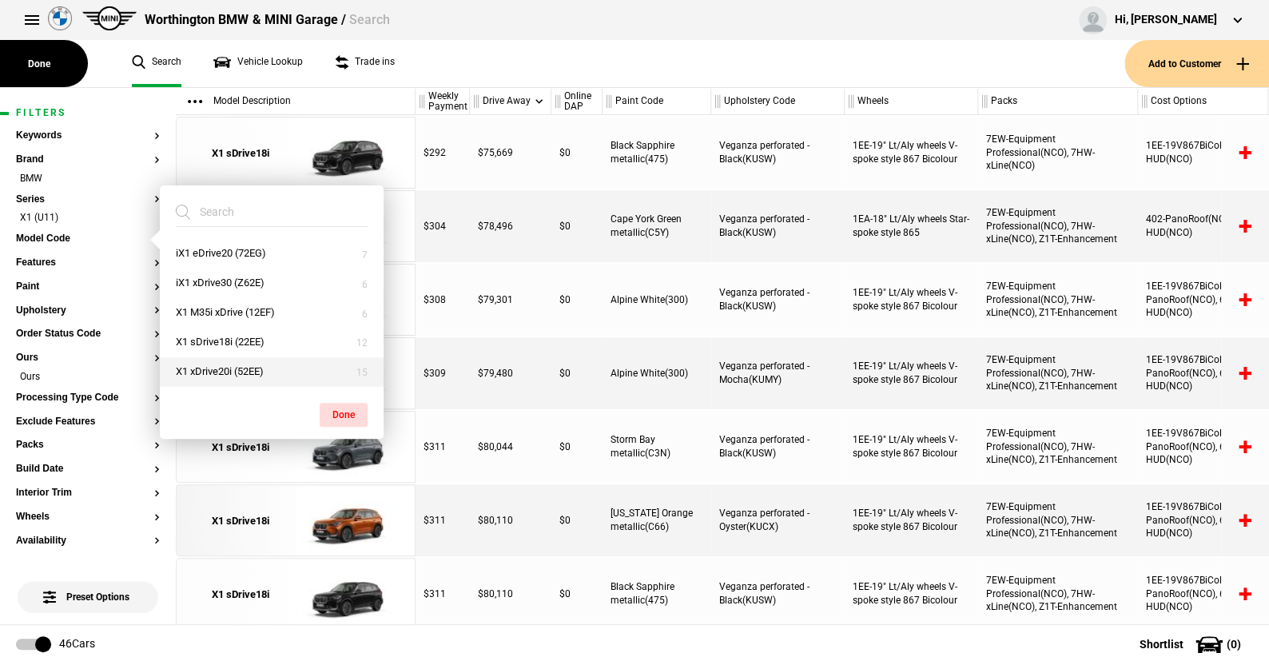
click at [225, 367] on button "X1 xDrive20i (52EE)" at bounding box center [272, 372] width 224 height 30
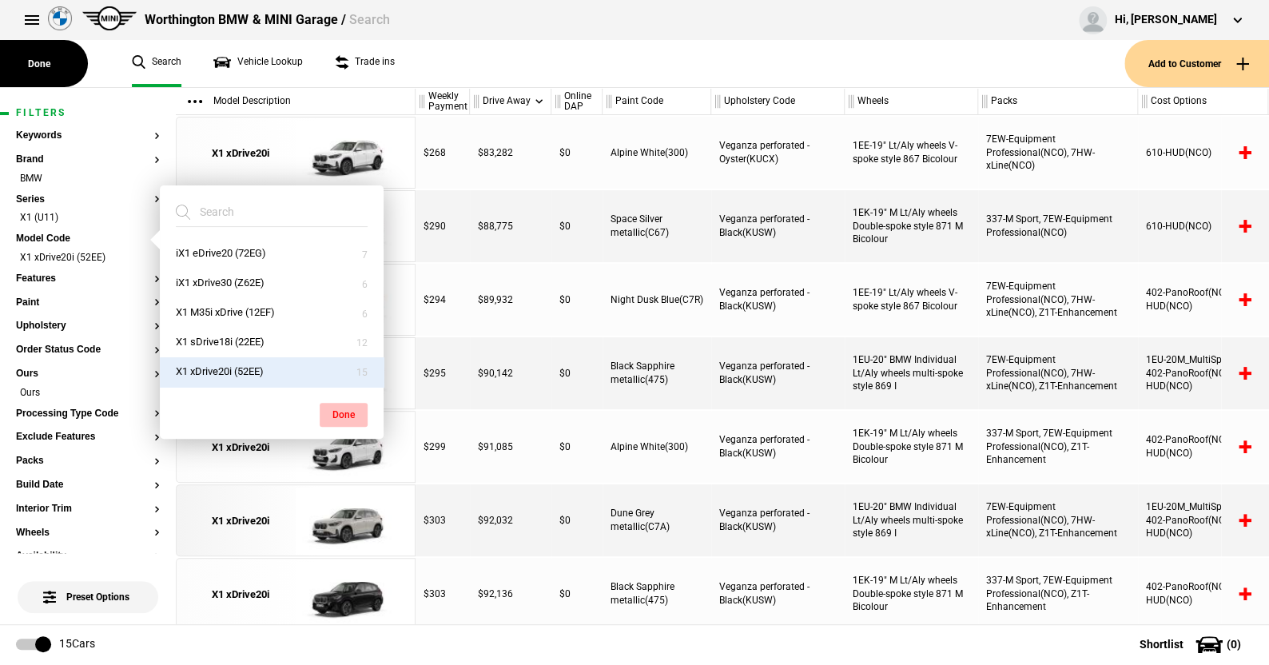
click at [351, 409] on button "Done" at bounding box center [344, 415] width 48 height 24
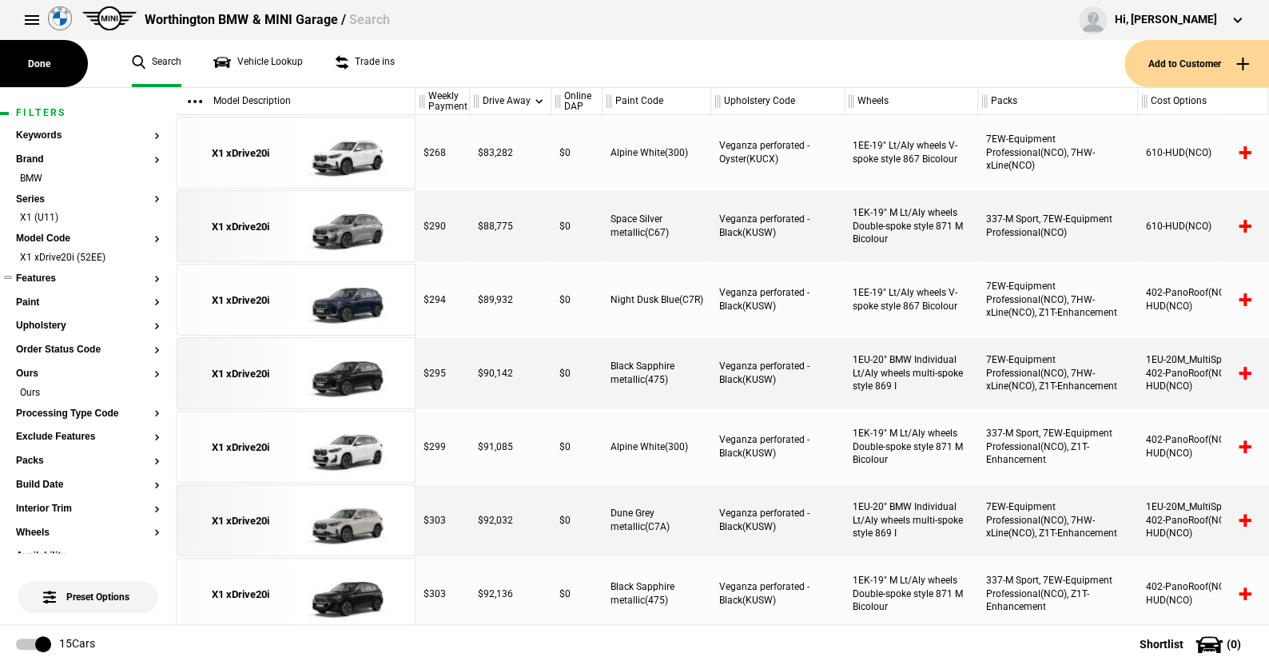
click at [49, 278] on button "Features" at bounding box center [88, 278] width 144 height 11
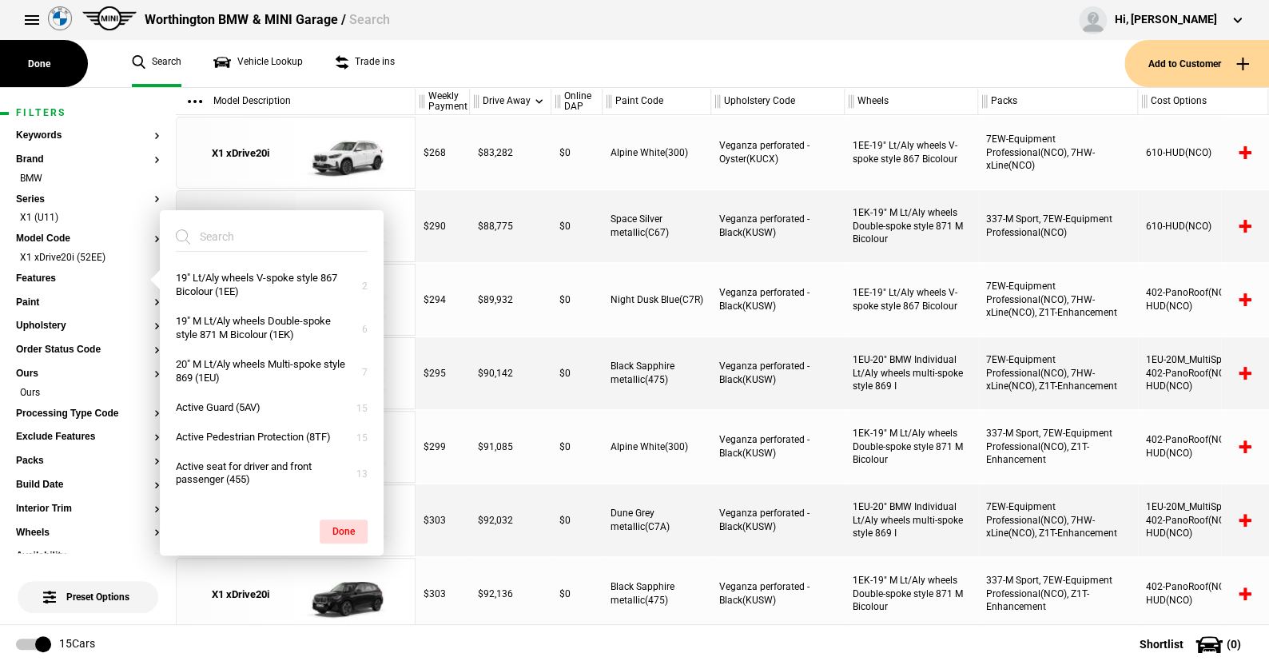
click at [432, 74] on ul "Search Vehicle Lookup Trade ins" at bounding box center [620, 63] width 1008 height 47
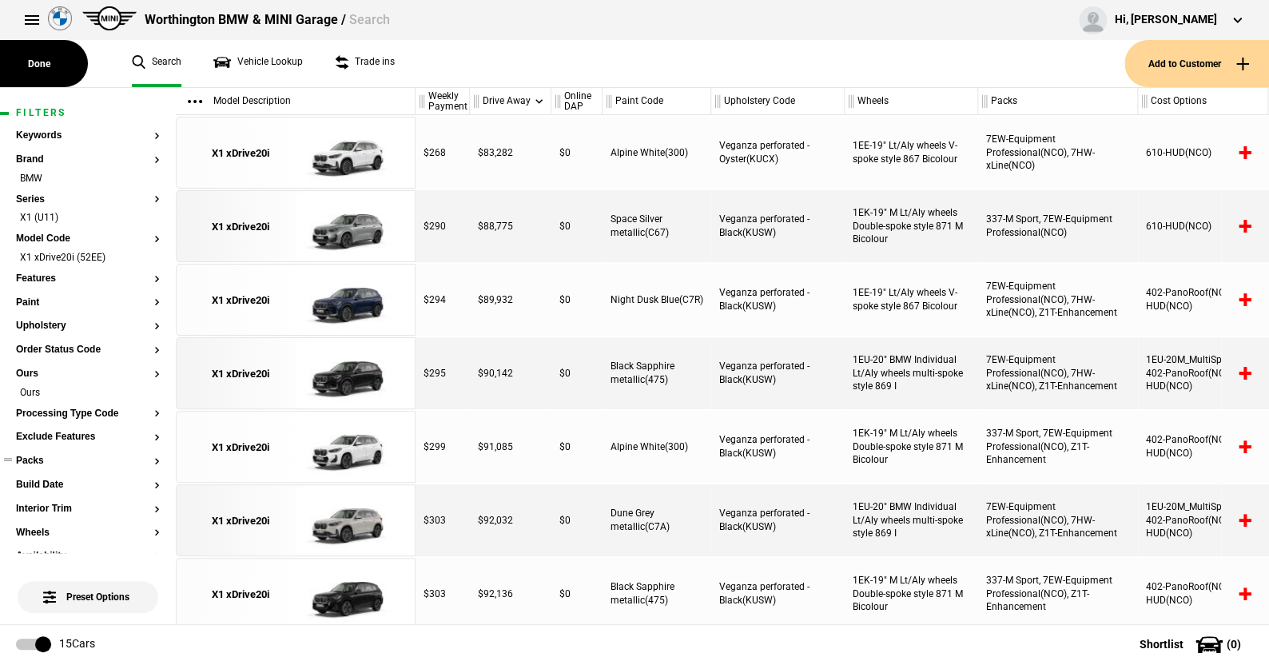
click at [38, 458] on button "Packs" at bounding box center [88, 460] width 144 height 11
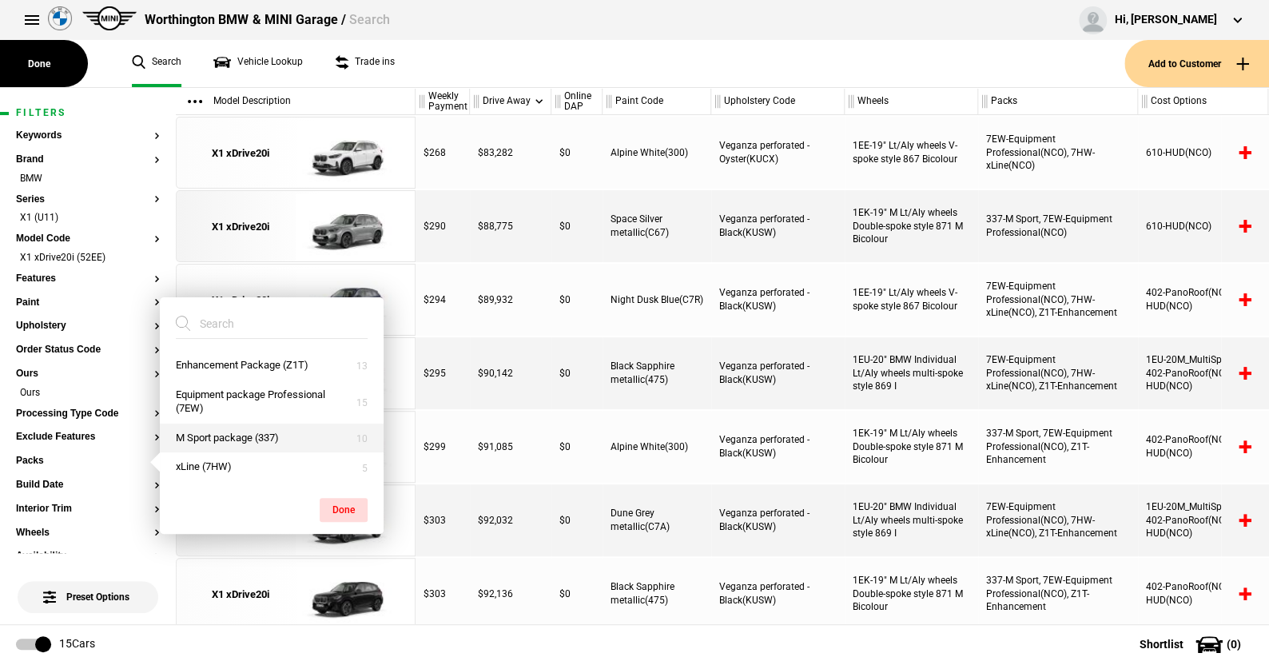
click at [217, 429] on button "M Sport package (337)" at bounding box center [272, 438] width 224 height 30
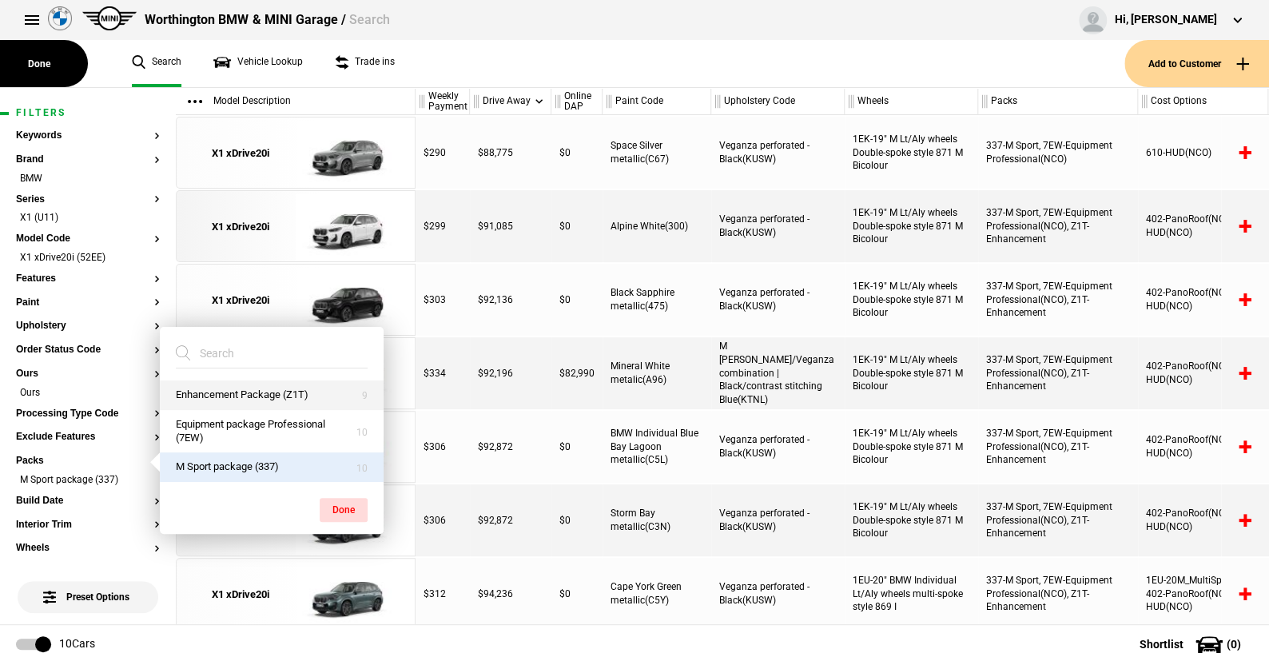
click at [215, 390] on button "Enhancement Package (Z1T)" at bounding box center [272, 395] width 224 height 30
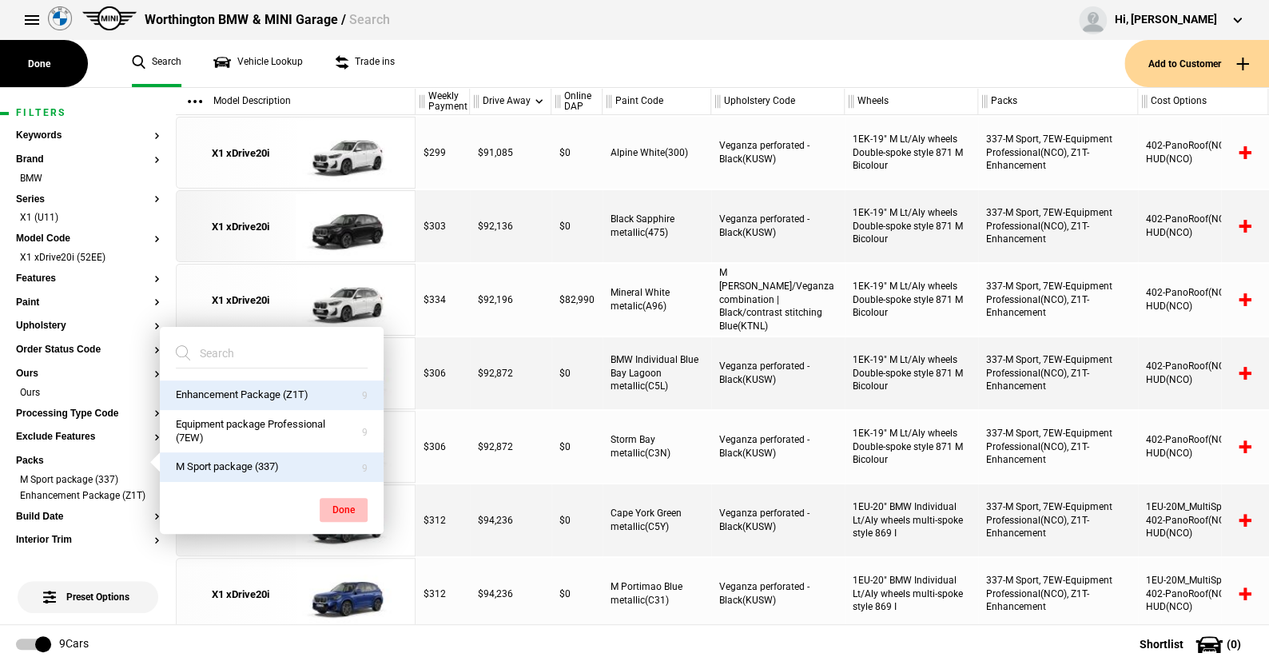
click at [334, 503] on button "Done" at bounding box center [344, 510] width 48 height 24
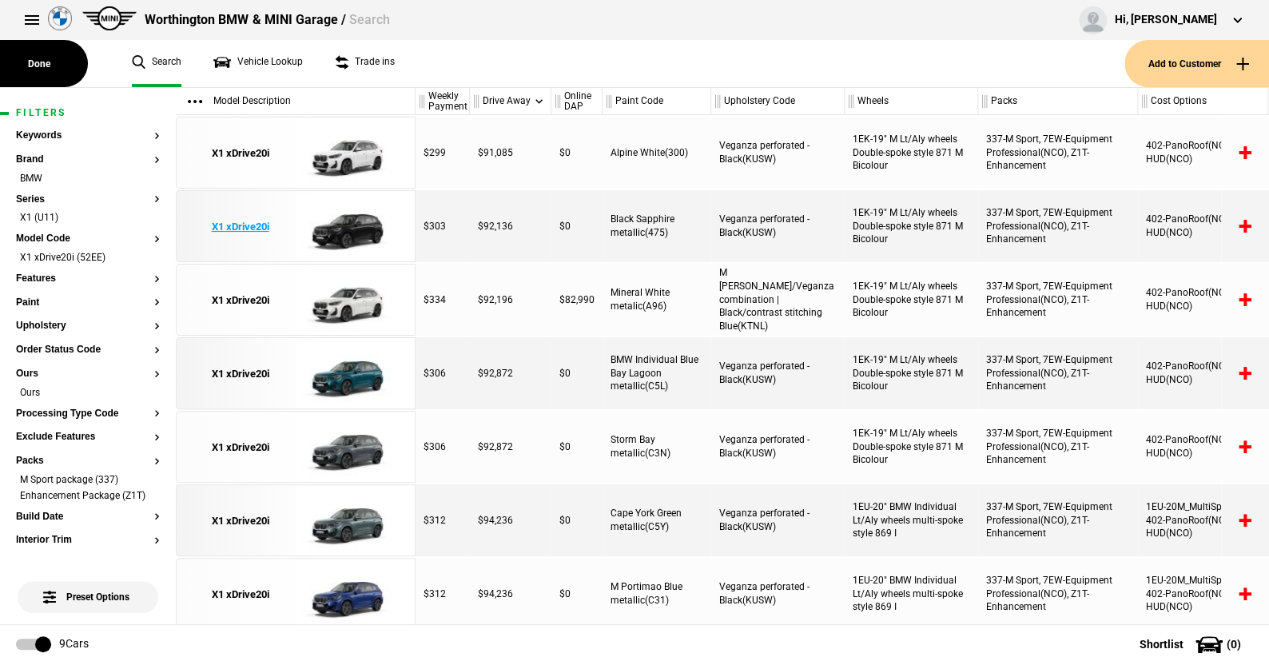
click at [364, 229] on img at bounding box center [351, 227] width 111 height 72
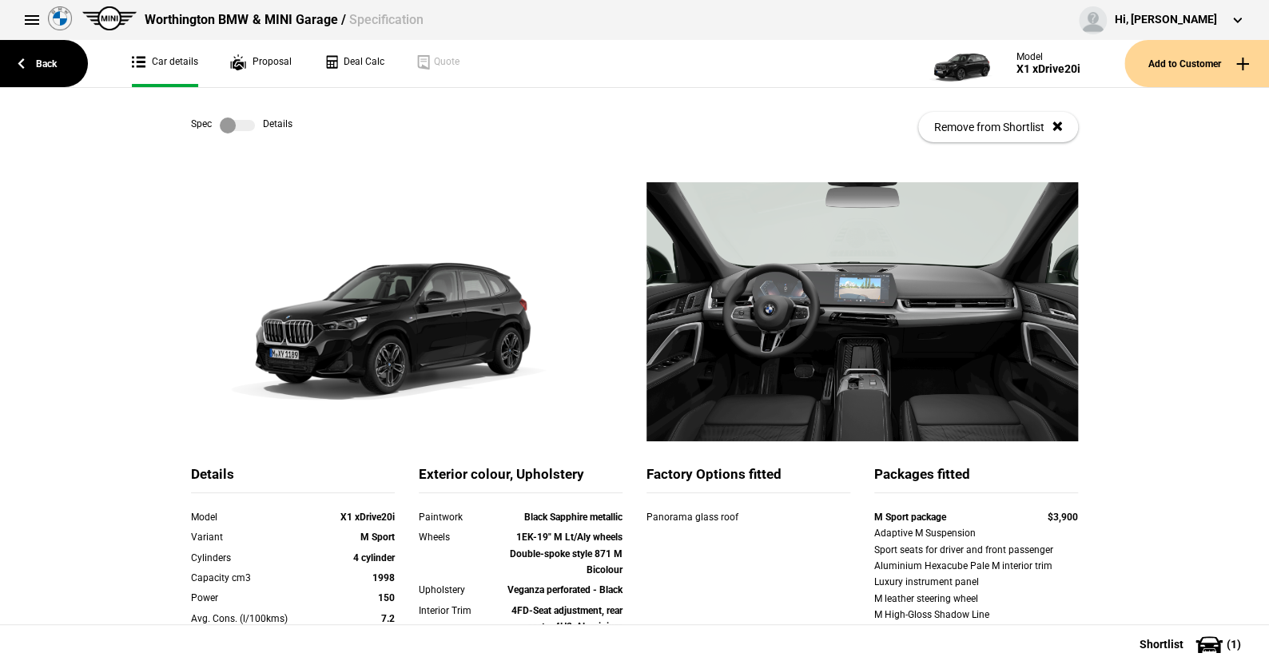
click at [244, 127] on label at bounding box center [237, 125] width 35 height 16
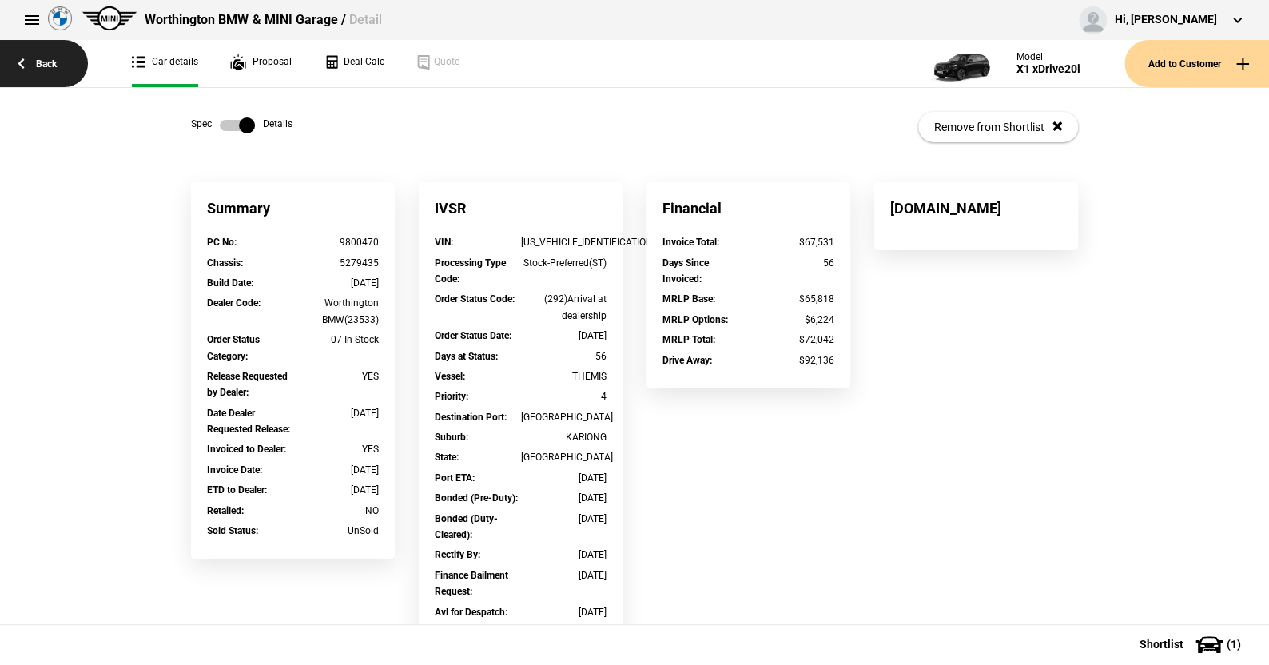
click at [46, 58] on link "Back" at bounding box center [44, 63] width 88 height 47
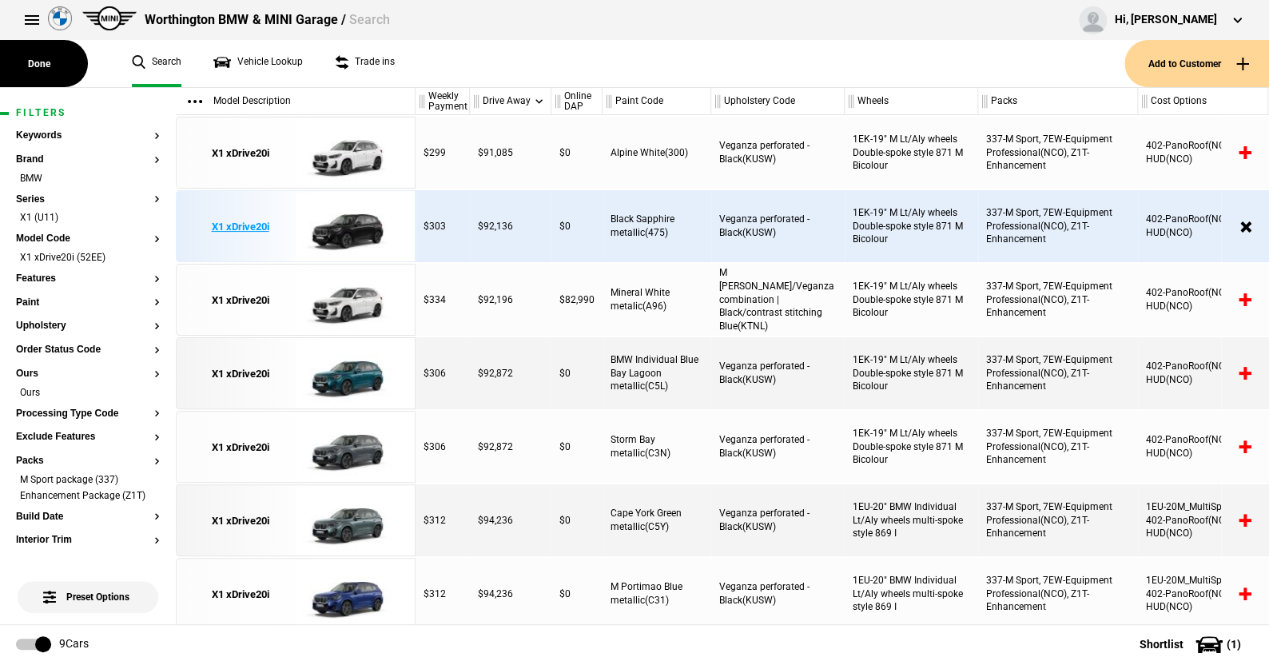
click at [346, 220] on img at bounding box center [351, 227] width 111 height 72
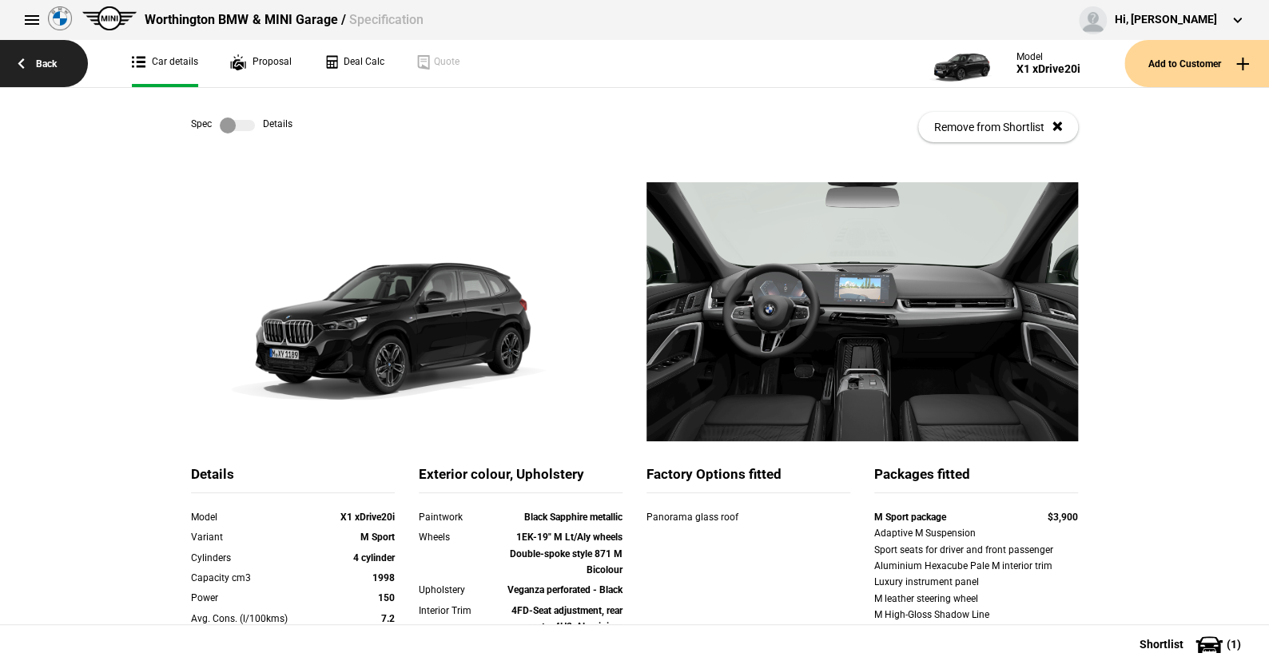
click at [51, 62] on link "Back" at bounding box center [44, 63] width 88 height 47
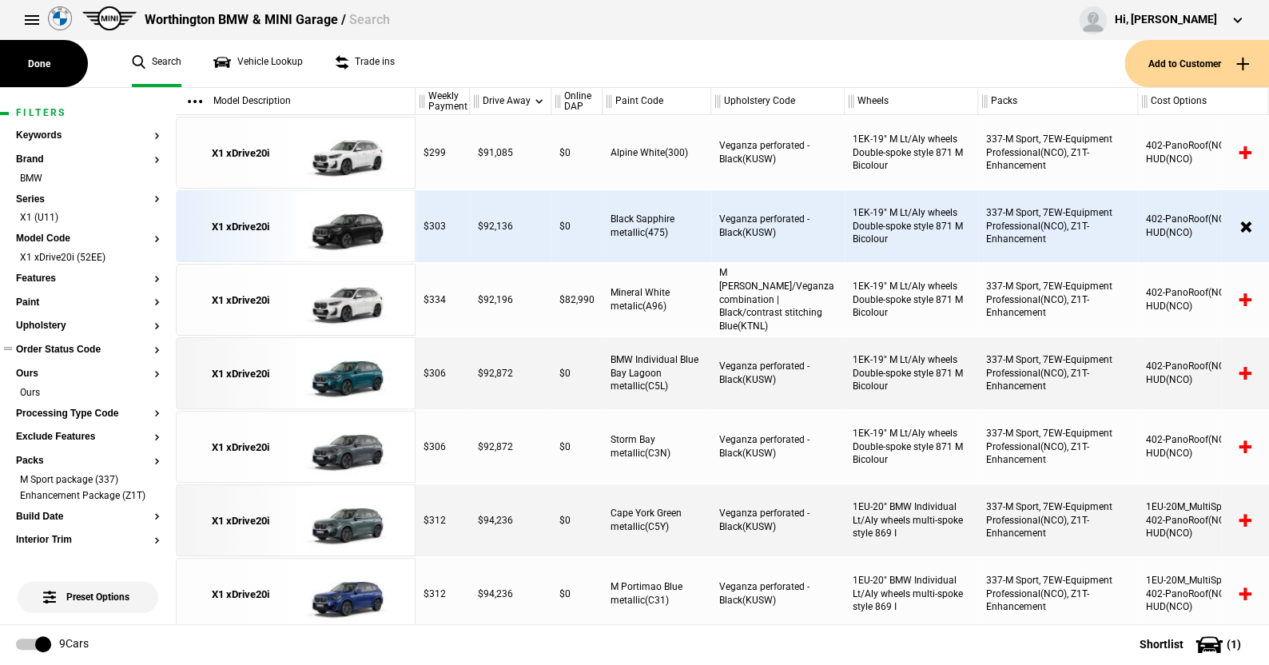
click at [77, 348] on button "Order Status Code" at bounding box center [88, 349] width 144 height 11
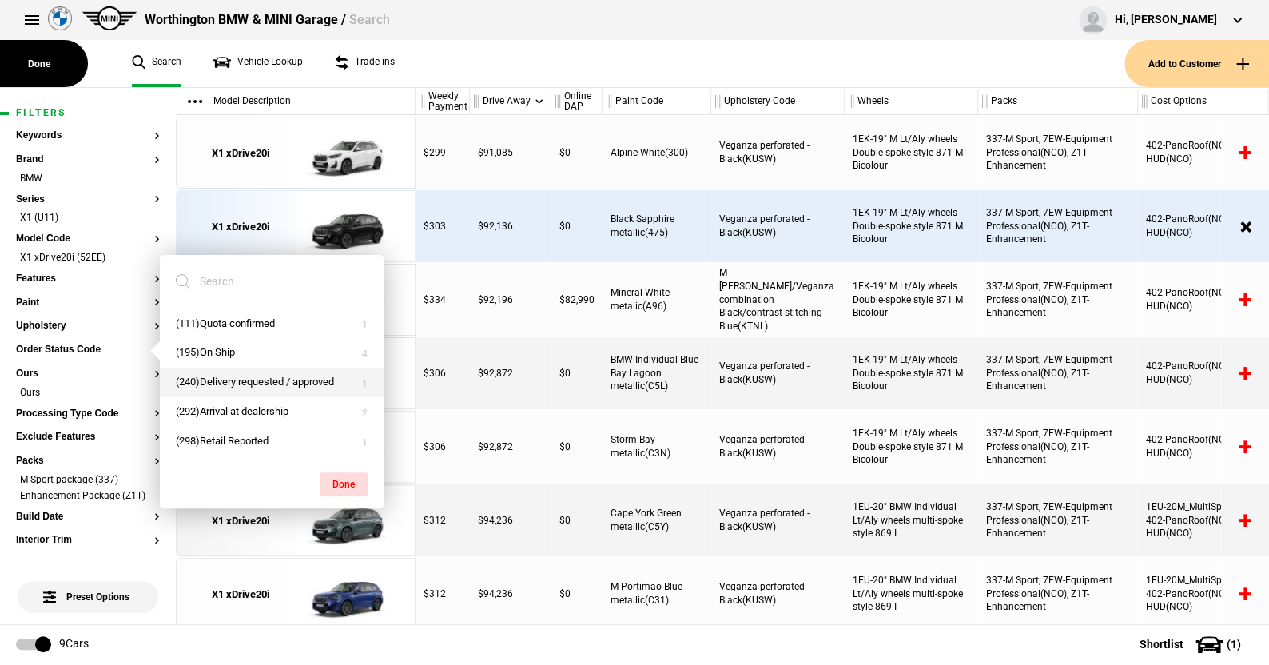
click at [230, 378] on button "(240)Delivery requested / approved" at bounding box center [272, 383] width 224 height 30
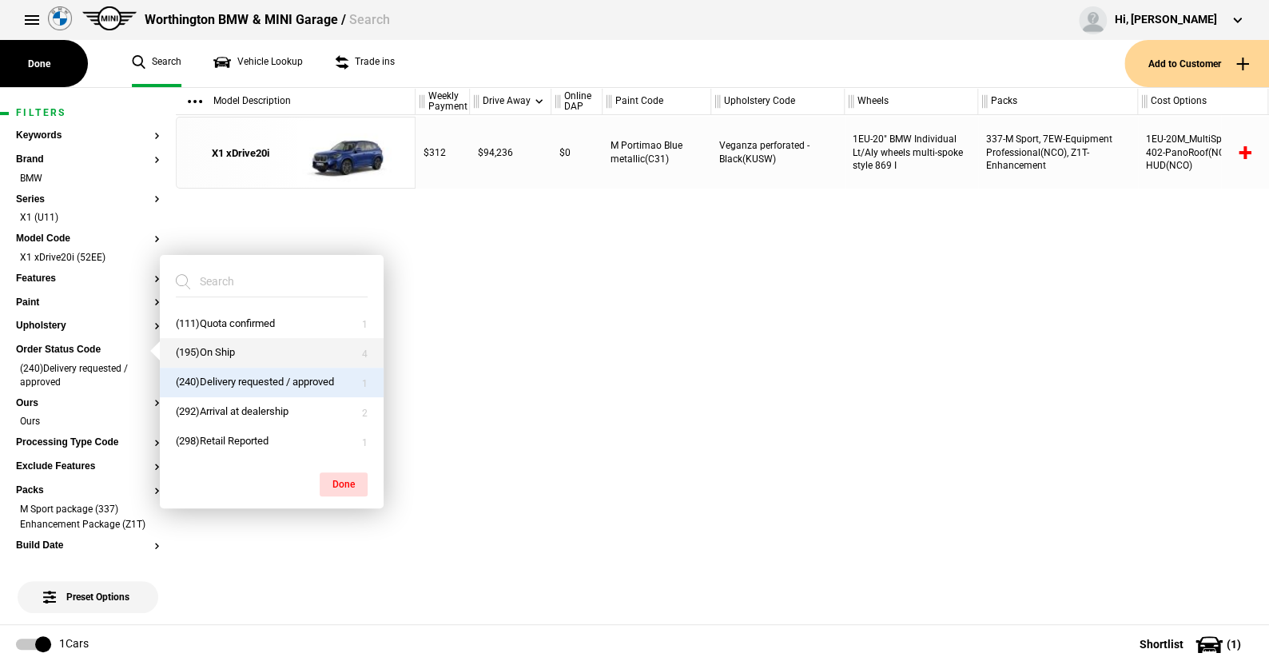
click at [221, 352] on button "(195)On Ship" at bounding box center [272, 353] width 224 height 30
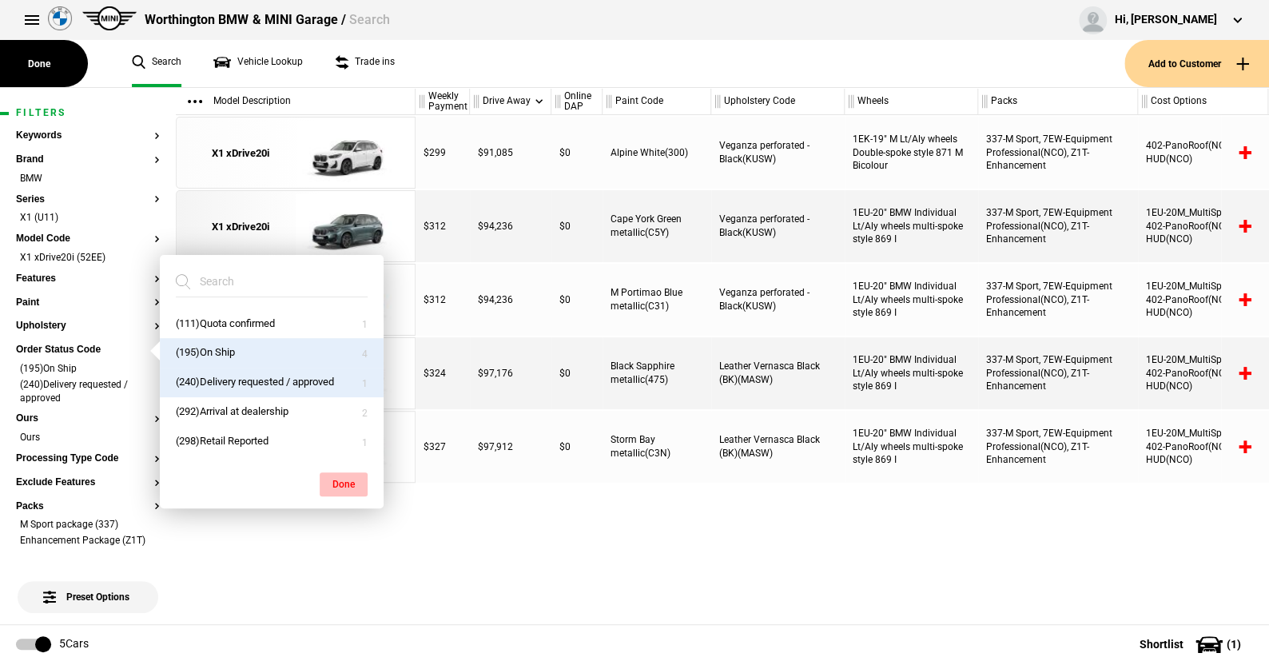
click at [347, 480] on button "Done" at bounding box center [344, 484] width 48 height 24
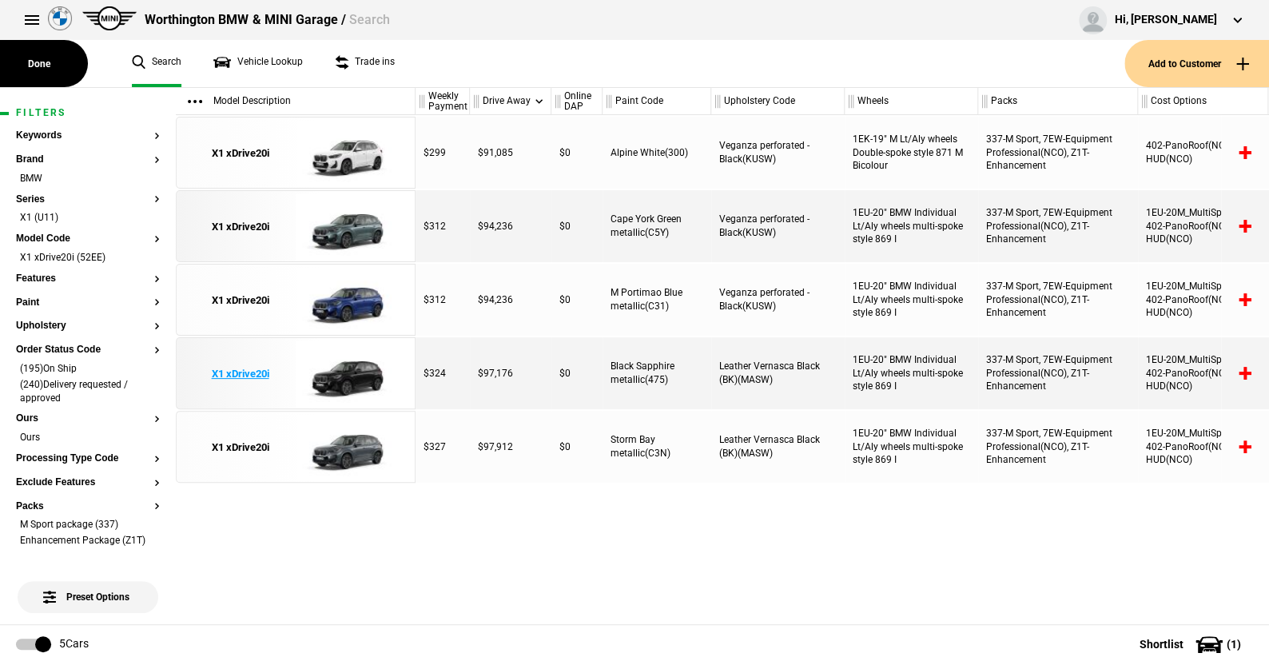
click at [350, 373] on img at bounding box center [351, 374] width 111 height 72
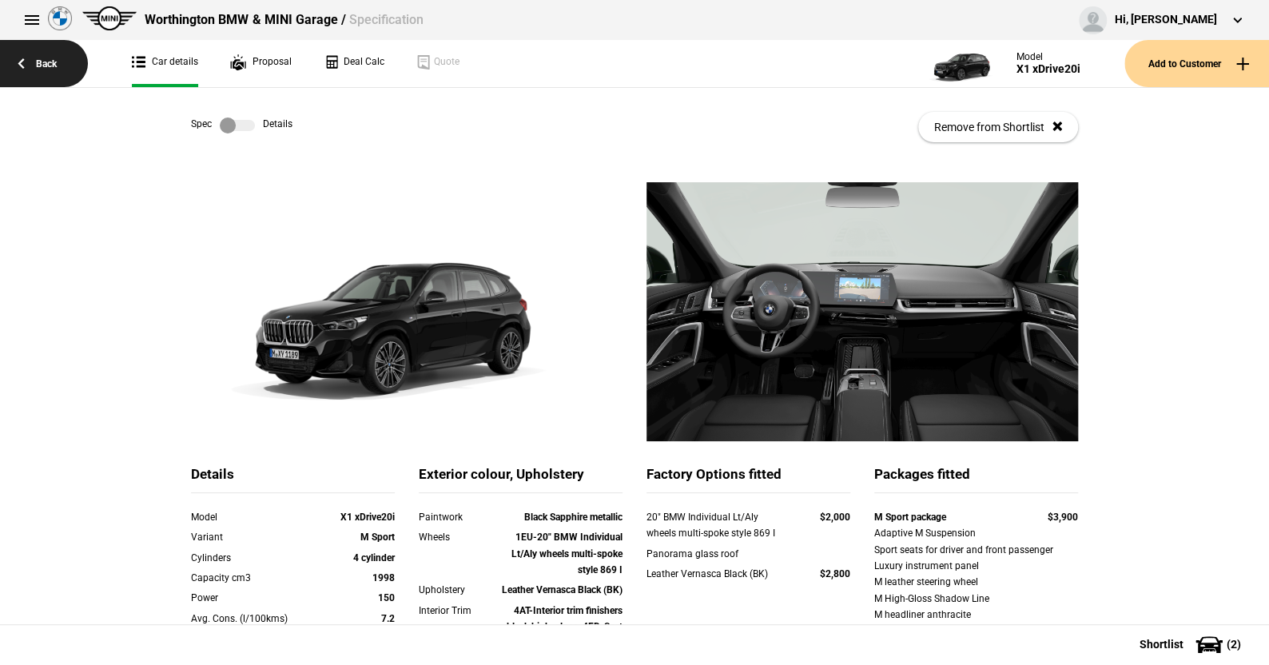
click at [49, 62] on link "Back" at bounding box center [44, 63] width 88 height 47
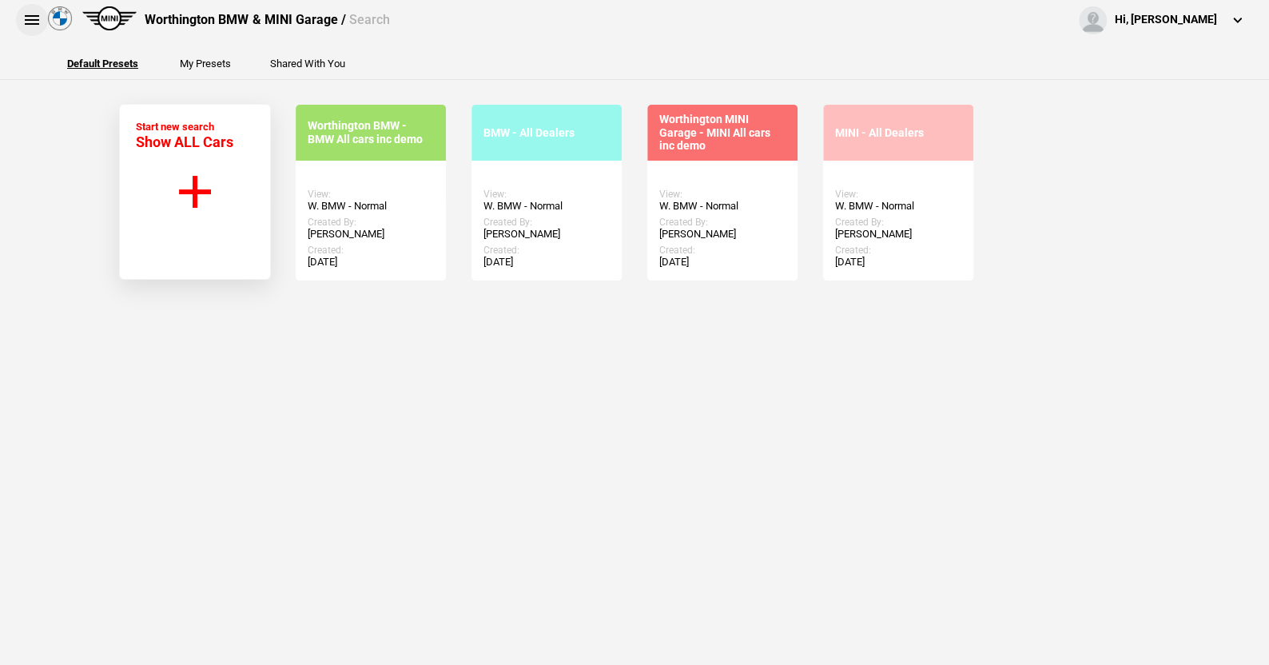
click at [32, 18] on button at bounding box center [32, 20] width 32 height 32
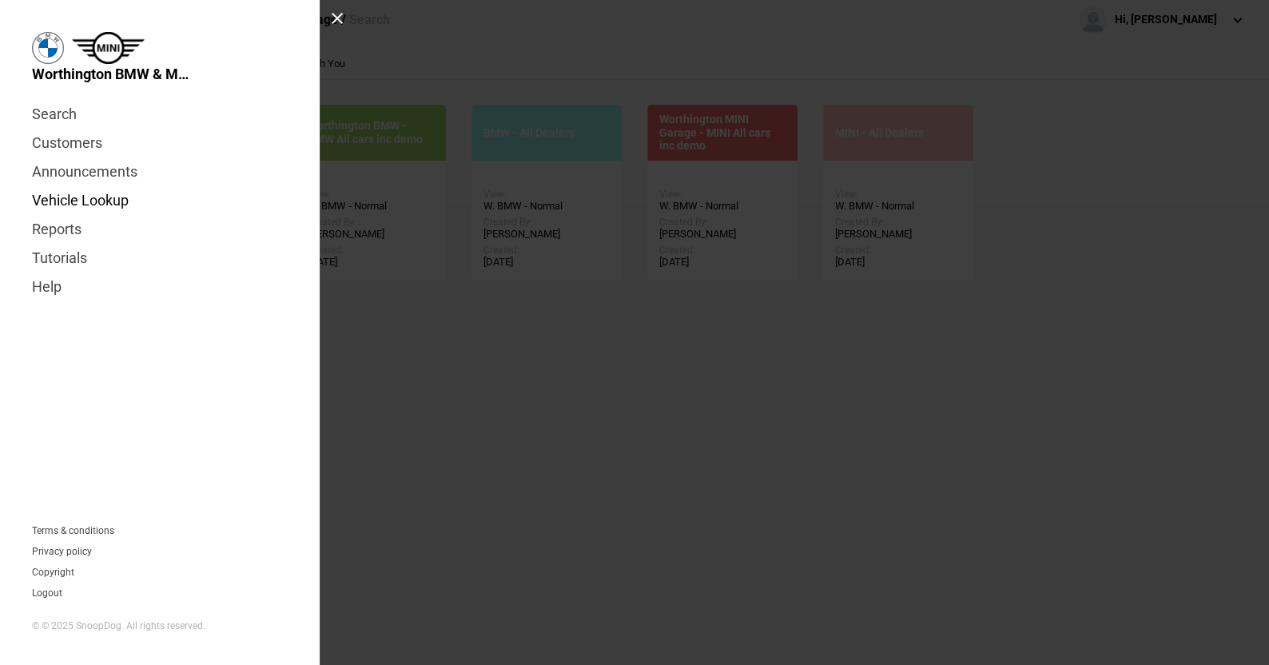
click at [98, 196] on link "Vehicle Lookup" at bounding box center [160, 200] width 256 height 29
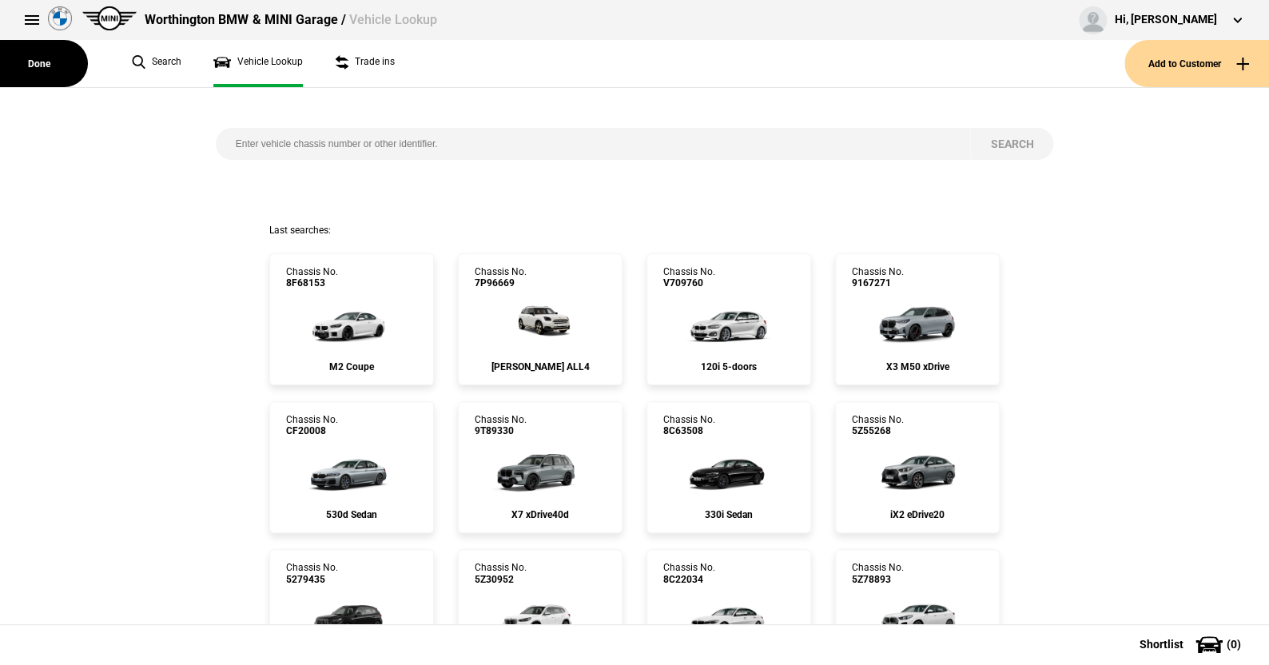
click at [249, 141] on input "search" at bounding box center [593, 144] width 755 height 32
type input "5290198"
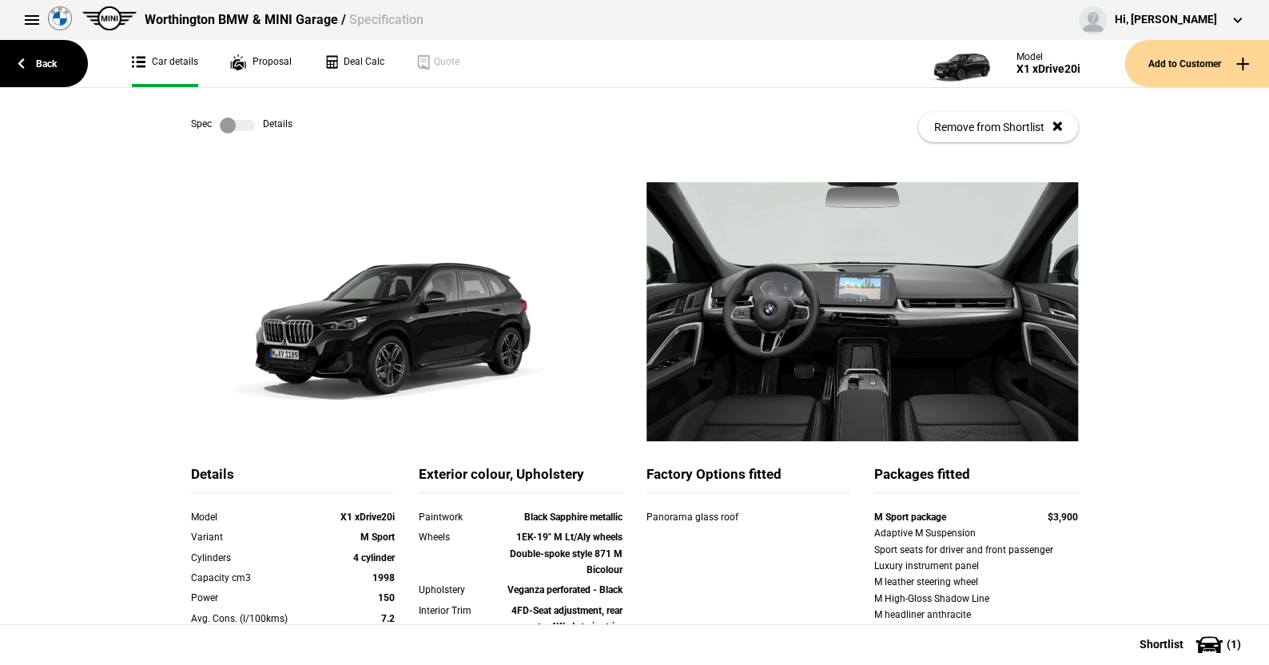
click at [244, 123] on label at bounding box center [237, 125] width 35 height 16
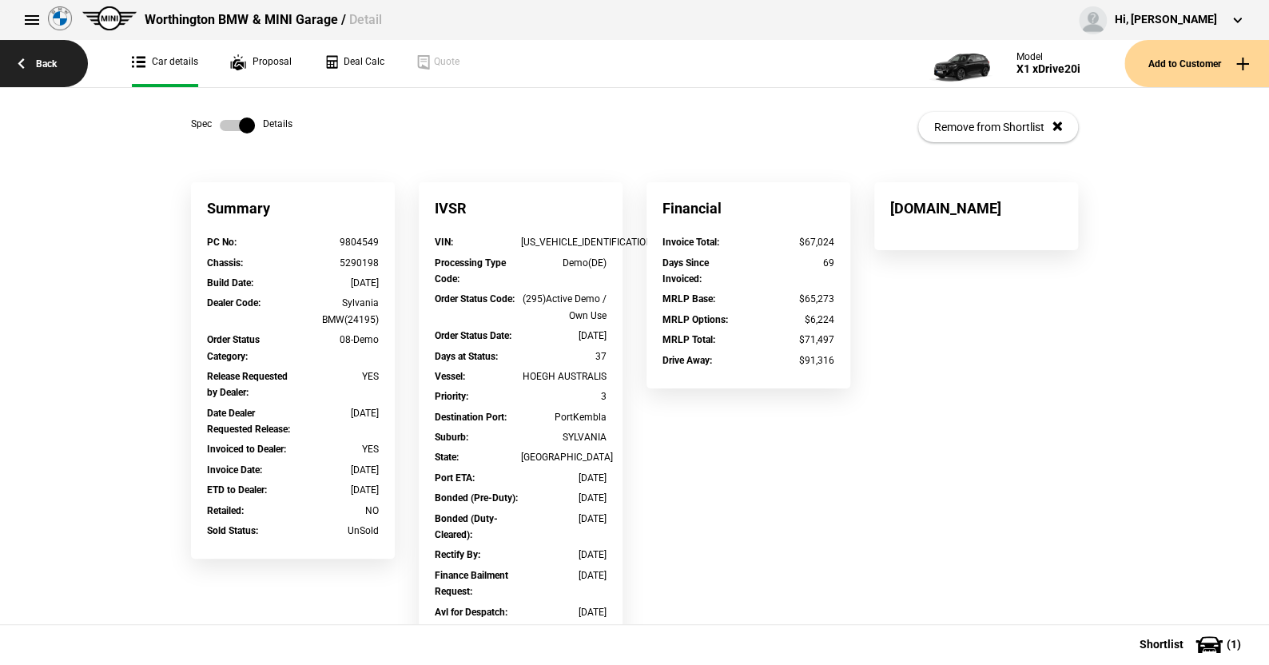
click at [49, 62] on link "Back" at bounding box center [44, 63] width 88 height 47
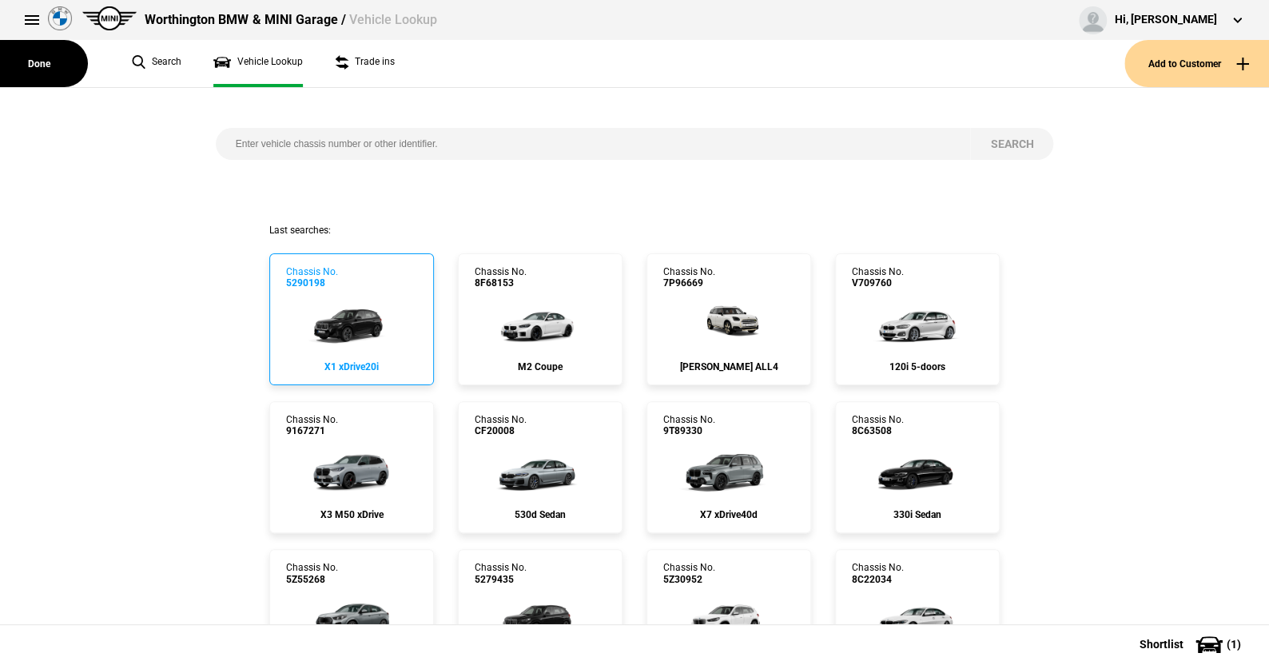
click at [353, 319] on img at bounding box center [351, 321] width 106 height 64
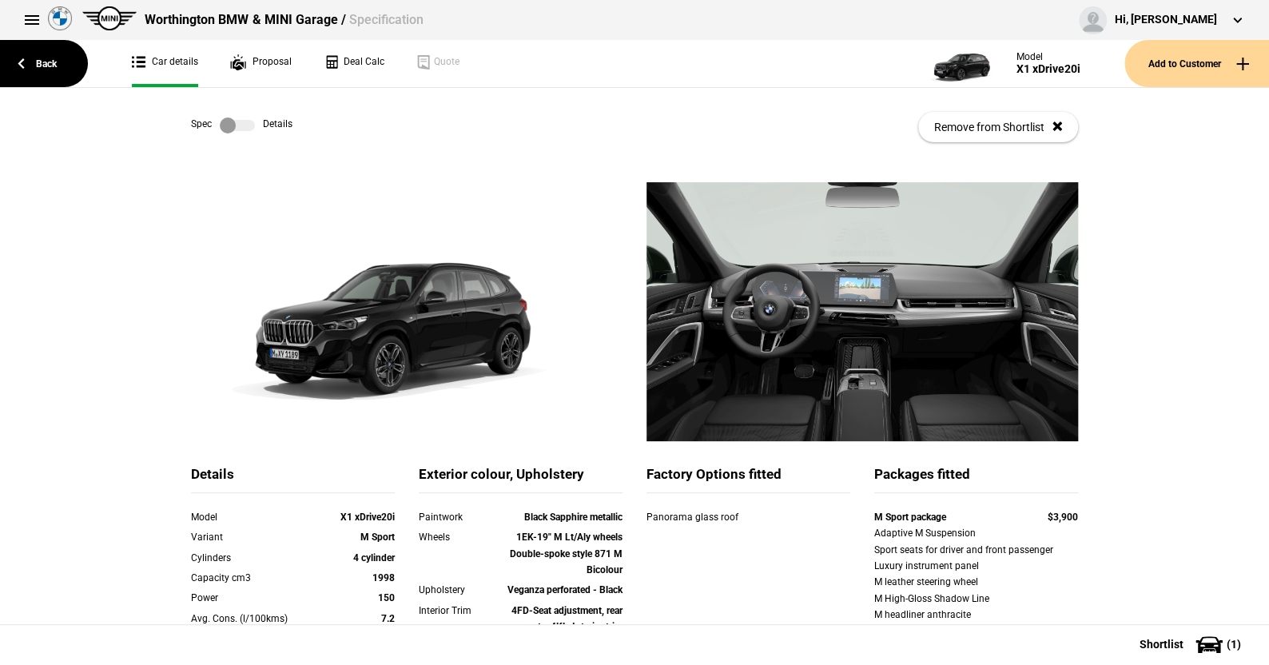
click at [247, 129] on label at bounding box center [237, 125] width 35 height 16
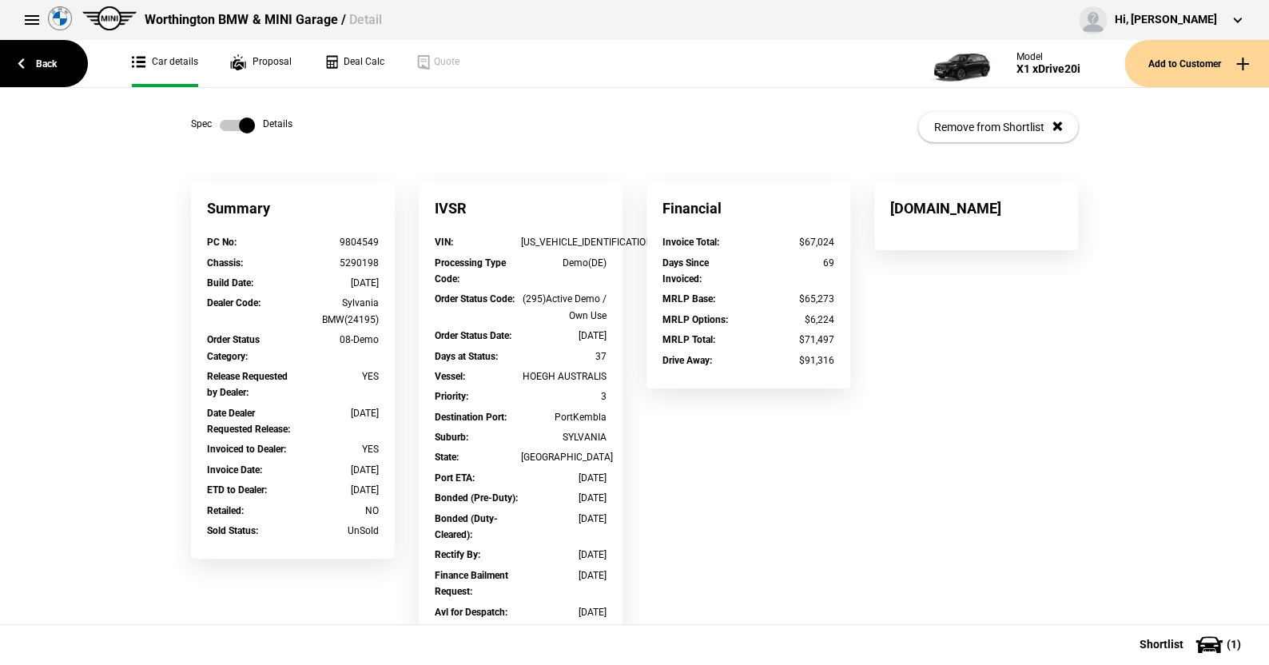
drag, startPoint x: 312, startPoint y: 276, endPoint x: 388, endPoint y: 285, distance: 76.5
click at [388, 285] on div "Summary PC No : 9804549 Chassis : 5290198 Build Date : [DATE] Dealer Code : Syl…" at bounding box center [293, 378] width 228 height 392
click at [50, 60] on link "Back" at bounding box center [44, 63] width 88 height 47
